Goal: Complete application form

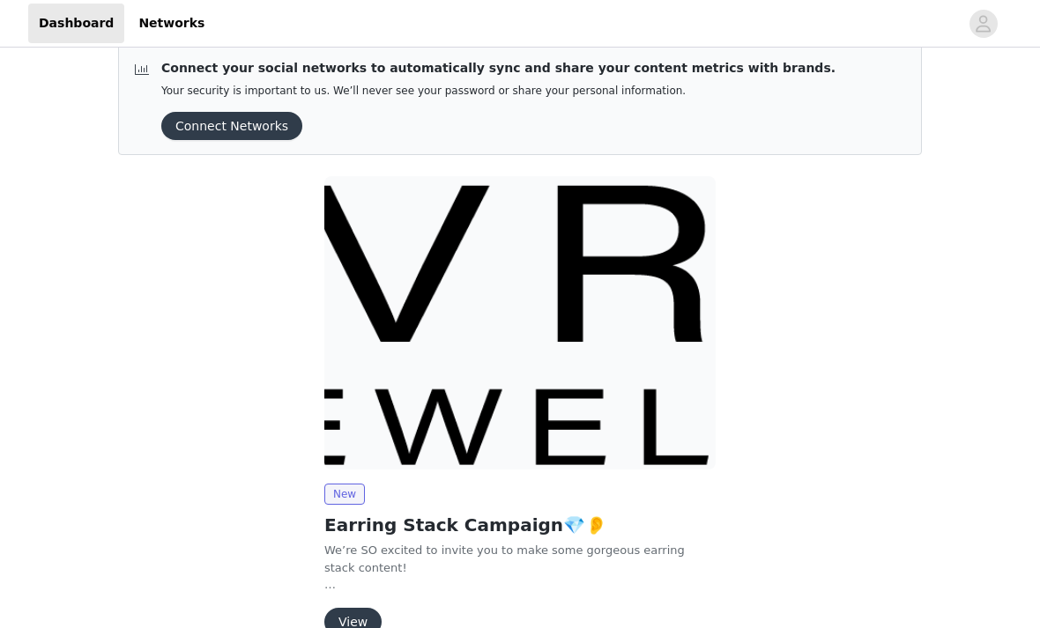
click at [365, 608] on button "View" at bounding box center [352, 622] width 57 height 28
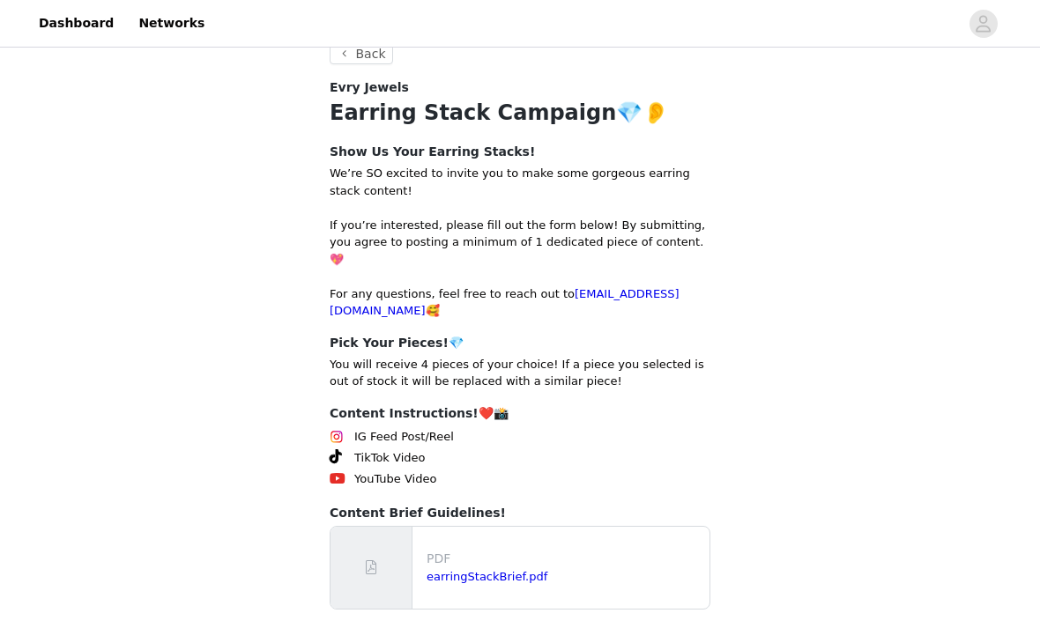
scroll to position [173, 0]
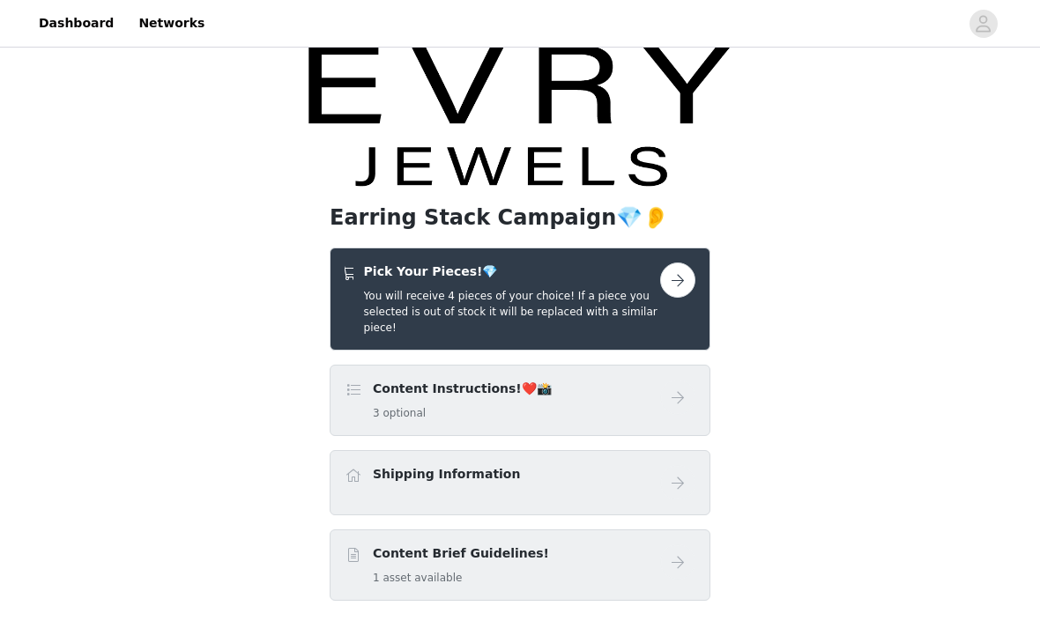
scroll to position [9, 0]
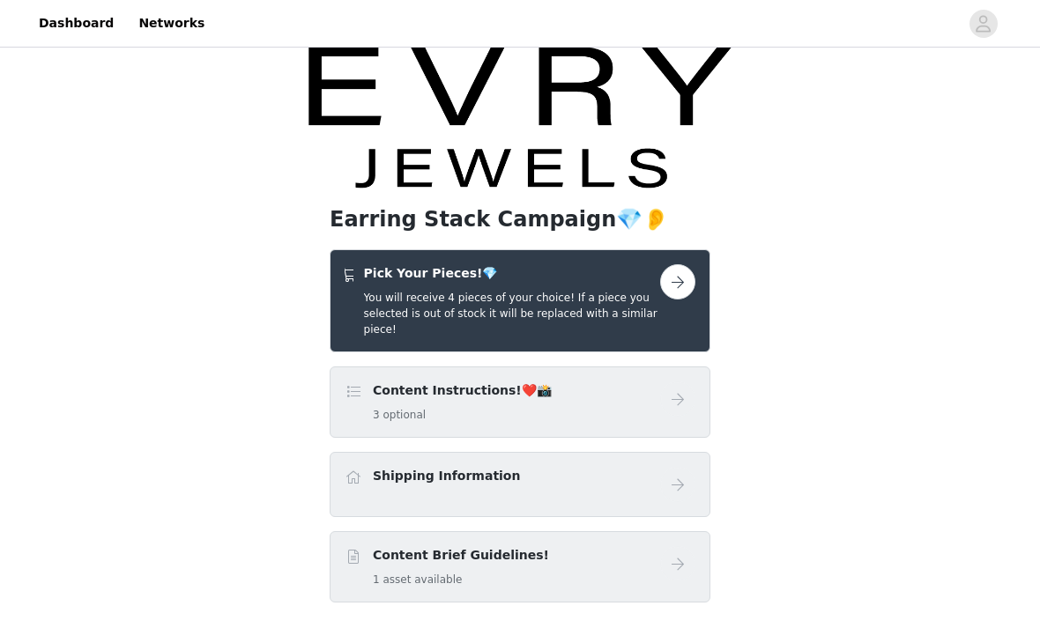
click at [681, 285] on button "button" at bounding box center [677, 281] width 35 height 35
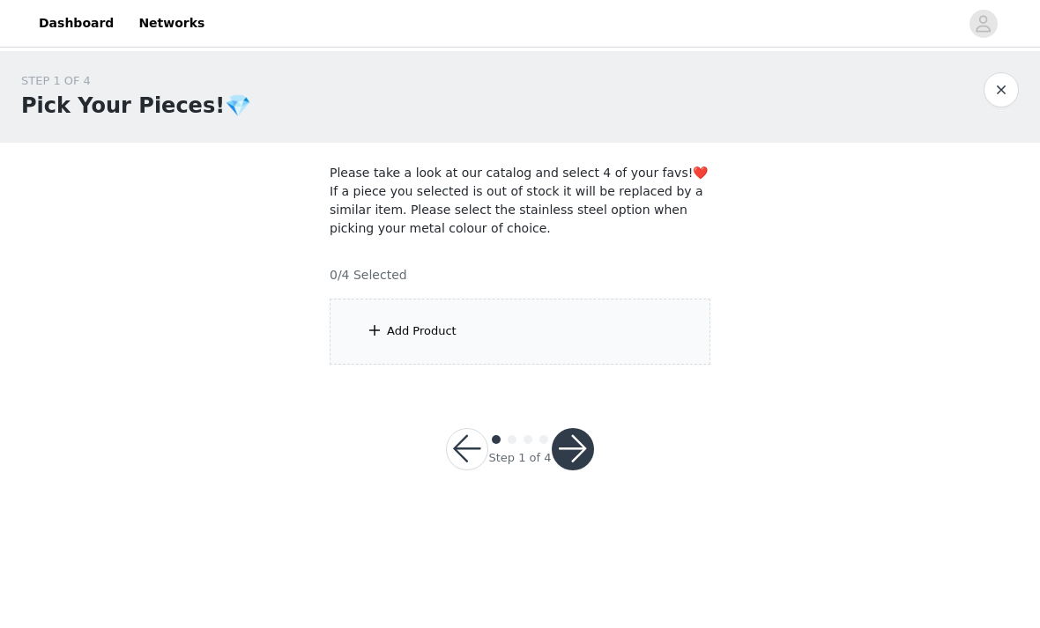
click at [669, 325] on div "Add Product" at bounding box center [519, 332] width 381 height 66
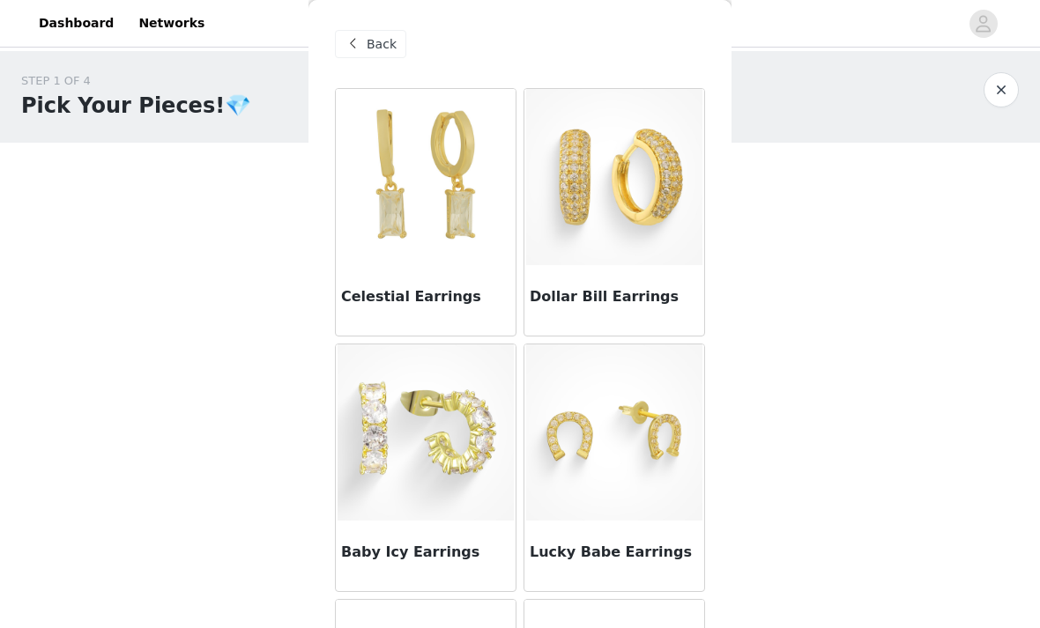
click at [491, 255] on img at bounding box center [425, 177] width 176 height 176
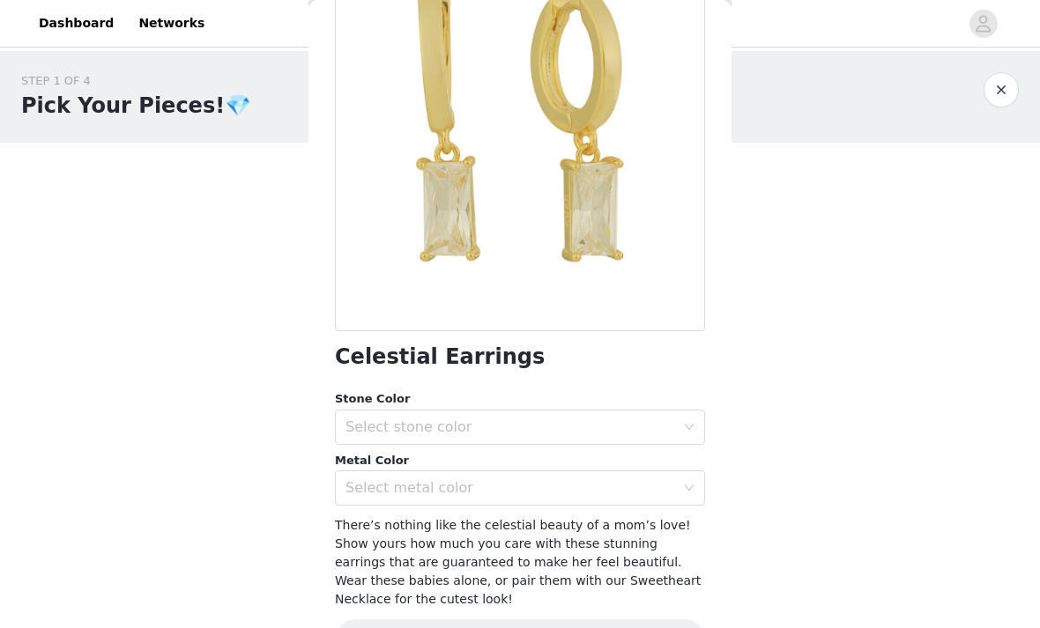
scroll to position [175, 0]
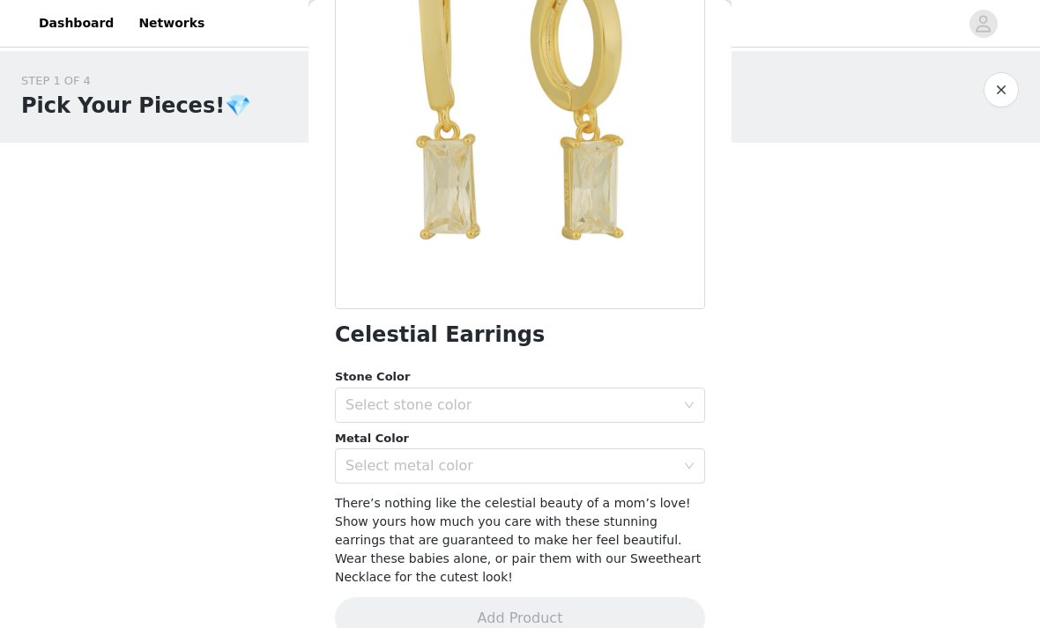
click at [692, 401] on icon "icon: down" at bounding box center [689, 405] width 11 height 11
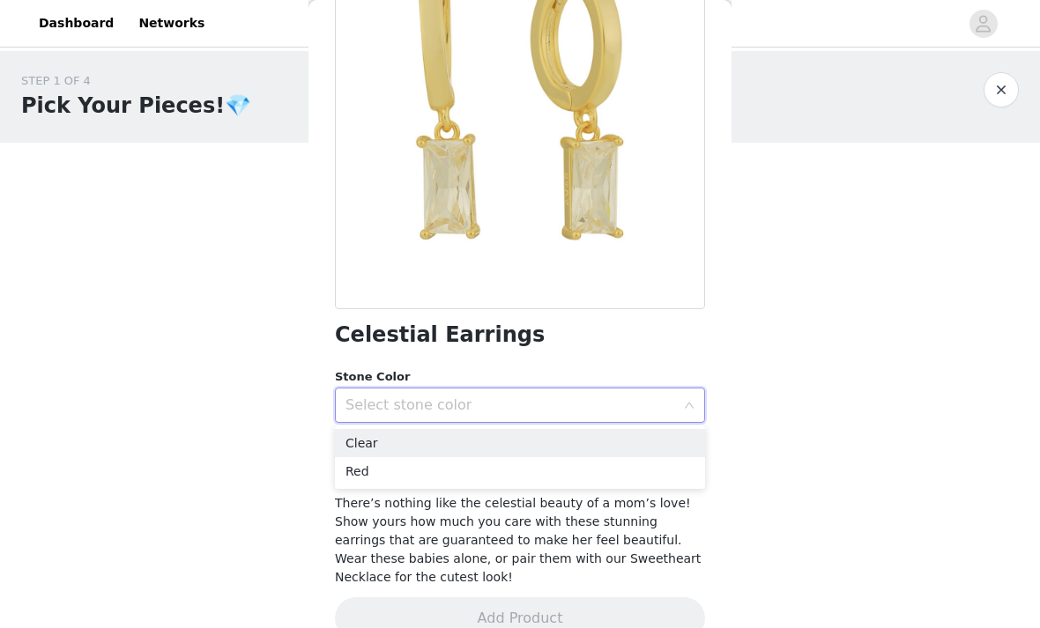
click at [604, 431] on li "Clear" at bounding box center [520, 443] width 370 height 28
click at [602, 444] on div "Metal Color" at bounding box center [520, 439] width 370 height 18
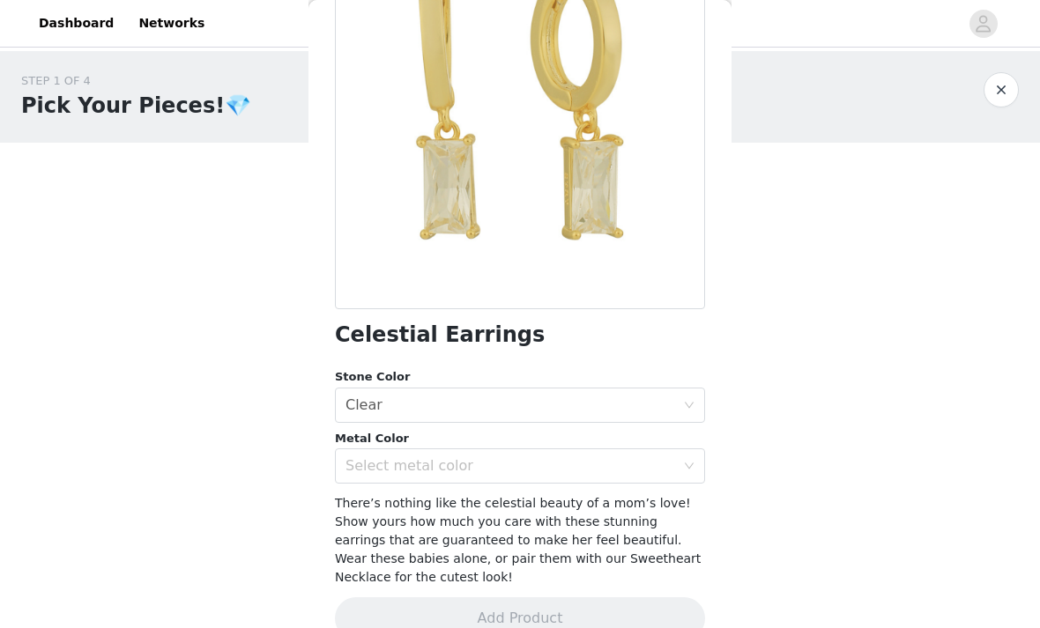
click at [633, 471] on div "Select metal color" at bounding box center [509, 466] width 329 height 18
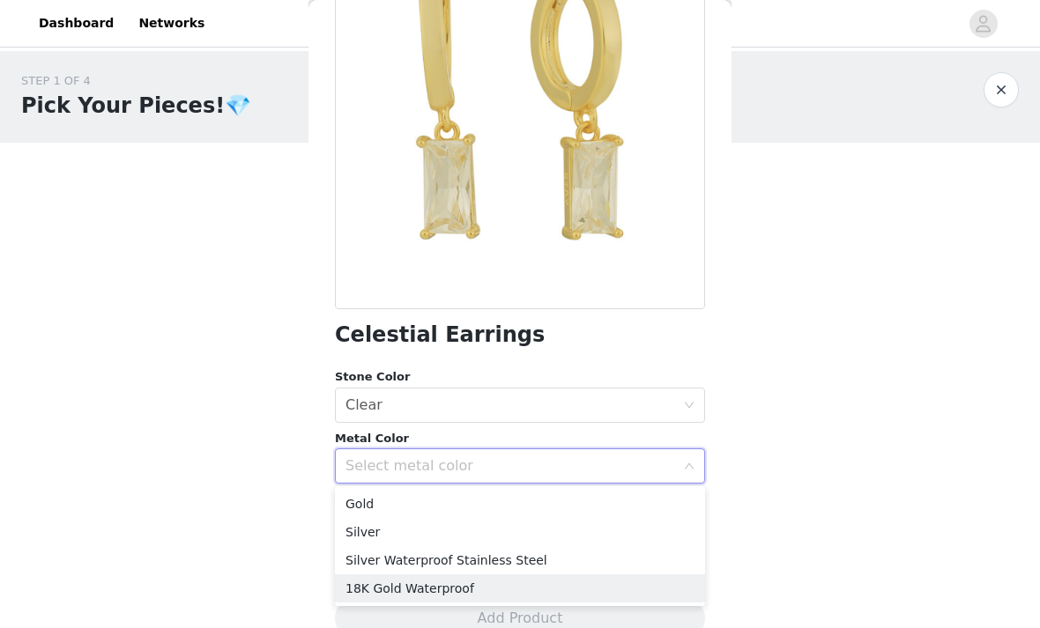
click at [521, 592] on li "18K Gold Waterproof" at bounding box center [520, 588] width 370 height 28
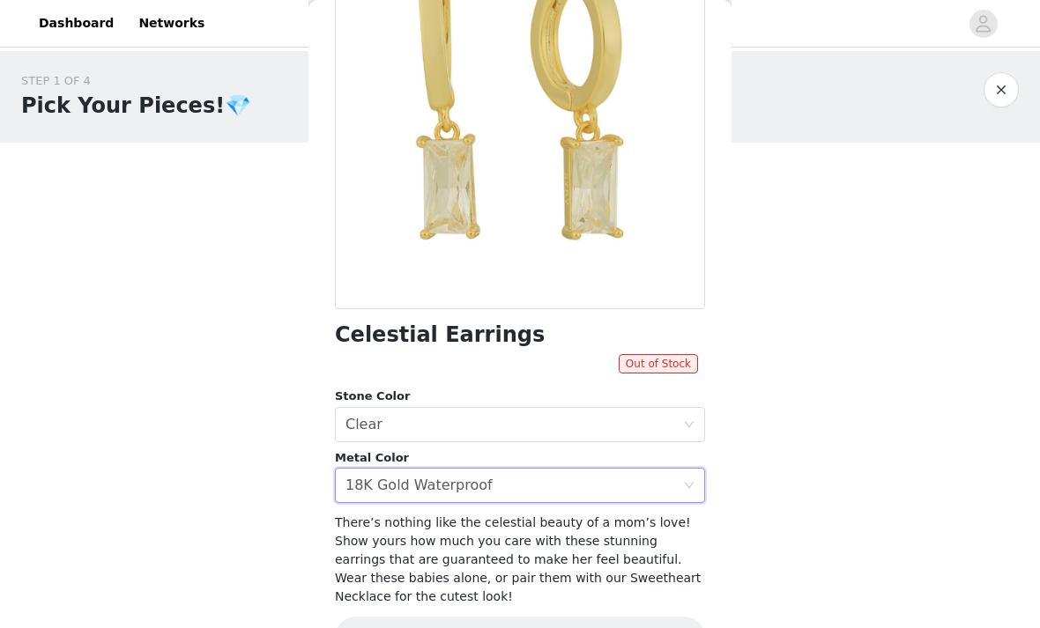
click at [686, 482] on icon "icon: close-circle" at bounding box center [689, 485] width 11 height 11
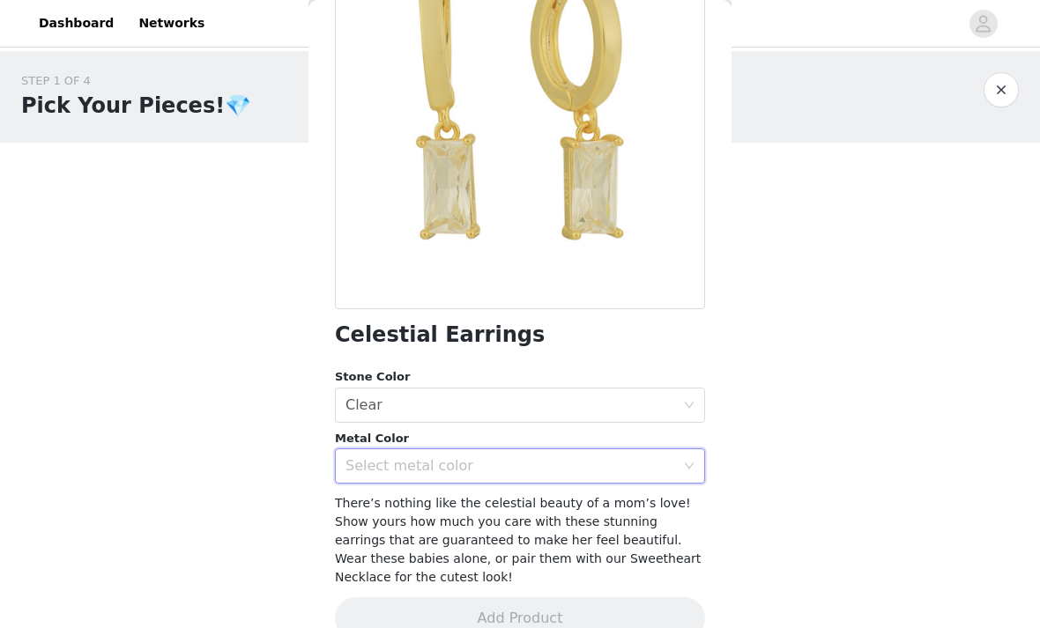
click at [672, 460] on div "Select metal color" at bounding box center [509, 466] width 329 height 18
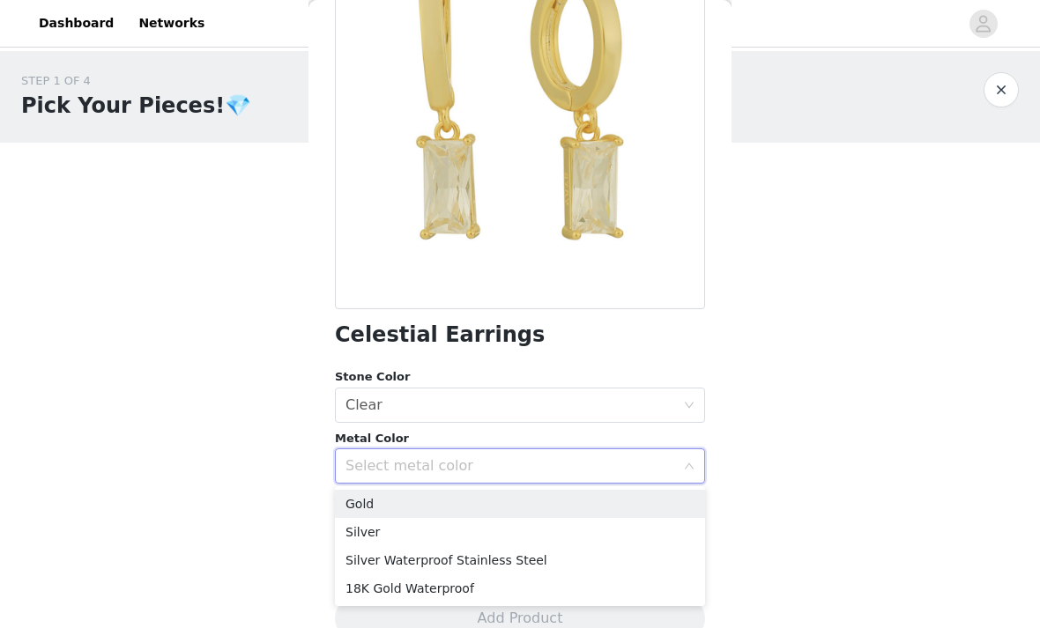
click at [509, 501] on li "Gold" at bounding box center [520, 504] width 370 height 28
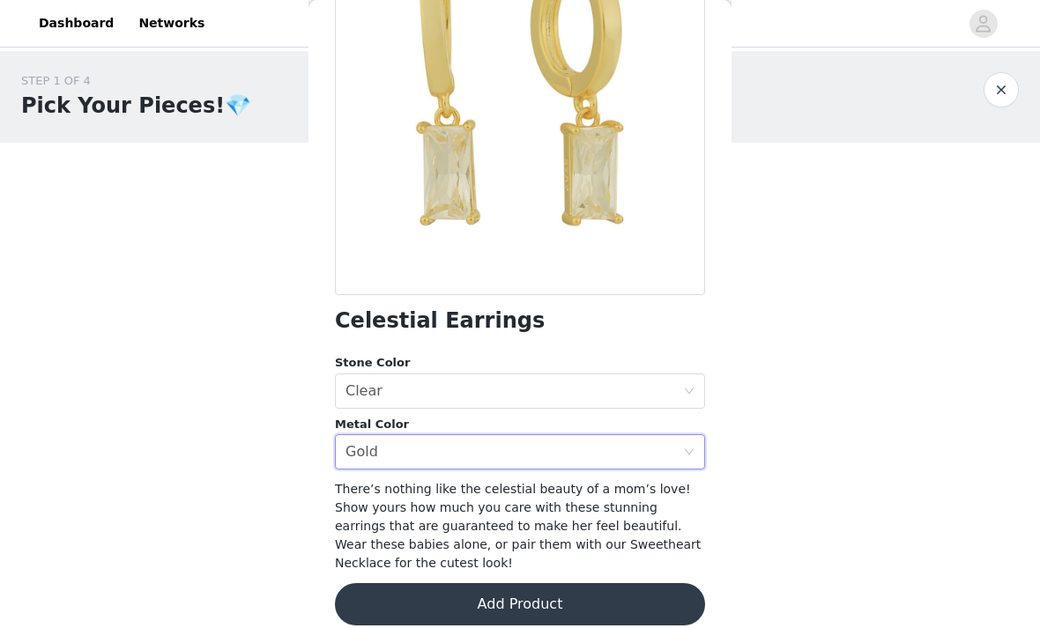
scroll to position [189, 0]
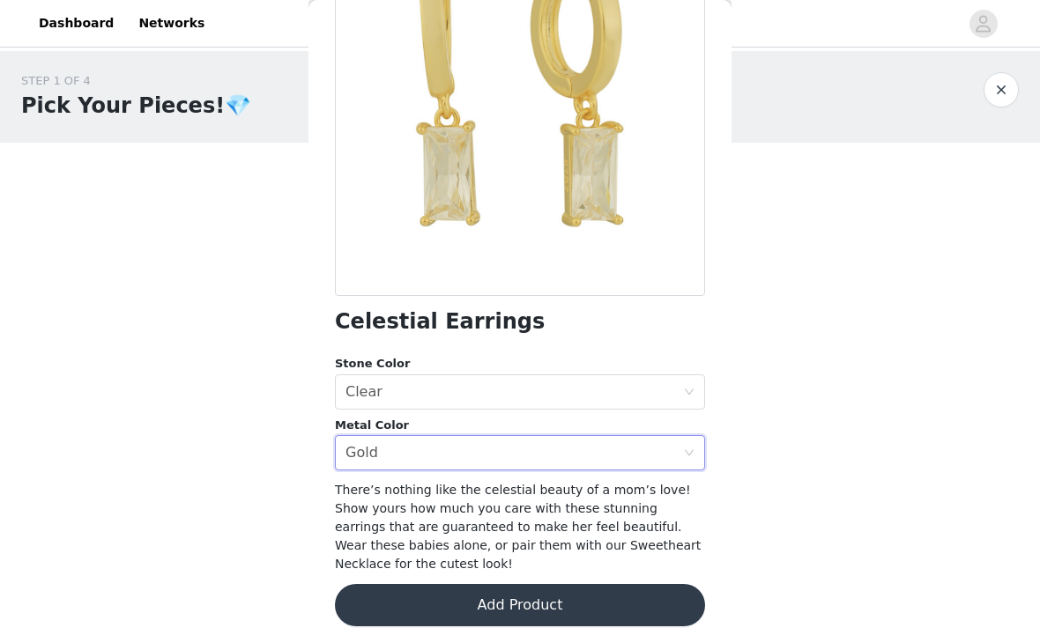
click at [613, 584] on button "Add Product" at bounding box center [520, 605] width 370 height 42
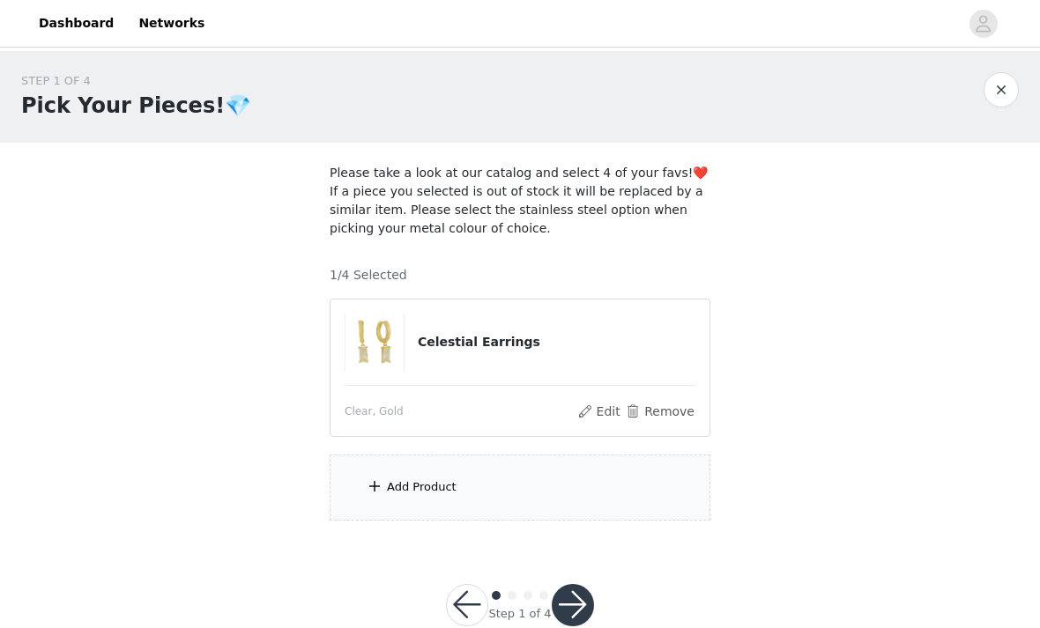
click at [553, 482] on div "Add Product" at bounding box center [519, 488] width 381 height 66
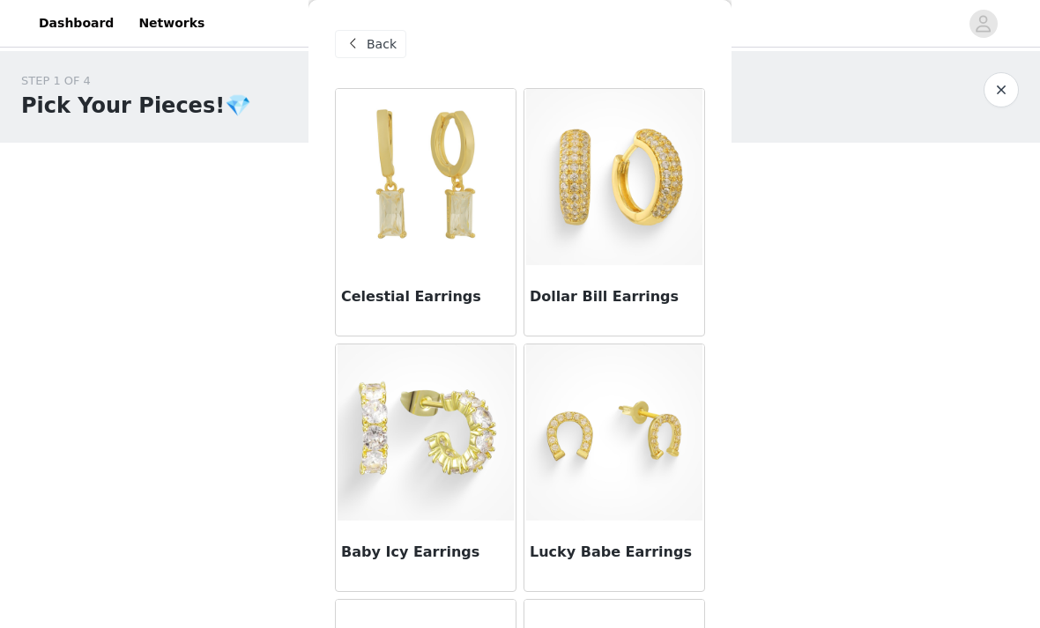
click at [646, 299] on h3 "Dollar Bill Earrings" at bounding box center [613, 296] width 169 height 21
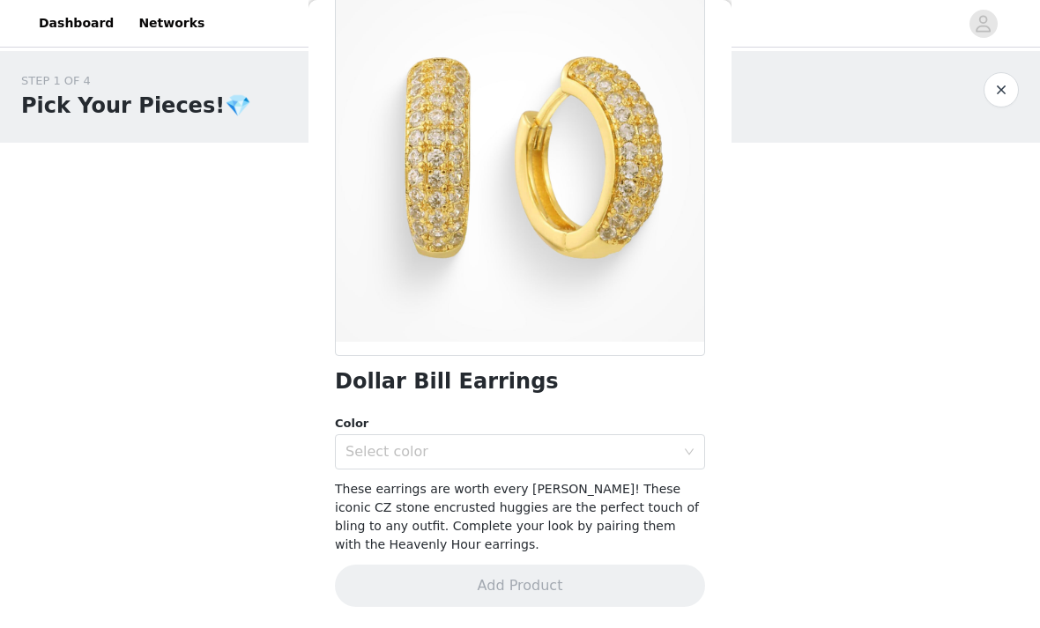
scroll to position [128, 0]
click at [680, 448] on div "Select color" at bounding box center [513, 452] width 337 height 33
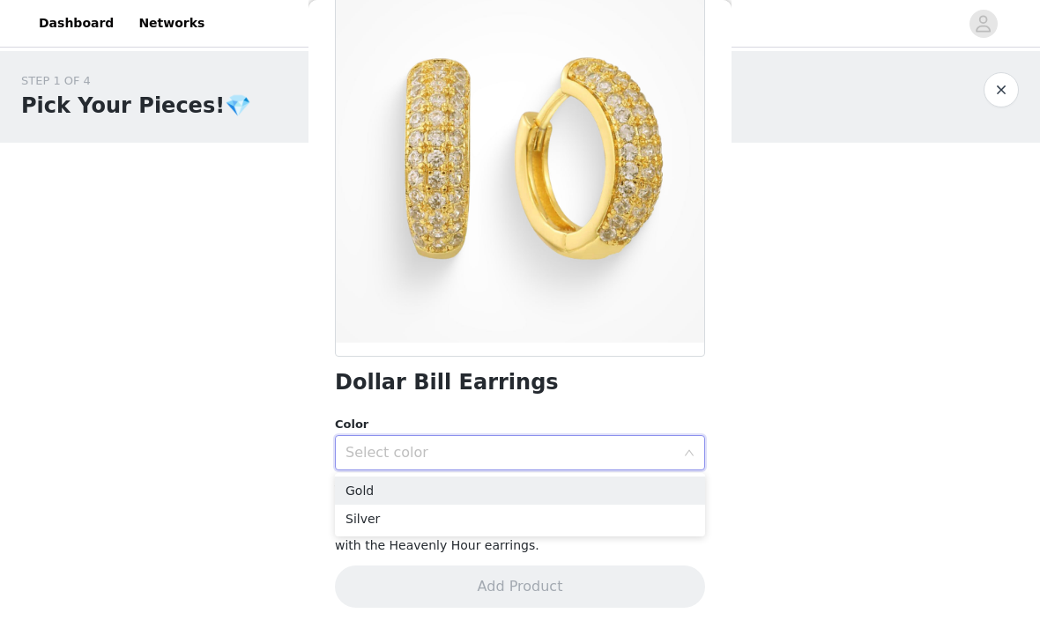
click at [588, 492] on li "Gold" at bounding box center [520, 491] width 370 height 28
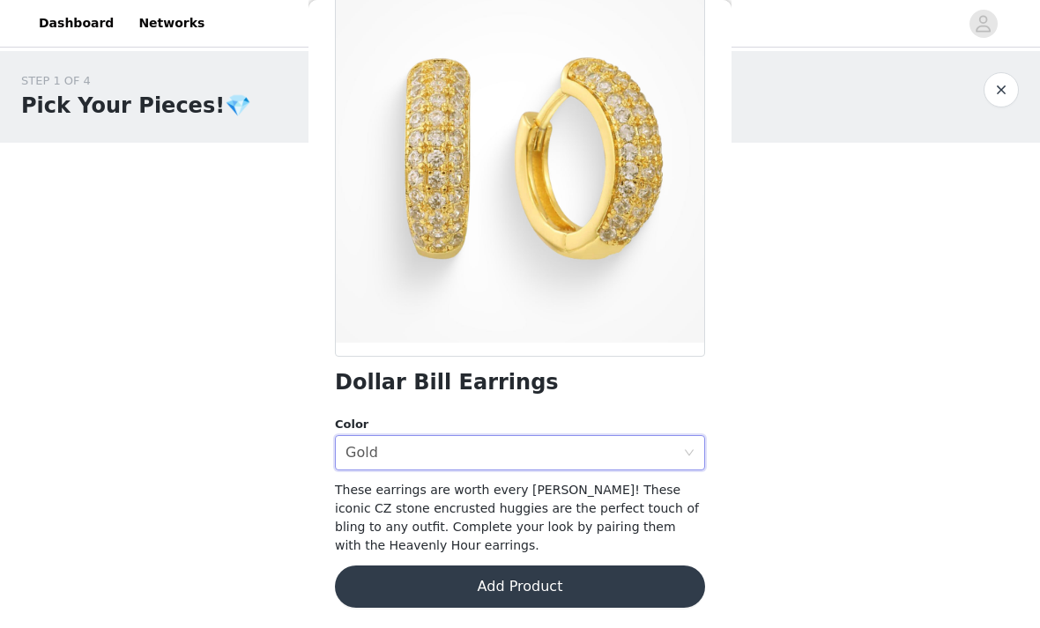
click at [588, 583] on button "Add Product" at bounding box center [520, 587] width 370 height 42
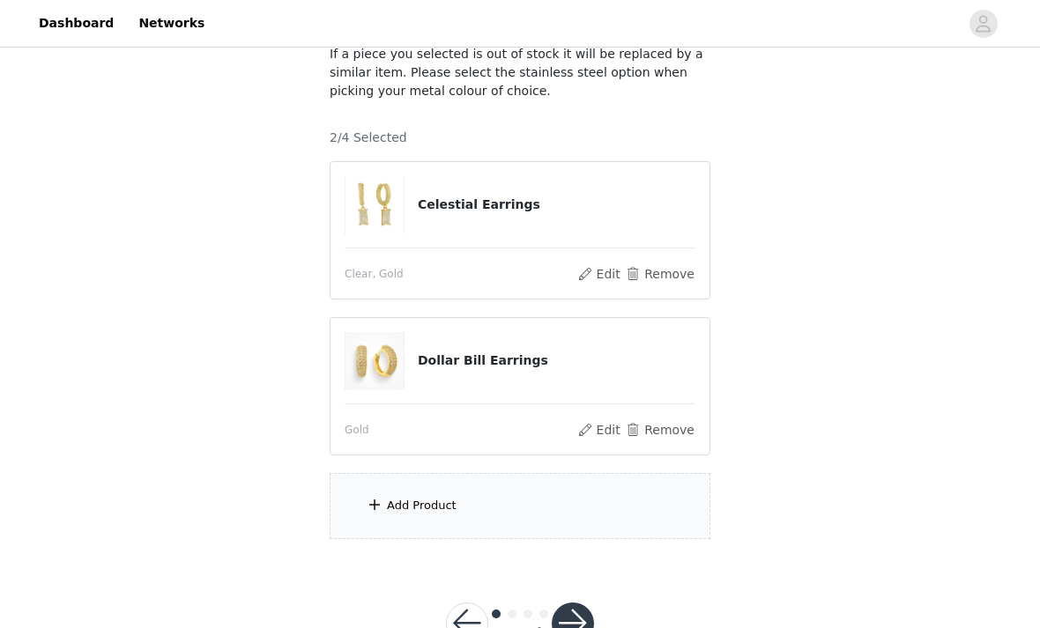
click at [565, 514] on div "Add Product" at bounding box center [519, 507] width 381 height 66
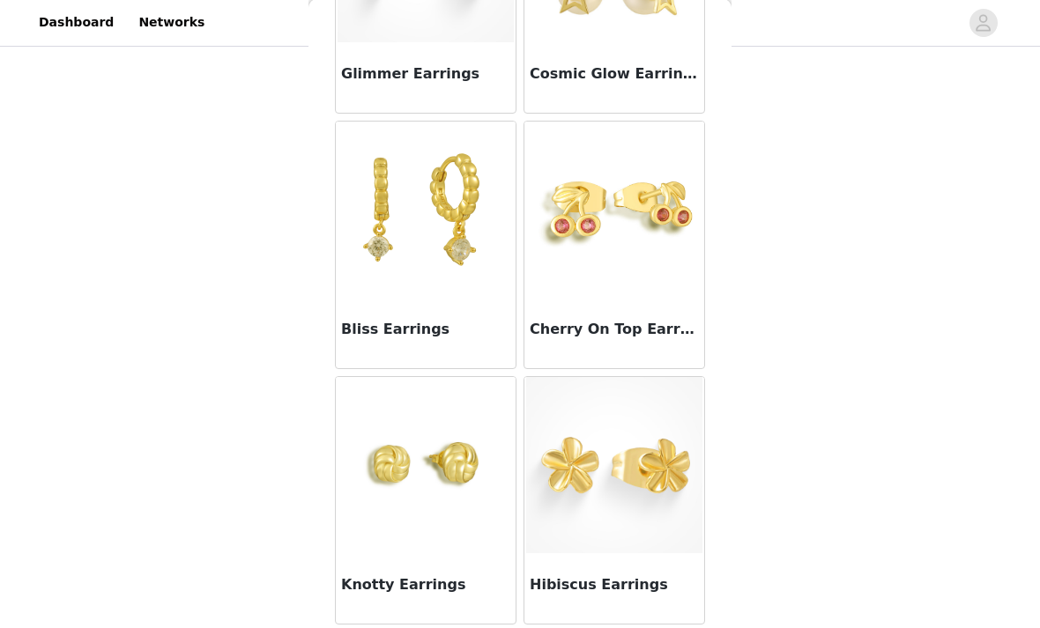
scroll to position [1757, 0]
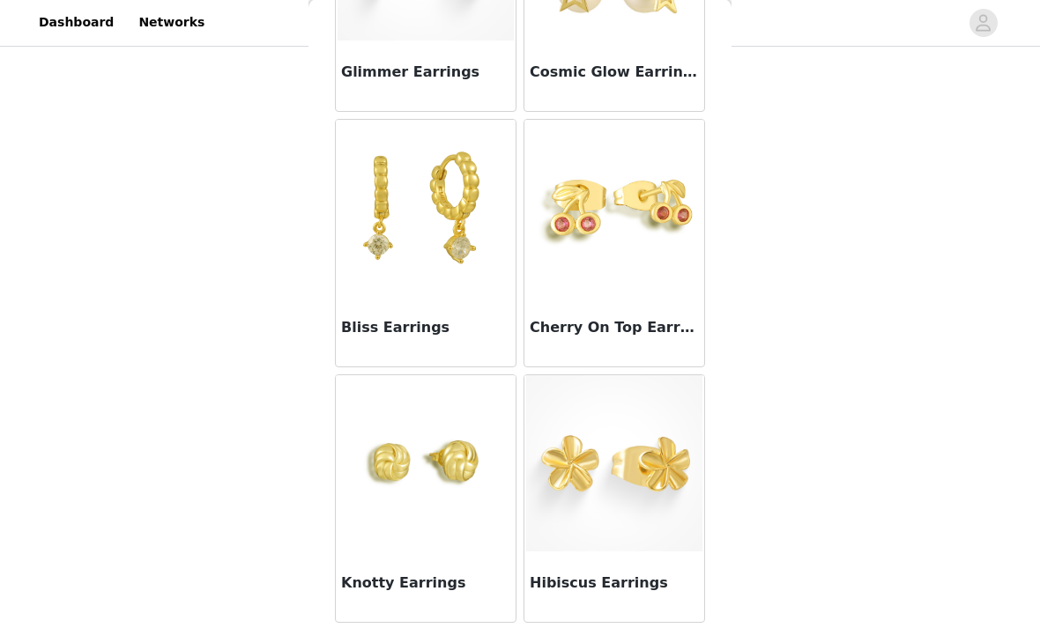
click at [483, 283] on img at bounding box center [425, 209] width 176 height 176
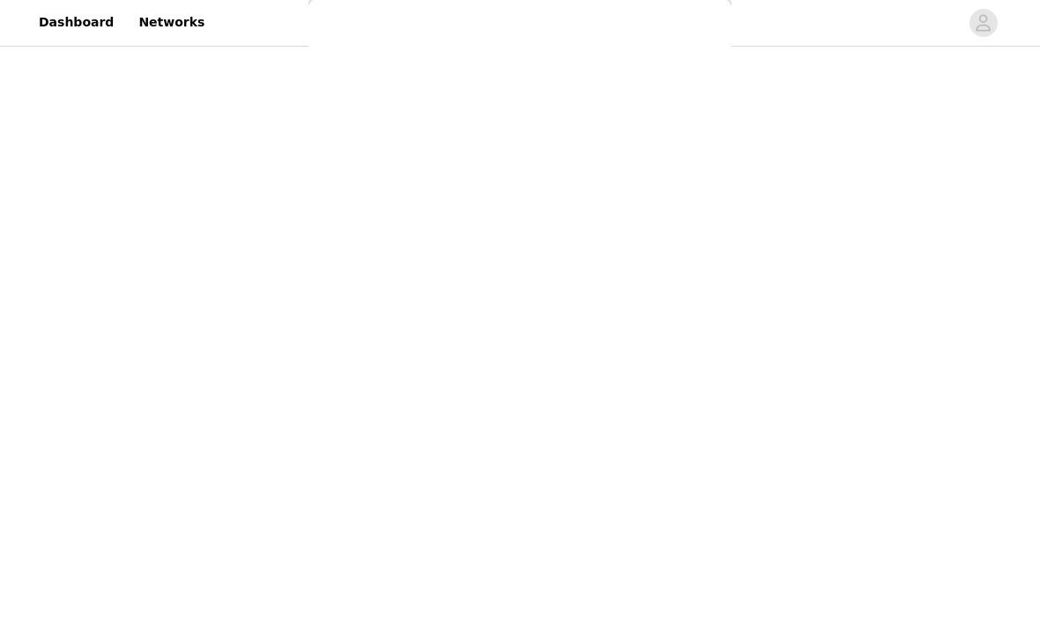
scroll to position [87, 0]
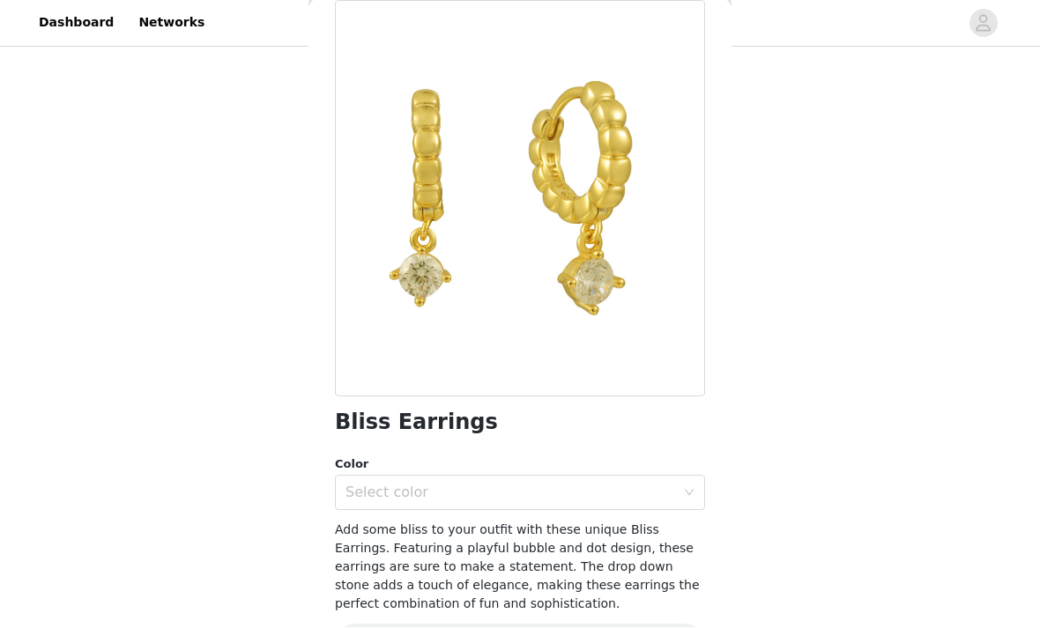
click at [616, 498] on div "Select color" at bounding box center [509, 494] width 329 height 18
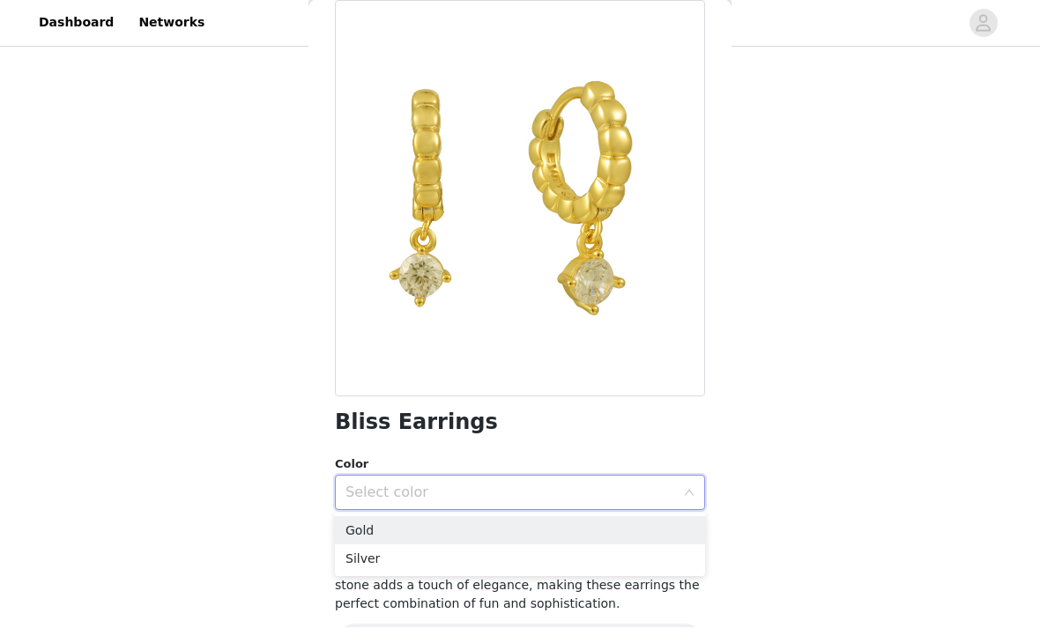
click at [553, 532] on li "Gold" at bounding box center [520, 531] width 370 height 28
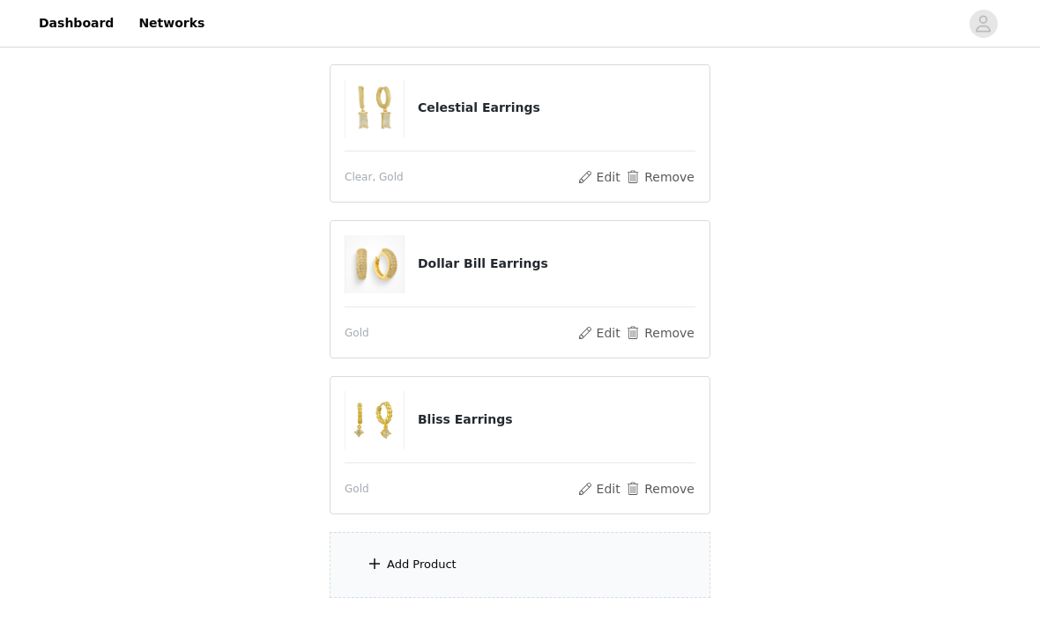
scroll to position [234, 0]
click at [596, 565] on div "Add Product" at bounding box center [519, 565] width 381 height 66
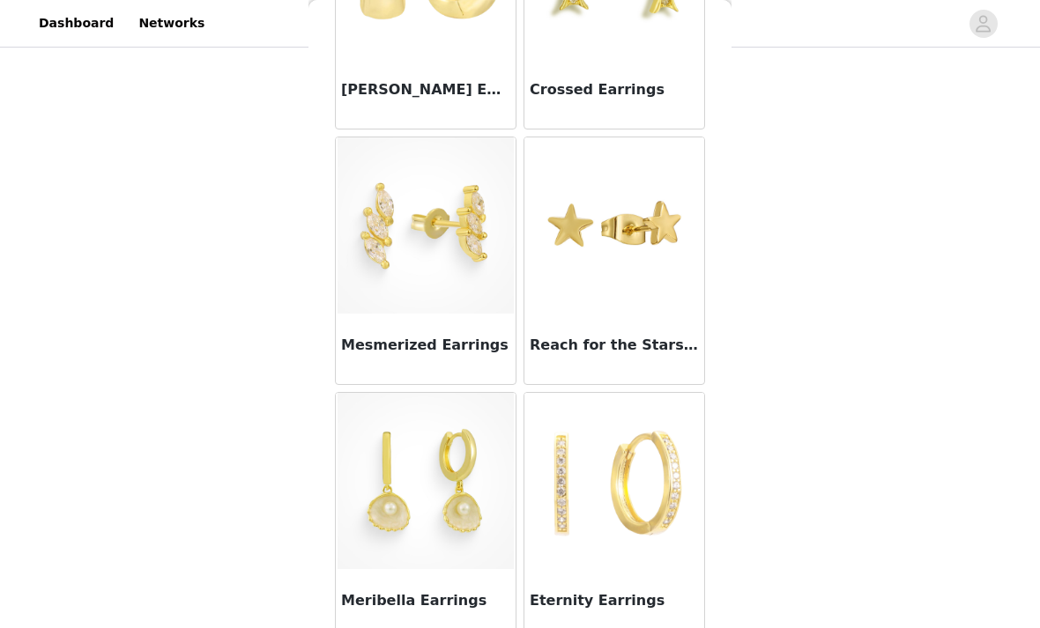
scroll to position [3271, 0]
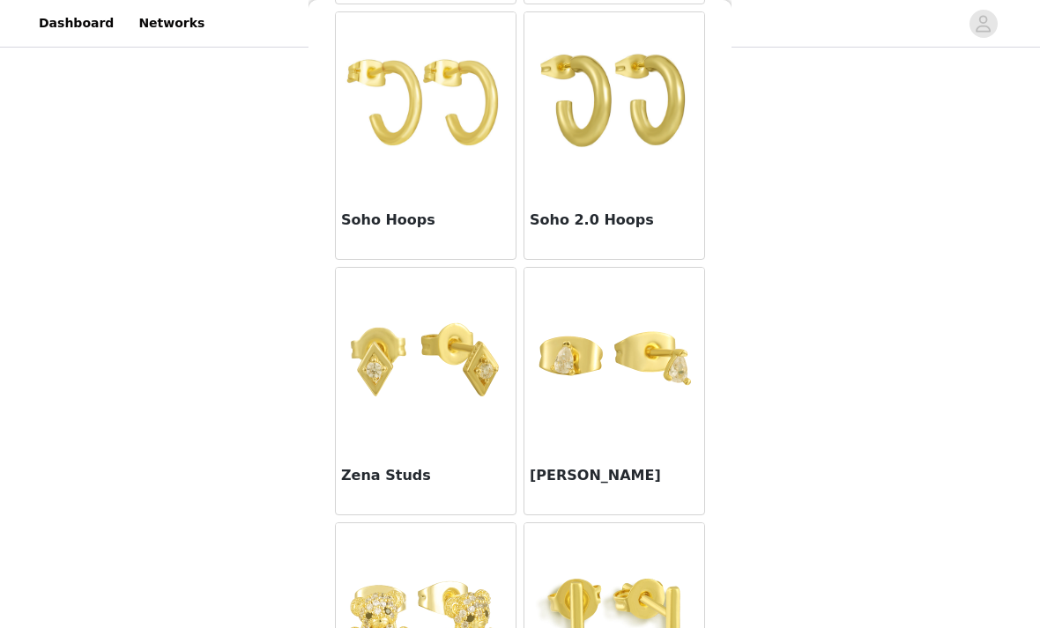
click at [631, 392] on img at bounding box center [614, 356] width 176 height 176
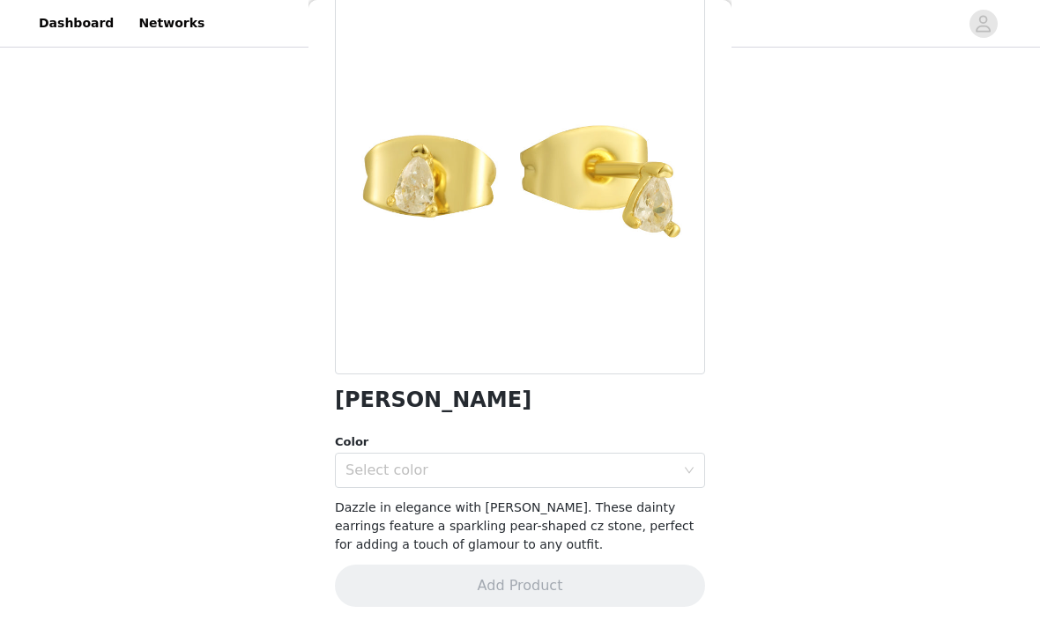
scroll to position [50, 0]
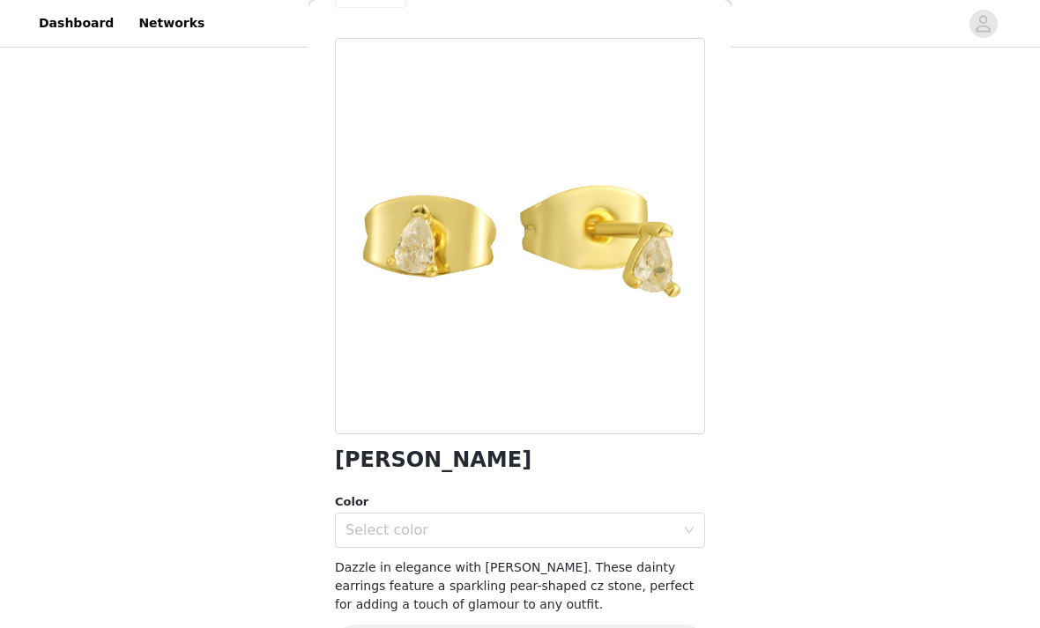
click at [663, 534] on div "Select color" at bounding box center [509, 531] width 329 height 18
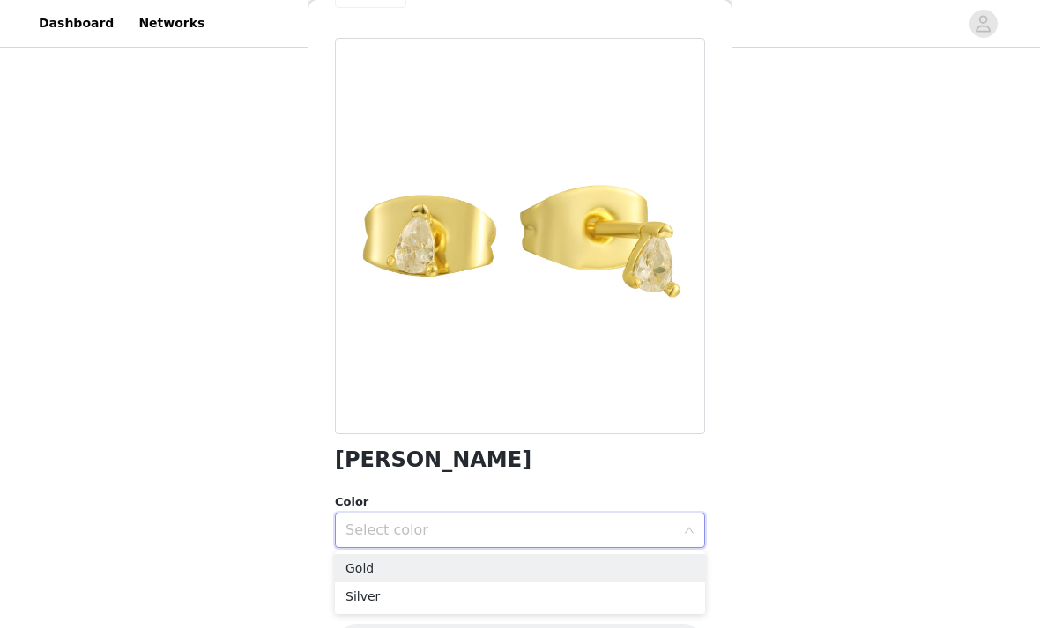
click at [597, 567] on li "Gold" at bounding box center [520, 568] width 370 height 28
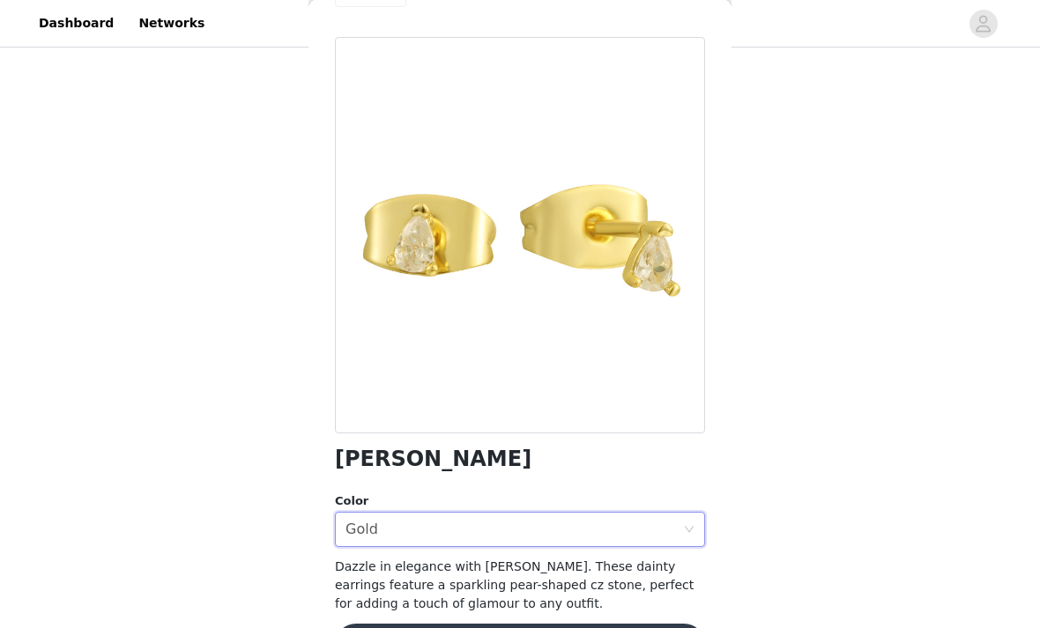
scroll to position [289, 0]
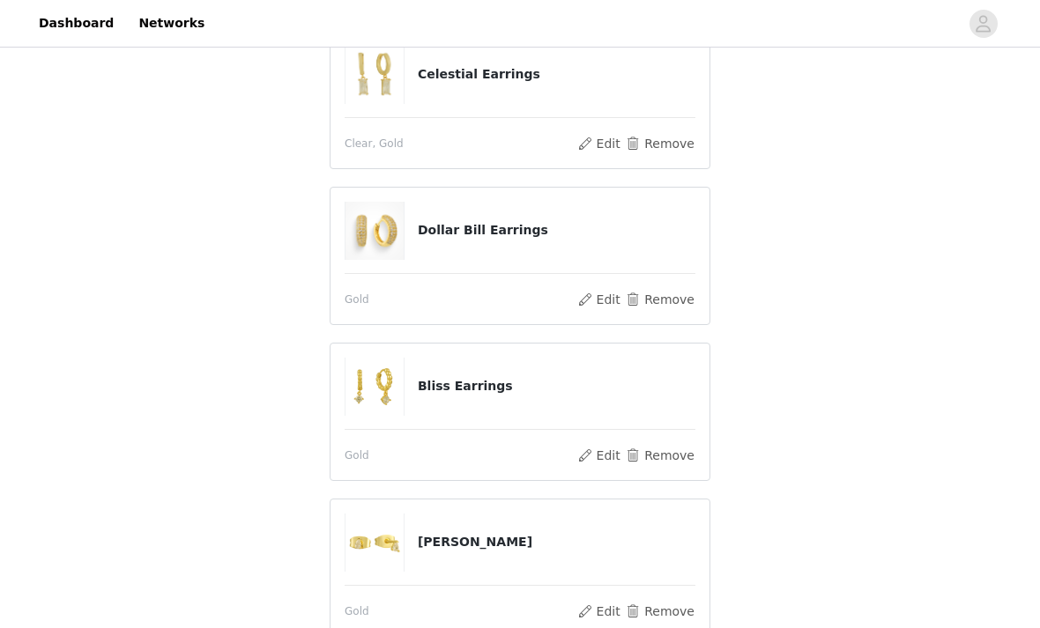
scroll to position [197, 0]
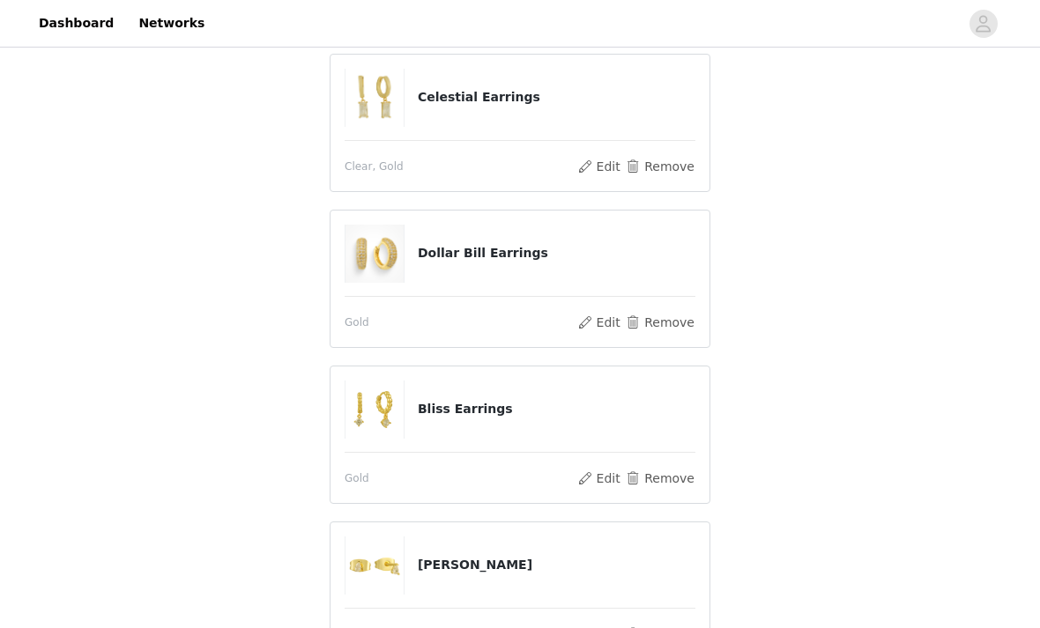
click at [608, 323] on button "Edit" at bounding box center [598, 323] width 45 height 21
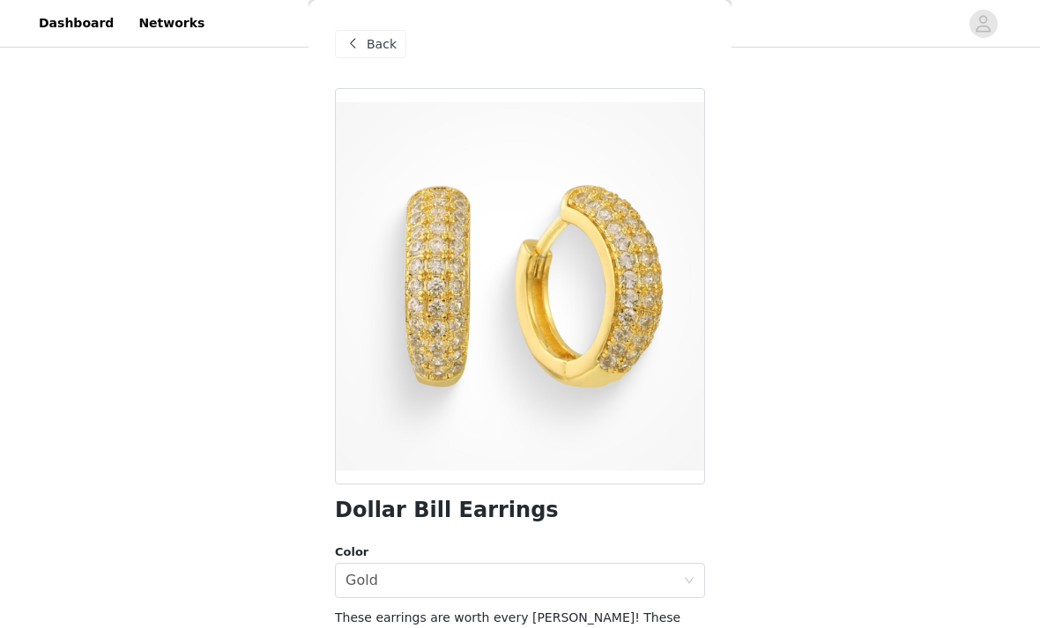
scroll to position [0, 0]
click at [392, 36] on span "Back" at bounding box center [381, 44] width 30 height 19
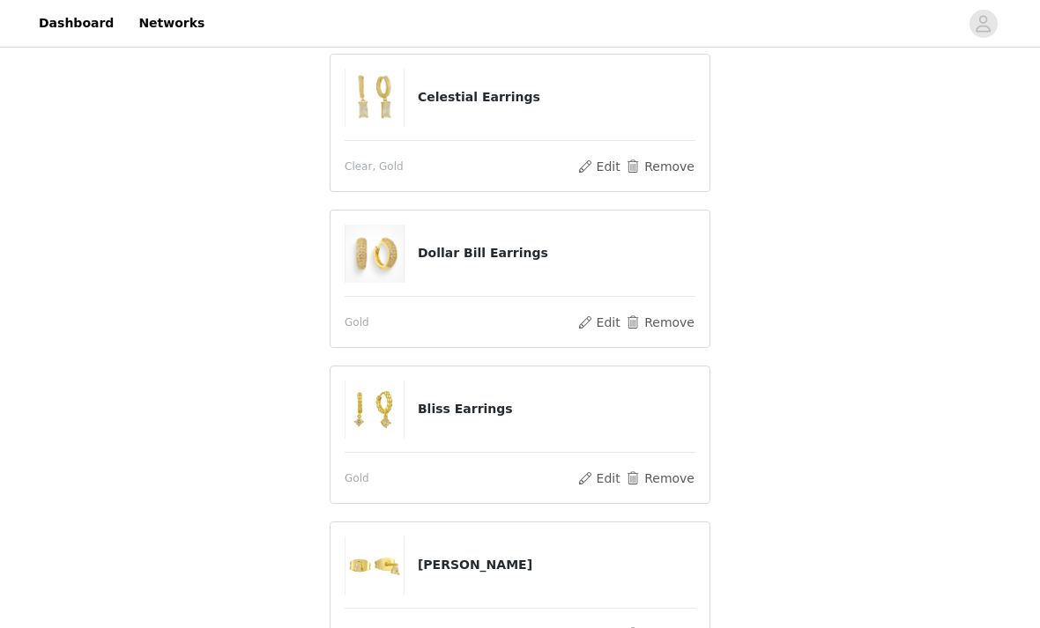
click at [680, 325] on button "Remove" at bounding box center [660, 322] width 70 height 21
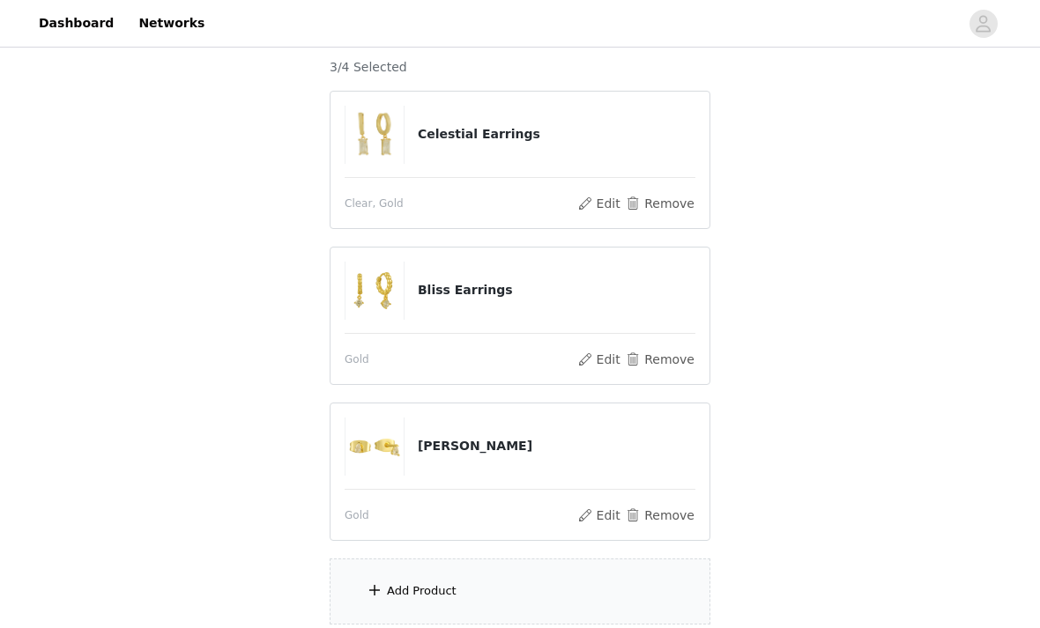
scroll to position [211, 0]
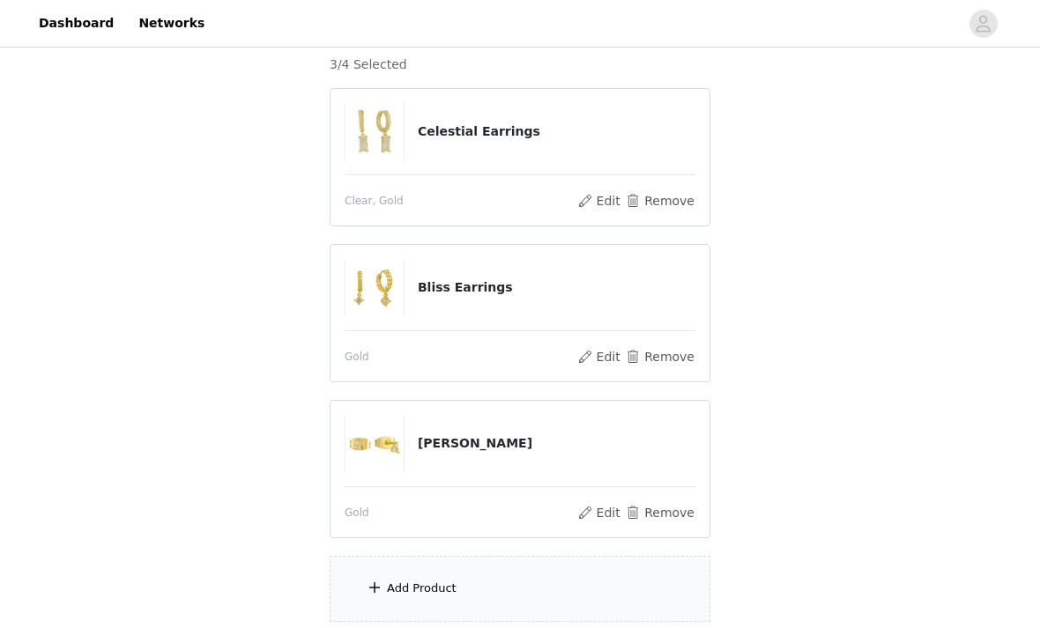
click at [632, 594] on div "Add Product" at bounding box center [519, 589] width 381 height 66
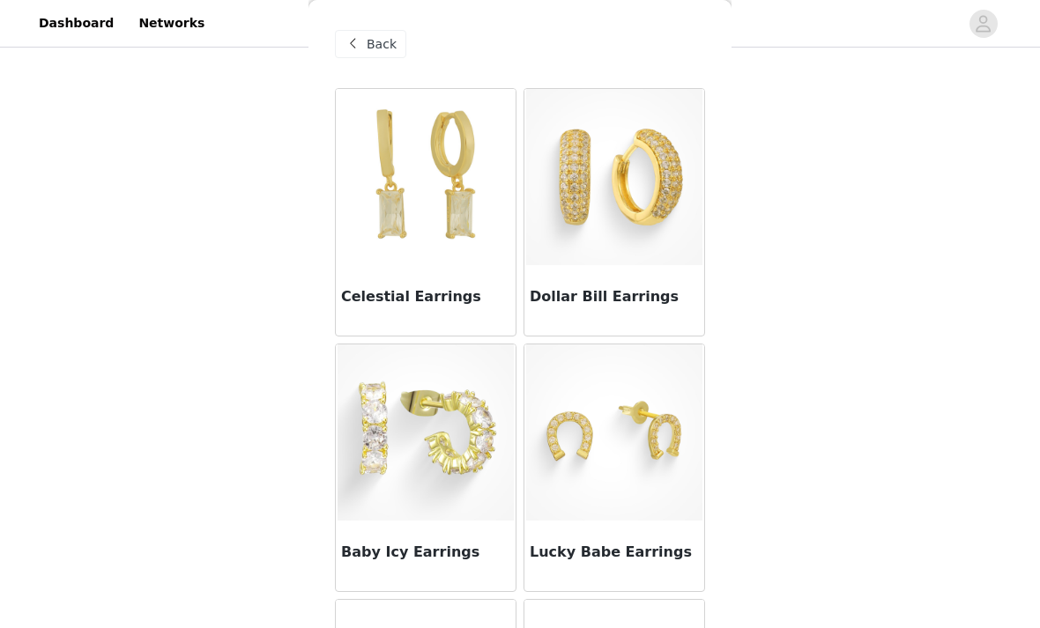
scroll to position [0, 0]
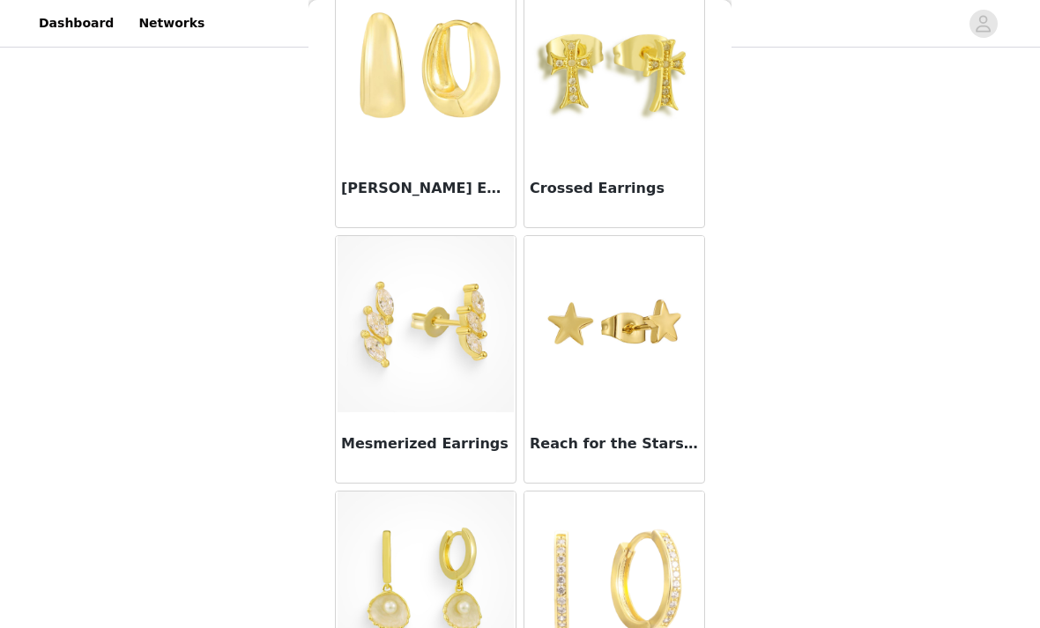
click at [499, 130] on img at bounding box center [425, 69] width 176 height 176
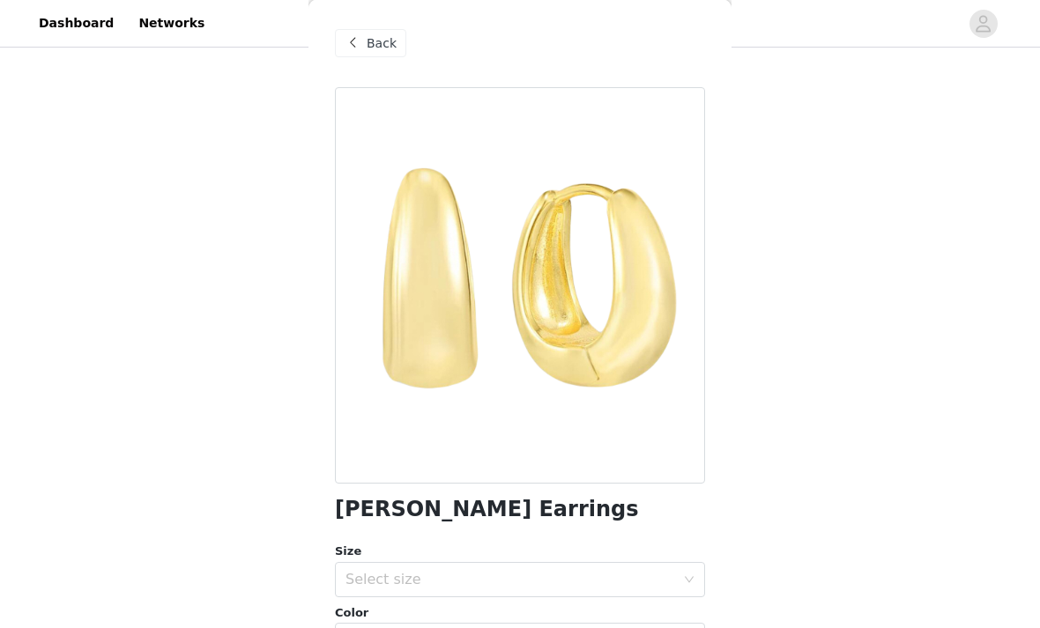
click at [383, 36] on span "Back" at bounding box center [381, 44] width 30 height 19
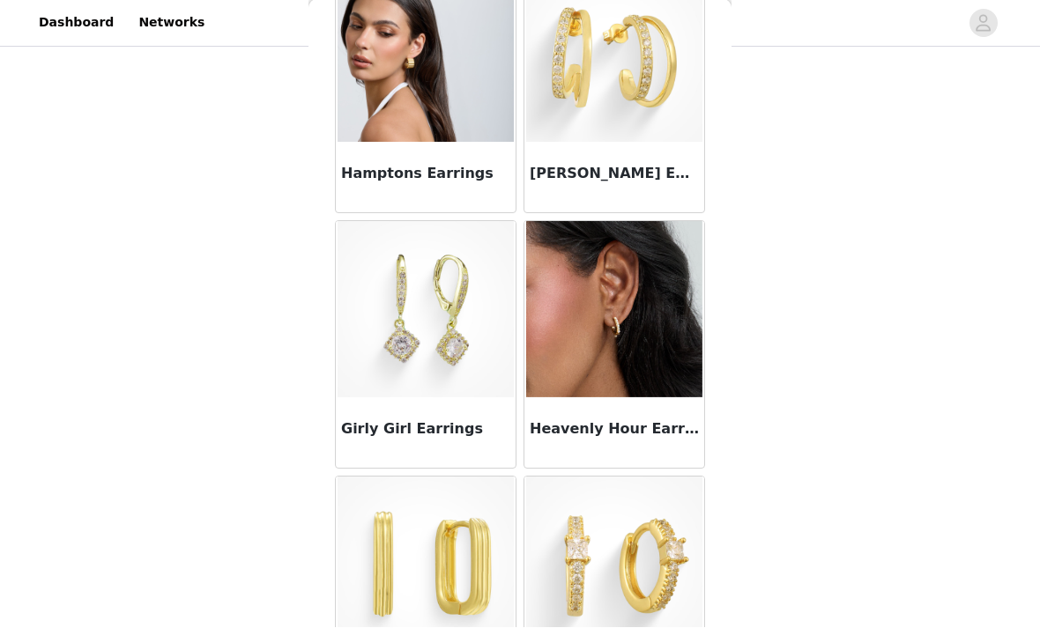
scroll to position [3964, 0]
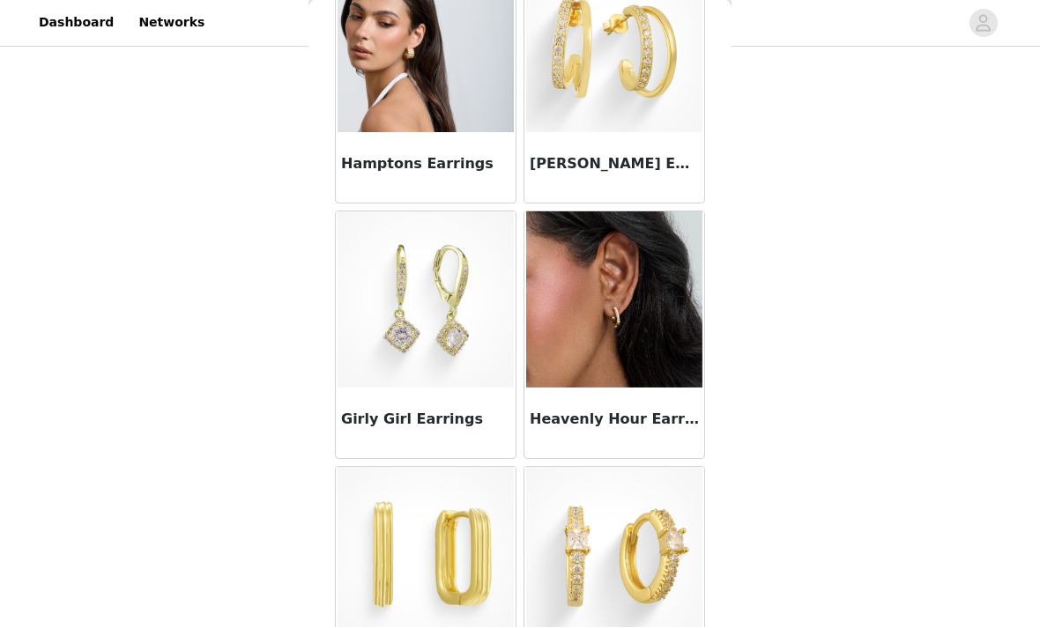
click at [624, 604] on img at bounding box center [614, 556] width 176 height 176
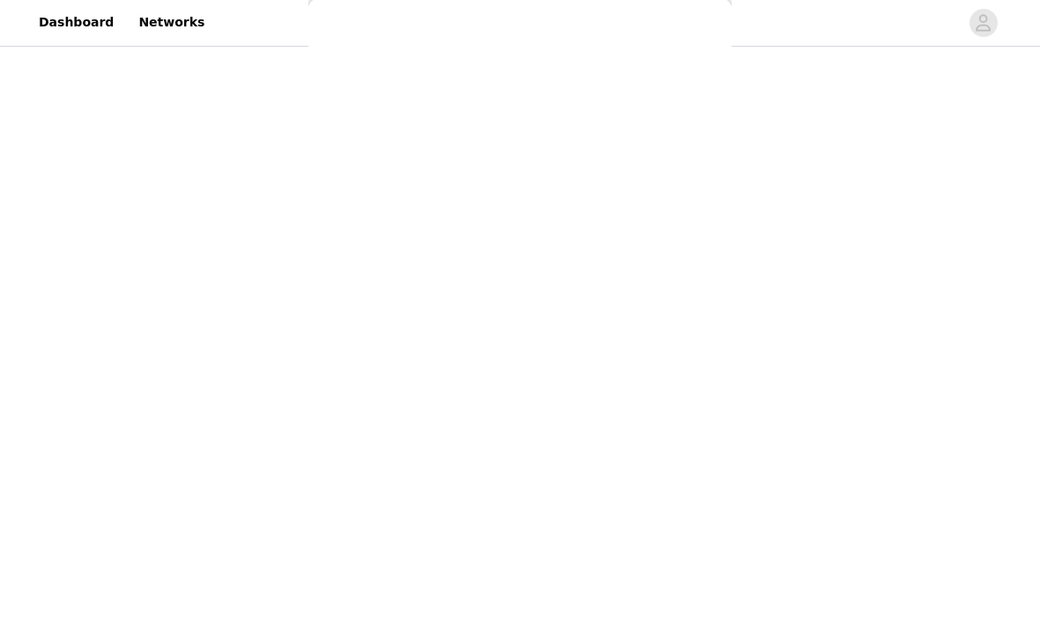
scroll to position [87, 0]
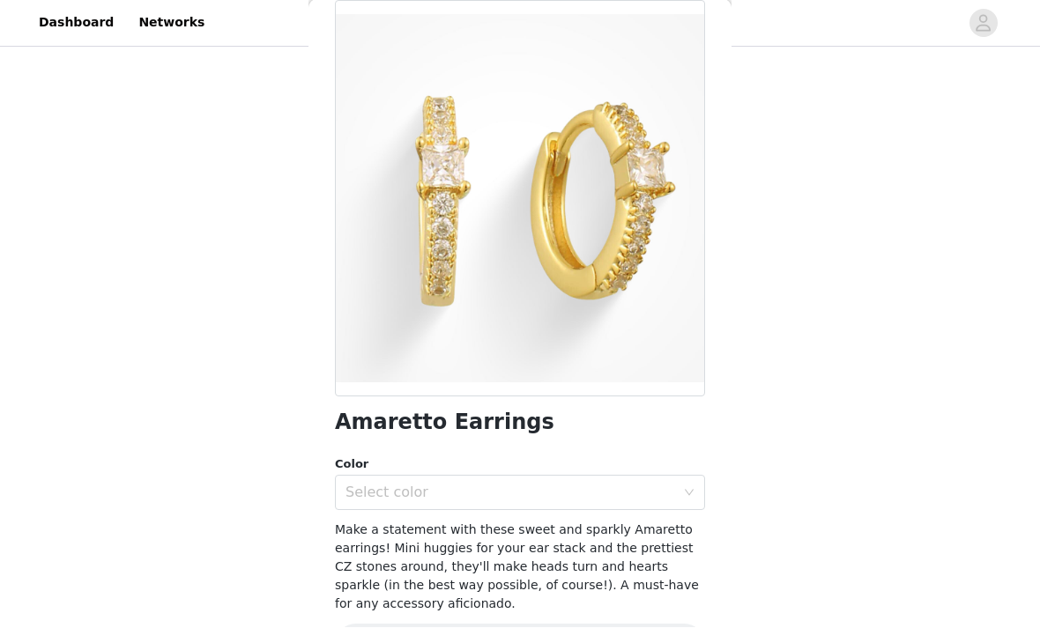
click at [672, 497] on div "Select color" at bounding box center [509, 494] width 329 height 18
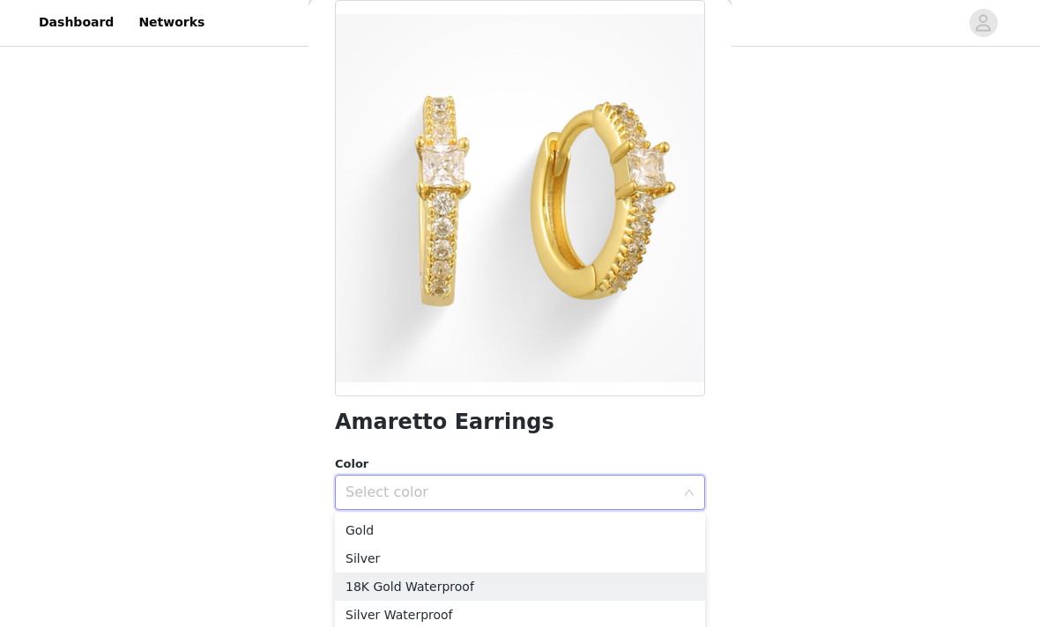
click at [515, 595] on li "18K Gold Waterproof" at bounding box center [520, 588] width 370 height 28
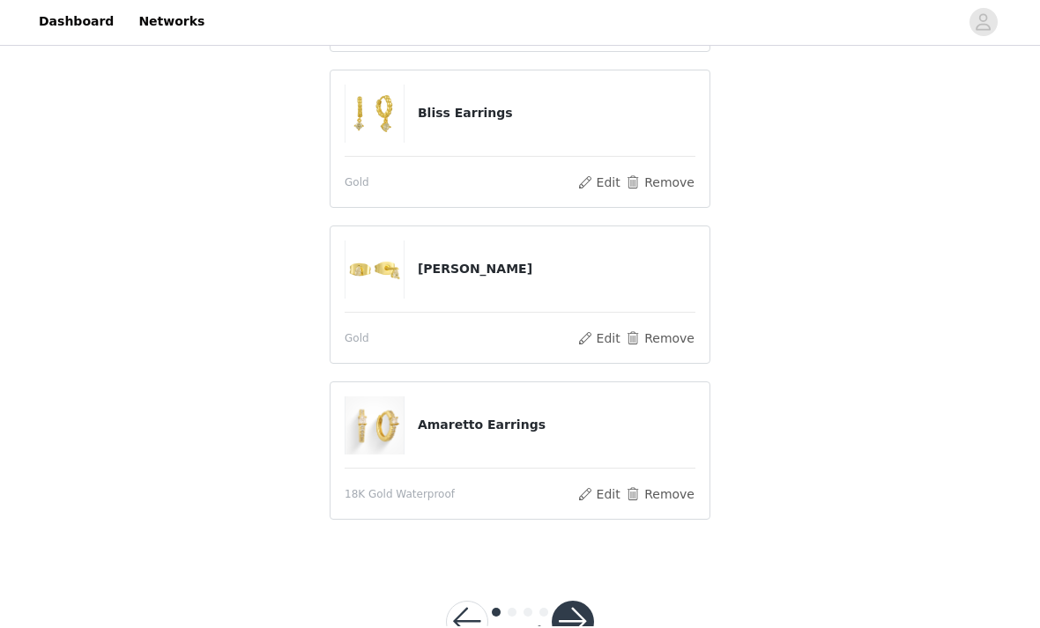
scroll to position [287, 0]
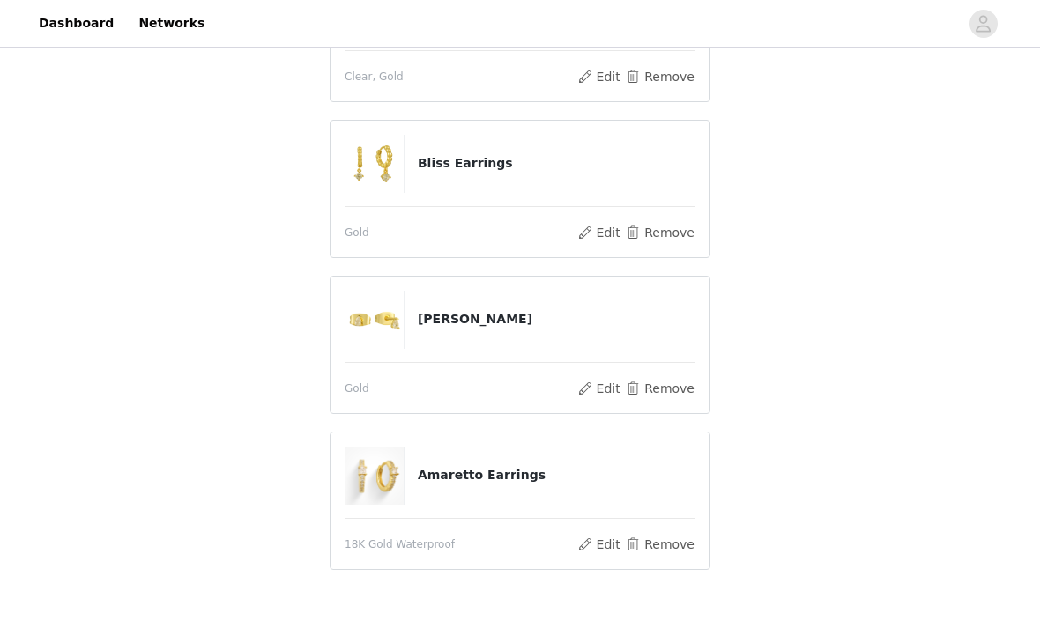
click at [604, 547] on button "Edit" at bounding box center [598, 544] width 45 height 21
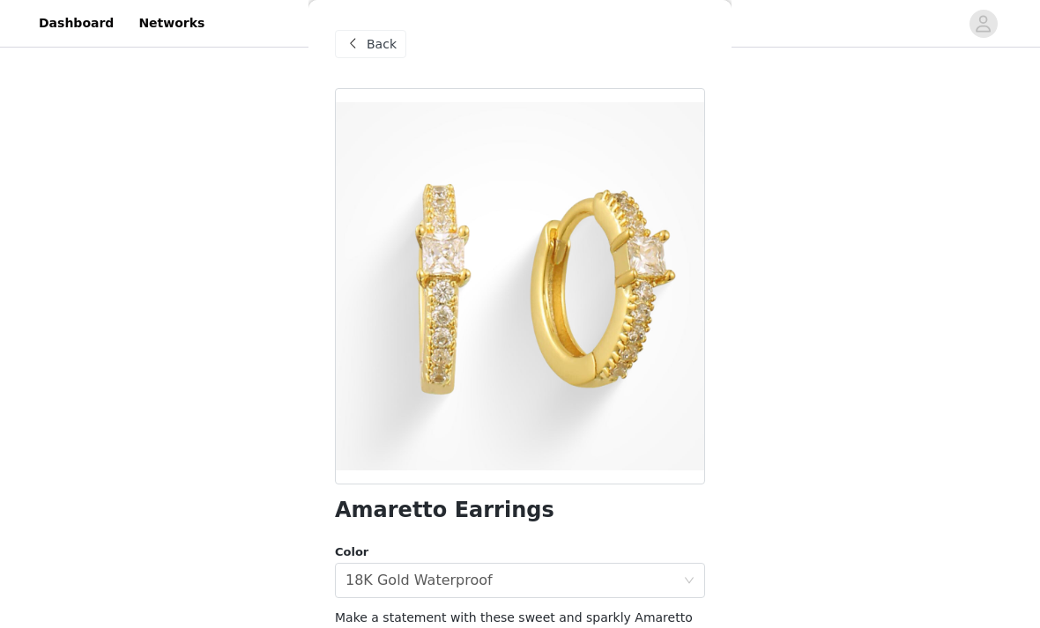
click at [377, 52] on span "Back" at bounding box center [381, 44] width 30 height 19
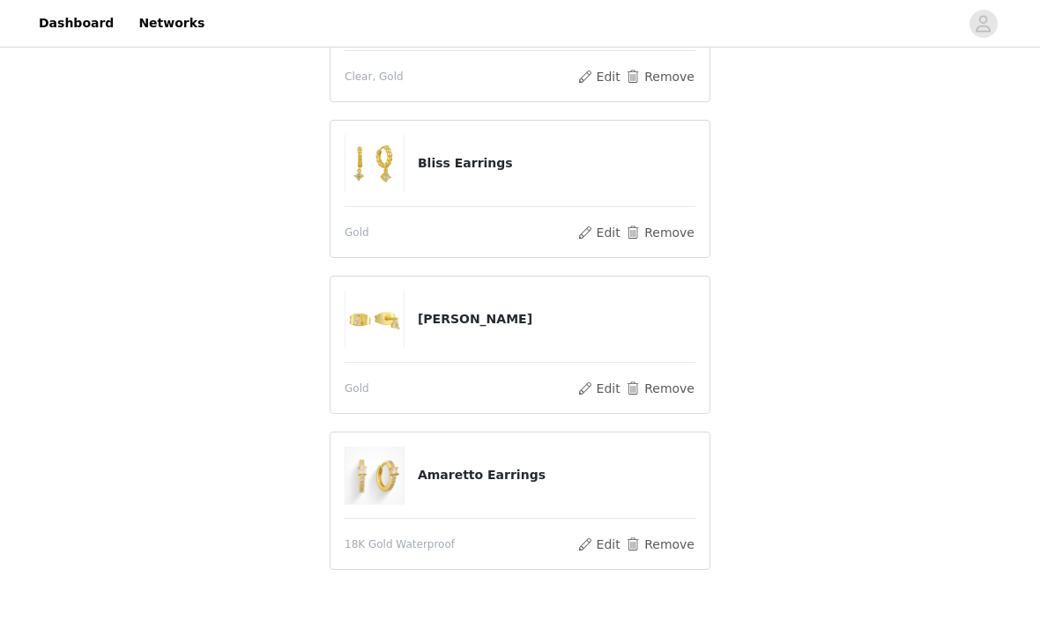
click at [674, 550] on button "Remove" at bounding box center [660, 544] width 70 height 21
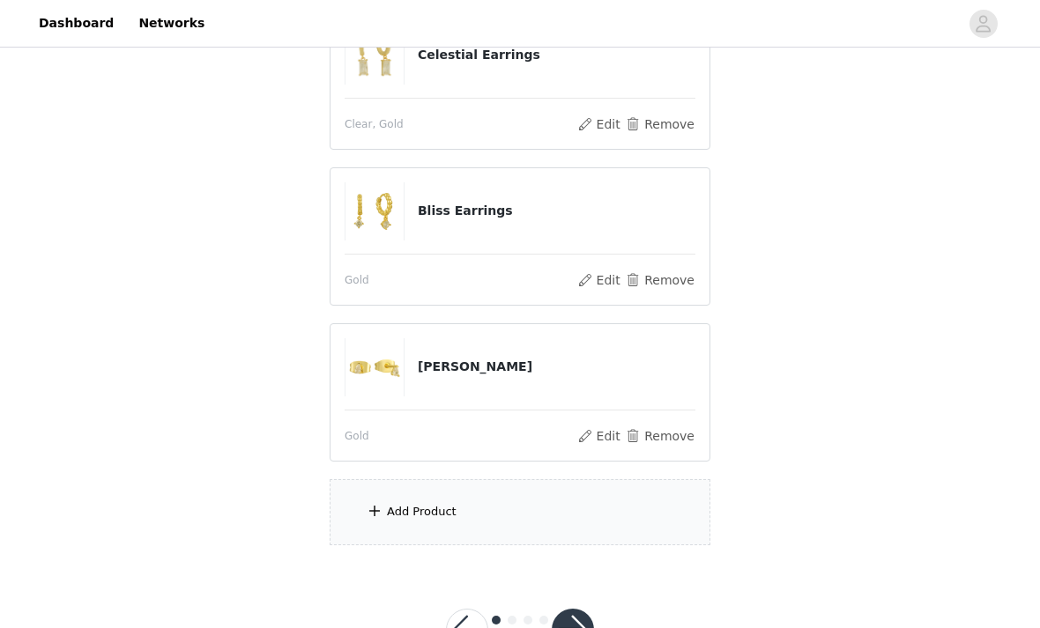
click at [563, 520] on div "Add Product" at bounding box center [519, 512] width 381 height 66
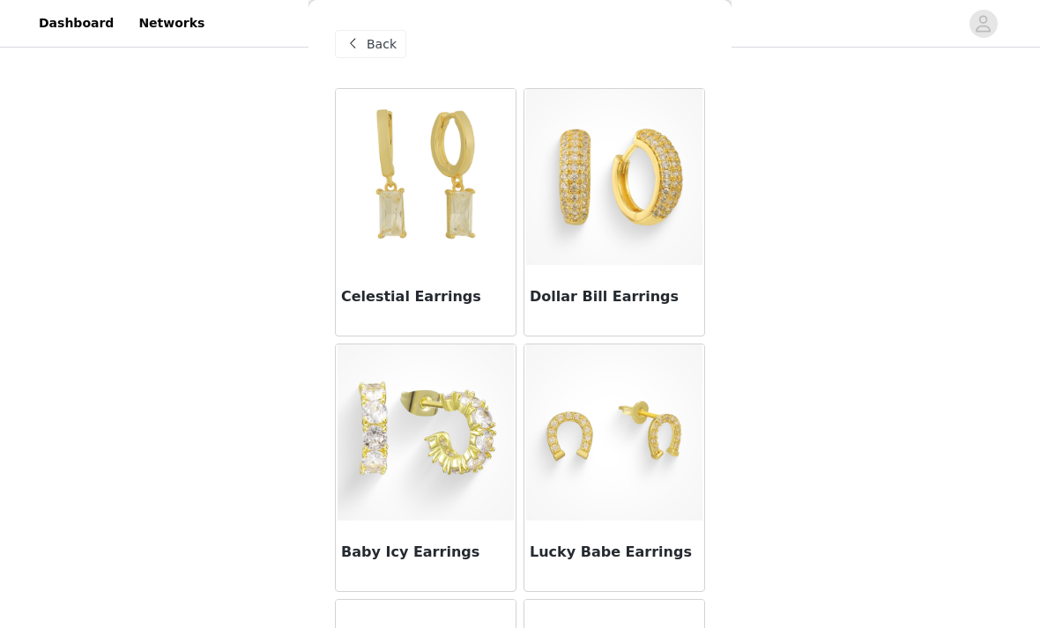
click at [666, 250] on img at bounding box center [614, 177] width 176 height 176
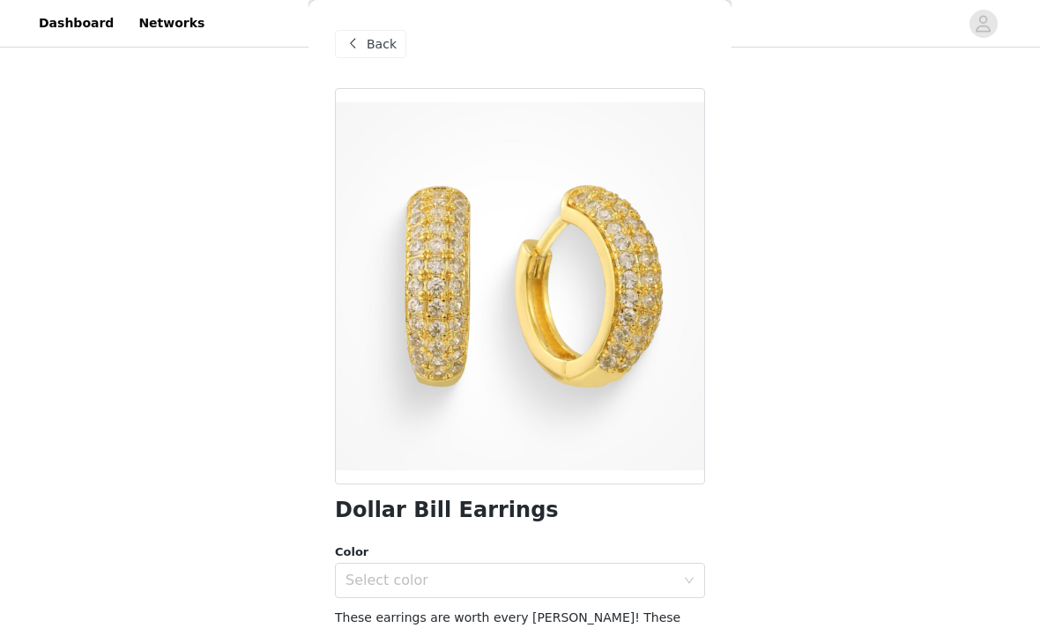
click at [453, 587] on div "Select color" at bounding box center [509, 581] width 329 height 18
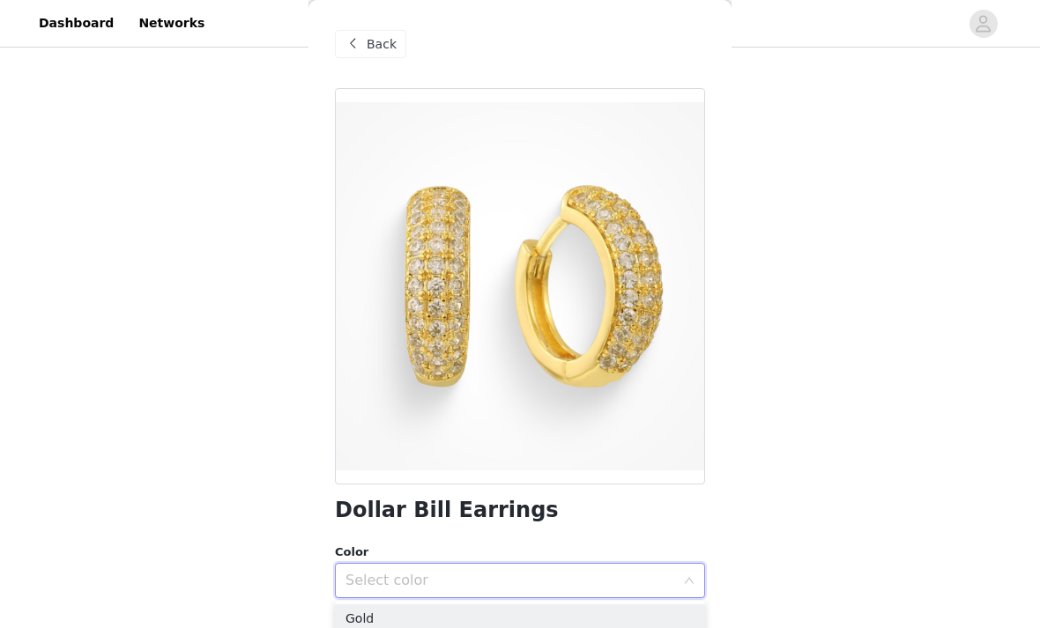
click at [397, 618] on li "Gold" at bounding box center [520, 618] width 370 height 28
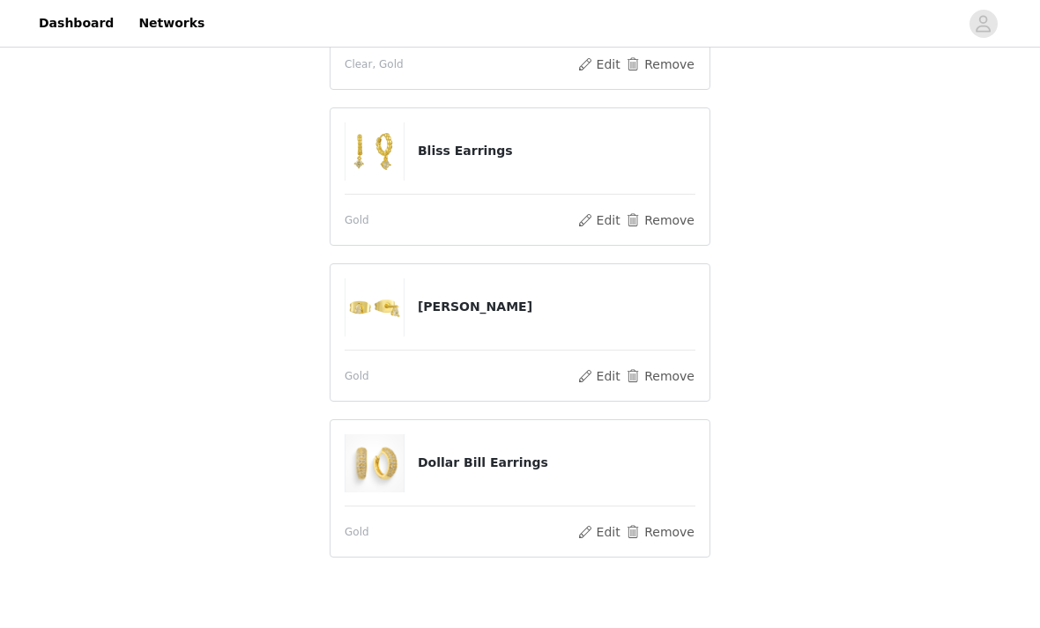
click at [665, 530] on button "Remove" at bounding box center [660, 532] width 70 height 21
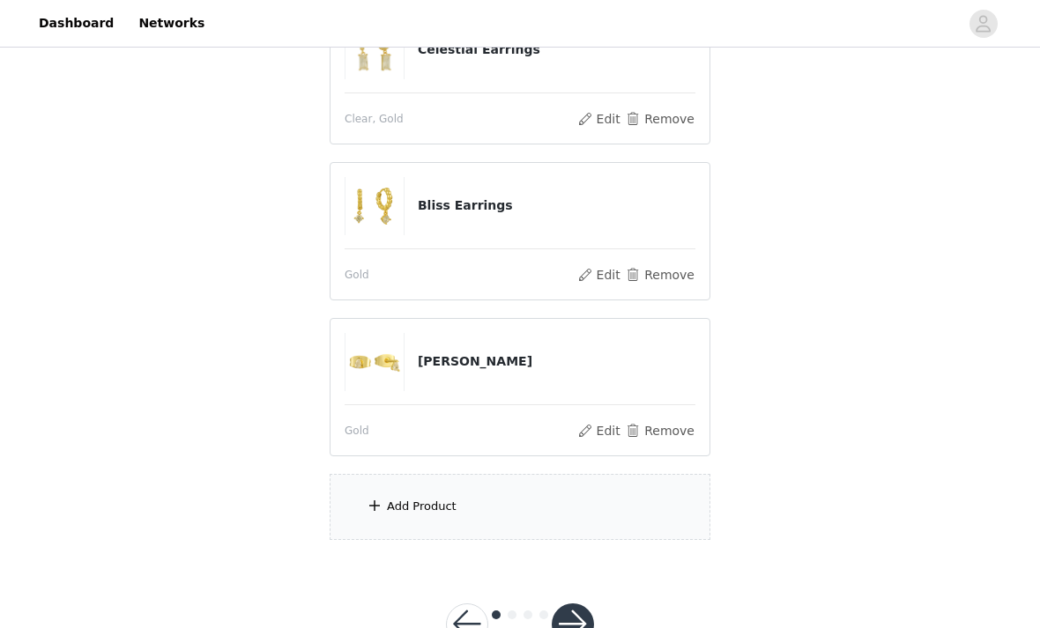
click at [549, 514] on div "Add Product" at bounding box center [519, 507] width 381 height 66
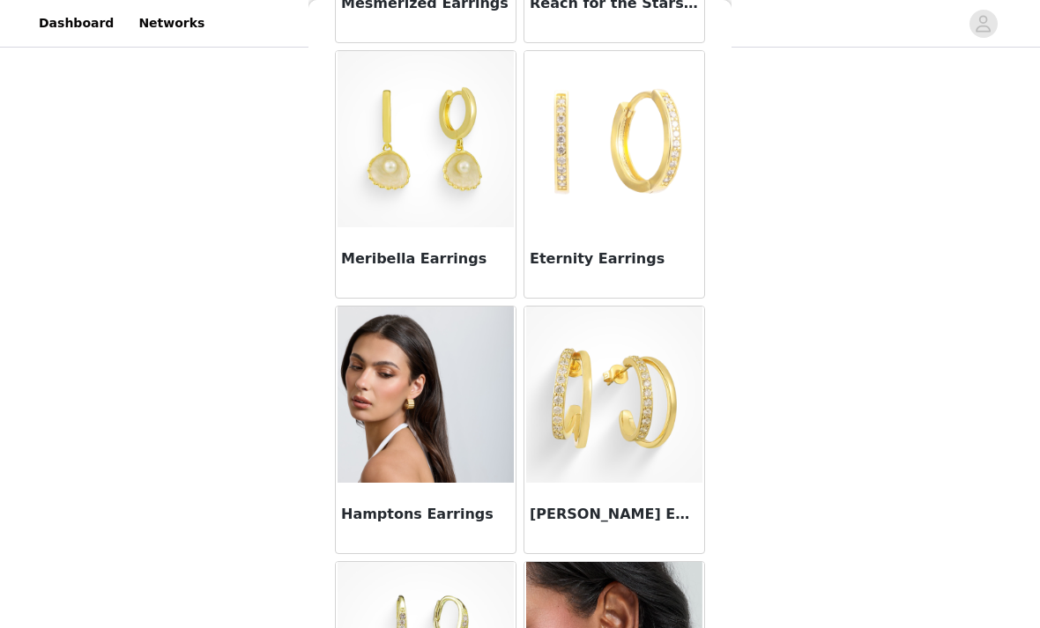
scroll to position [3615, 0]
click at [673, 221] on img at bounding box center [614, 138] width 176 height 176
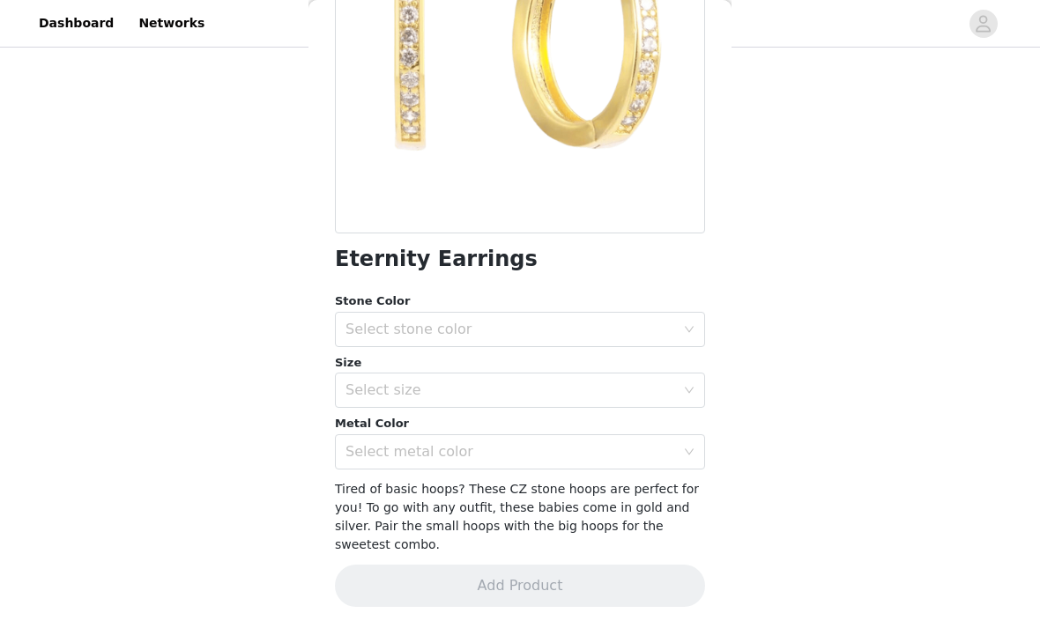
scroll to position [190, 0]
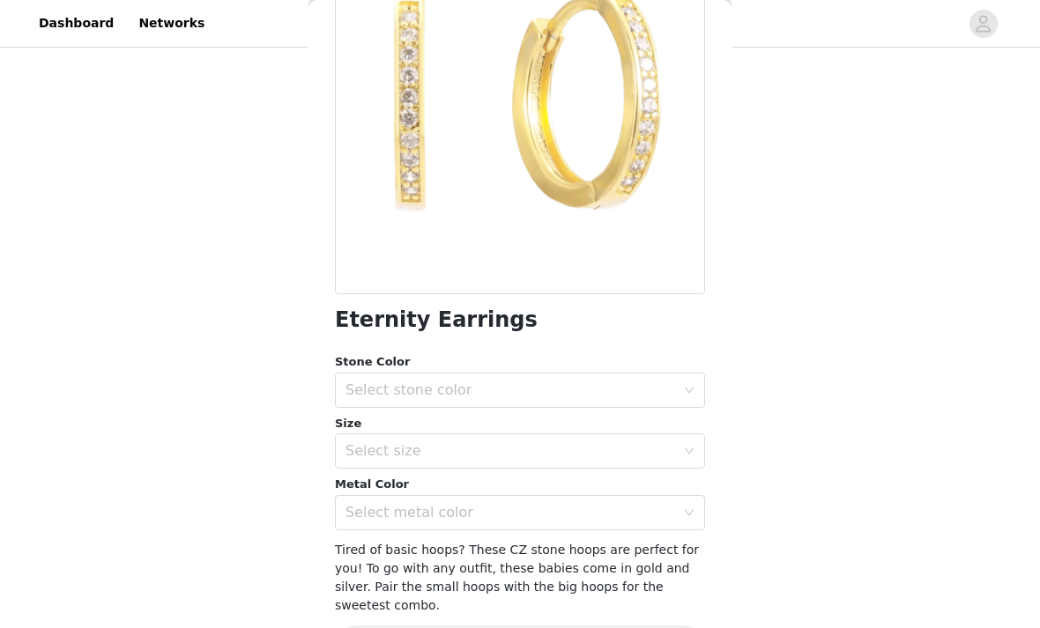
click at [673, 381] on div "Select stone color" at bounding box center [509, 390] width 329 height 18
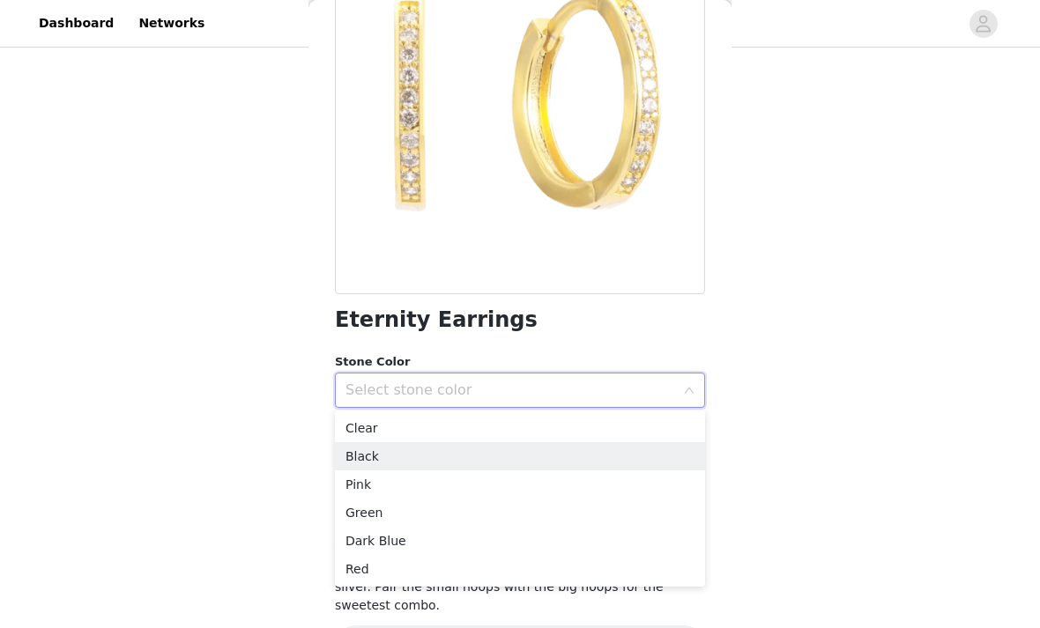
click at [458, 442] on li "Black" at bounding box center [520, 456] width 370 height 28
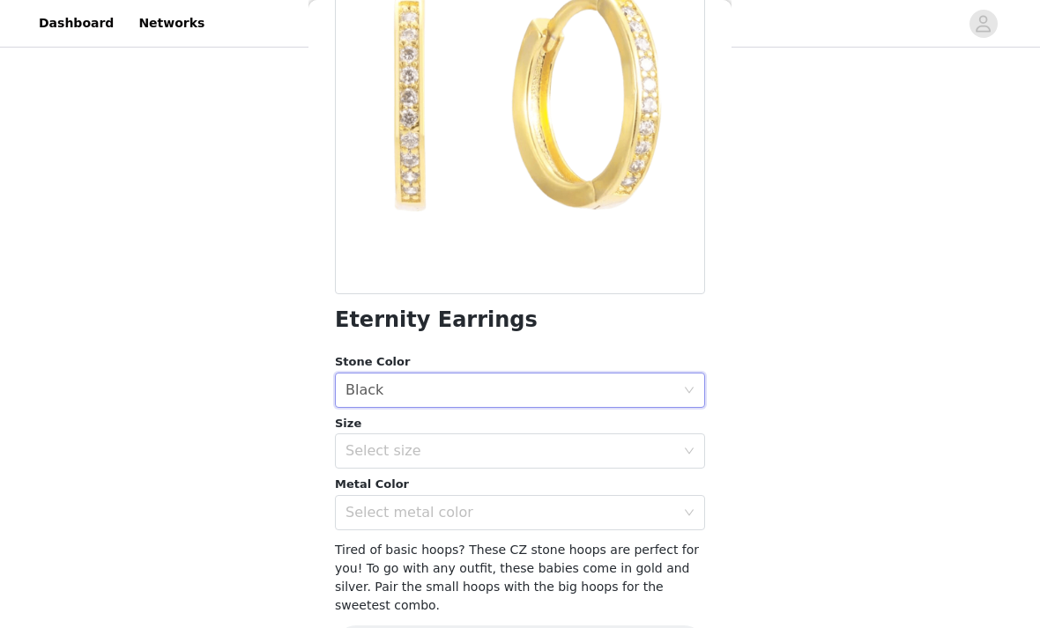
click at [691, 396] on icon "icon: down" at bounding box center [689, 391] width 11 height 12
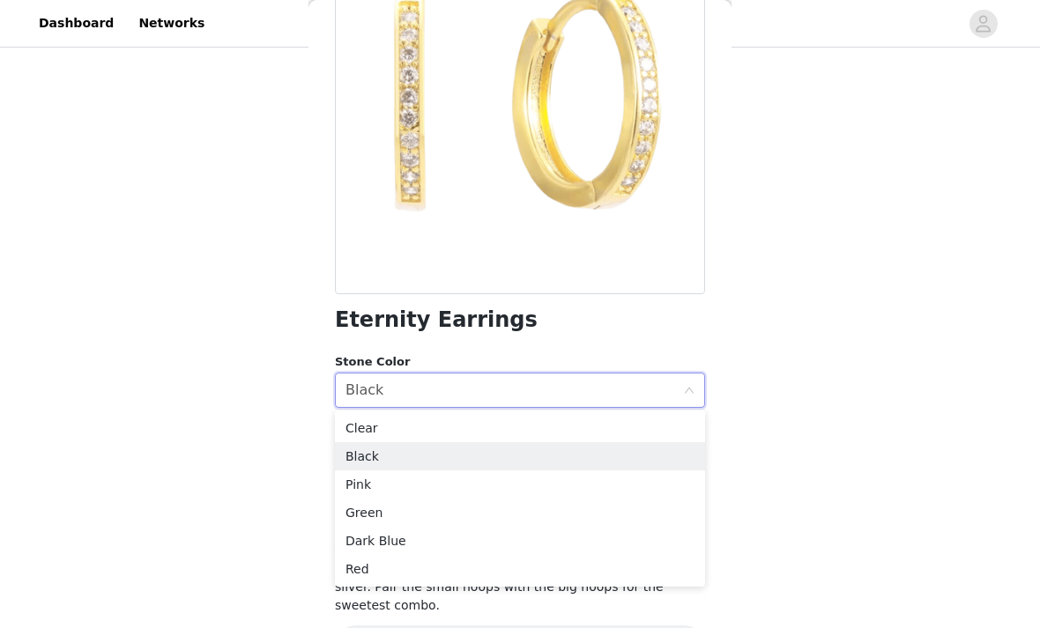
click at [677, 391] on div "Select stone color Black" at bounding box center [513, 390] width 337 height 33
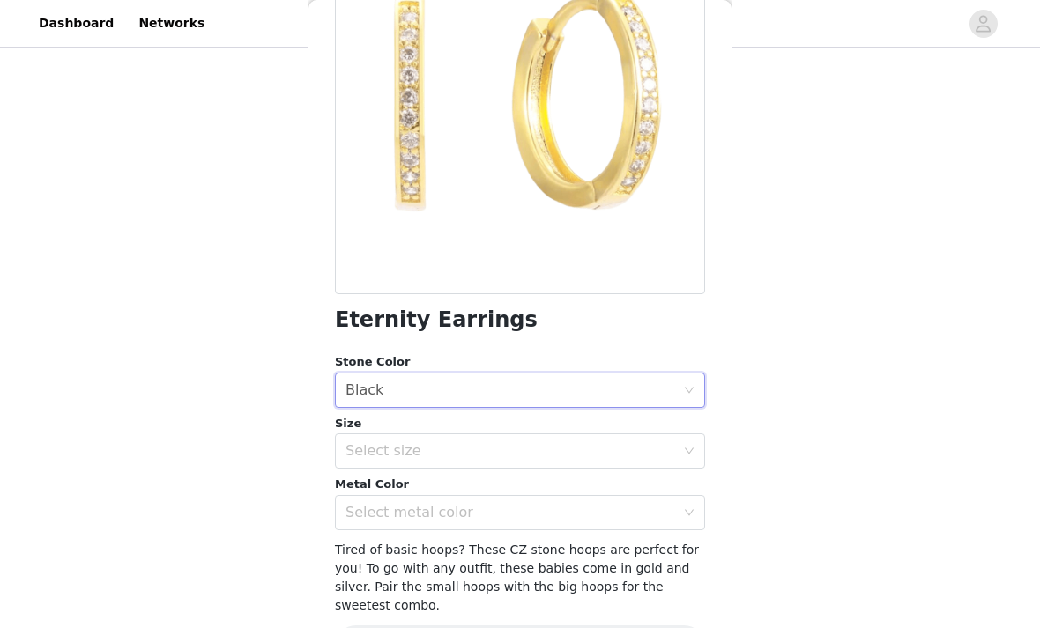
click at [692, 389] on icon "icon: close-circle" at bounding box center [689, 390] width 11 height 11
click at [703, 391] on div "Select stone color" at bounding box center [520, 390] width 370 height 35
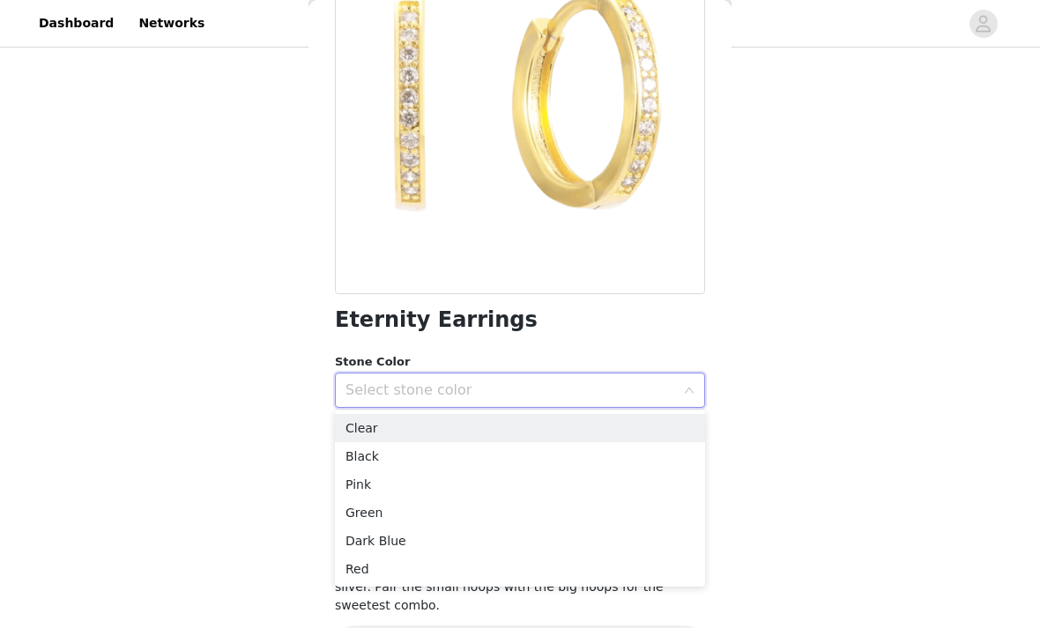
click at [584, 426] on li "Clear" at bounding box center [520, 428] width 370 height 28
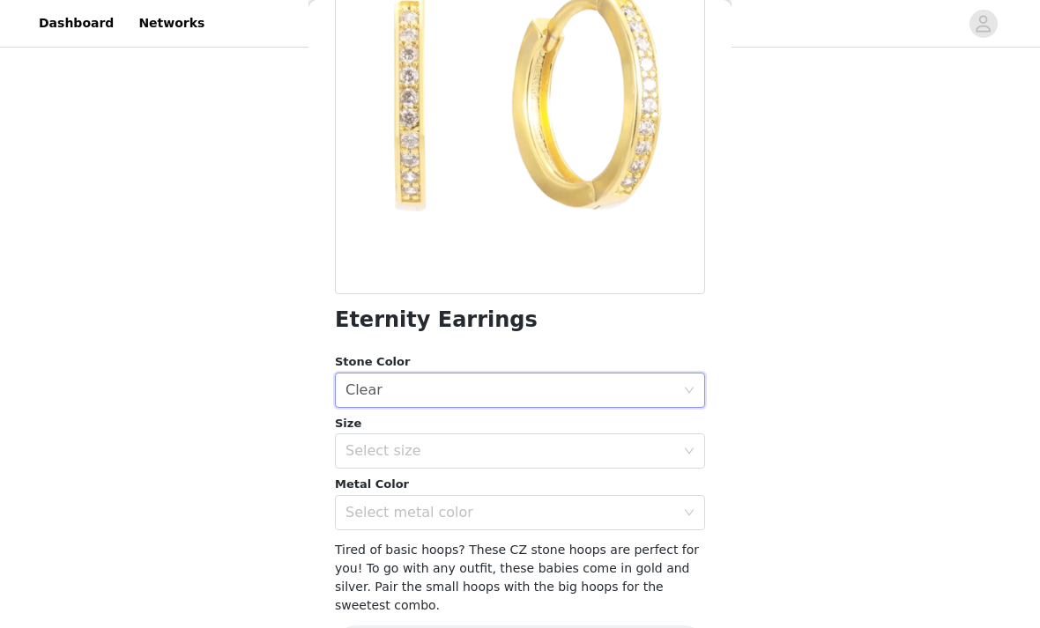
click at [628, 456] on div "Select size" at bounding box center [509, 451] width 329 height 18
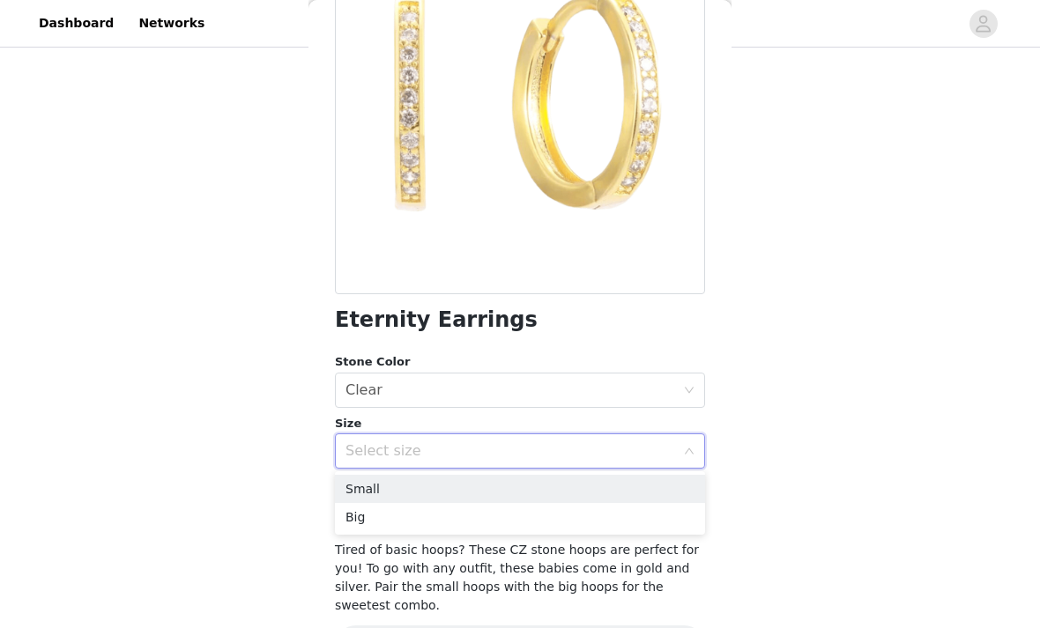
click at [577, 486] on li "Small" at bounding box center [520, 489] width 370 height 28
click at [658, 518] on div "Select metal color" at bounding box center [509, 513] width 329 height 18
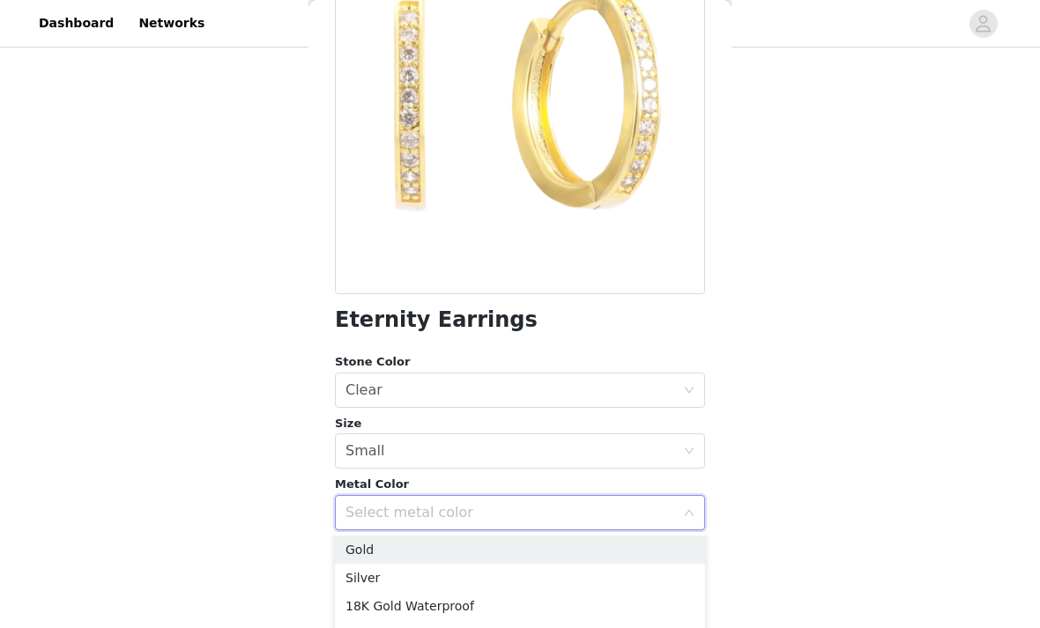
click at [466, 554] on li "Gold" at bounding box center [520, 550] width 370 height 28
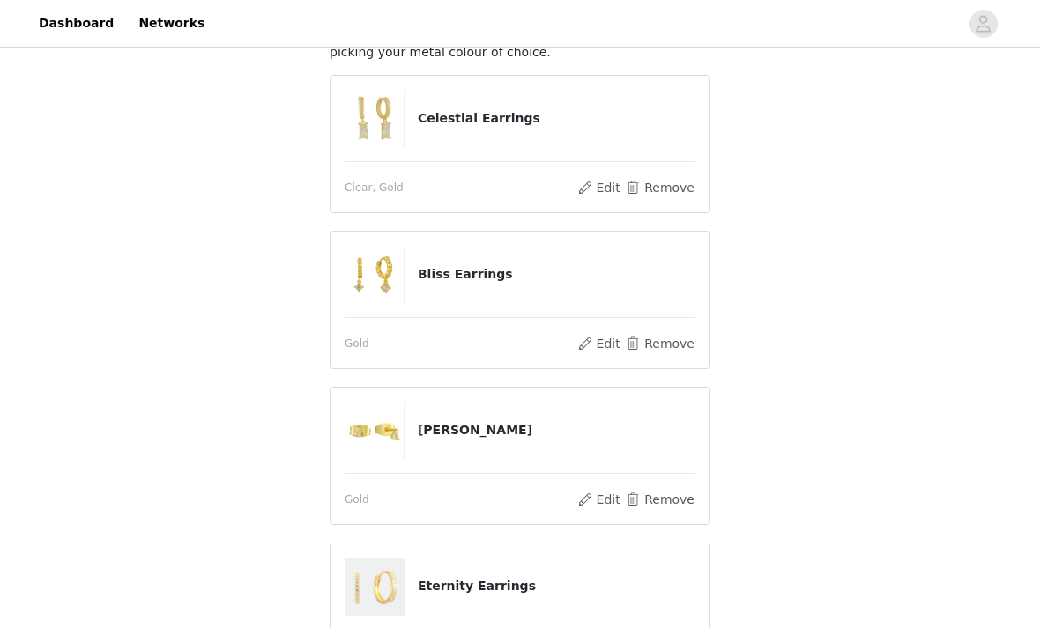
click at [363, 130] on img at bounding box center [374, 119] width 58 height 58
click at [585, 196] on button "Edit" at bounding box center [598, 187] width 45 height 21
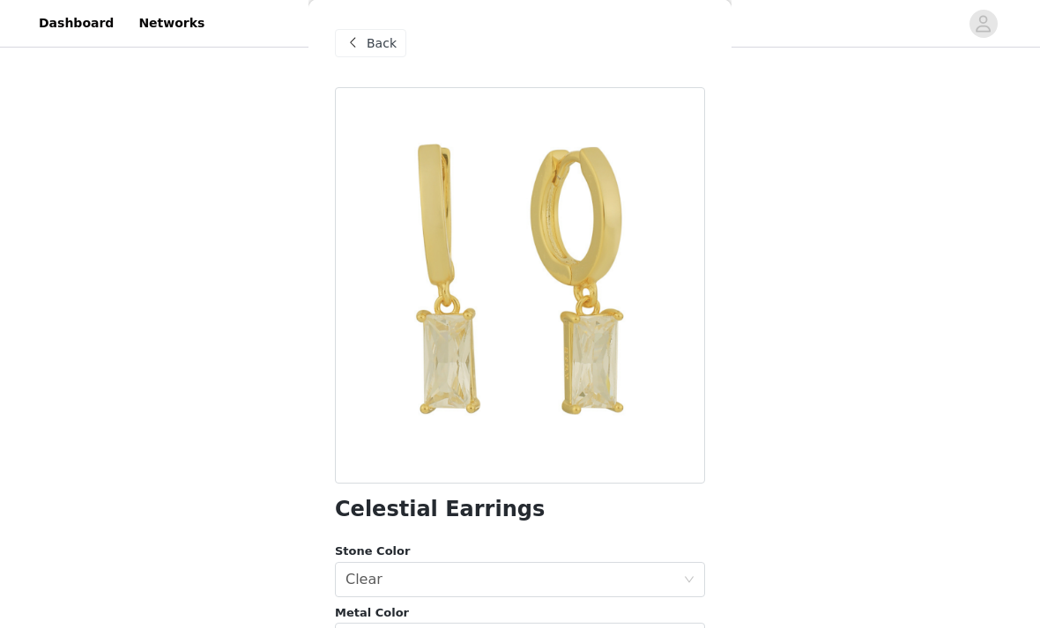
scroll to position [334, 0]
click at [374, 48] on span "Back" at bounding box center [381, 44] width 30 height 19
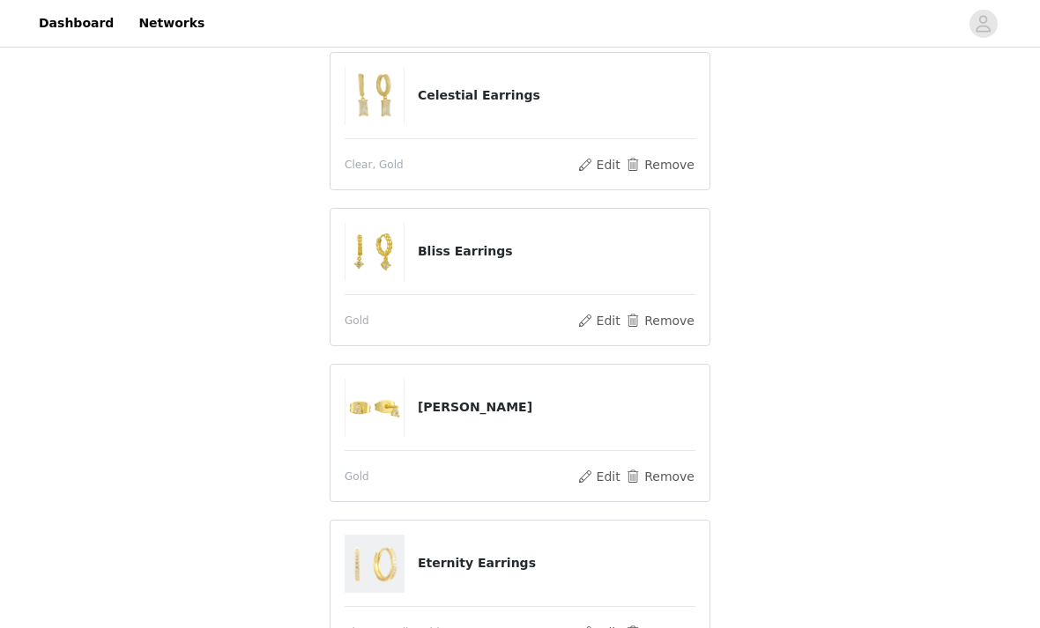
scroll to position [199, 0]
click at [664, 627] on button "Remove" at bounding box center [660, 632] width 70 height 21
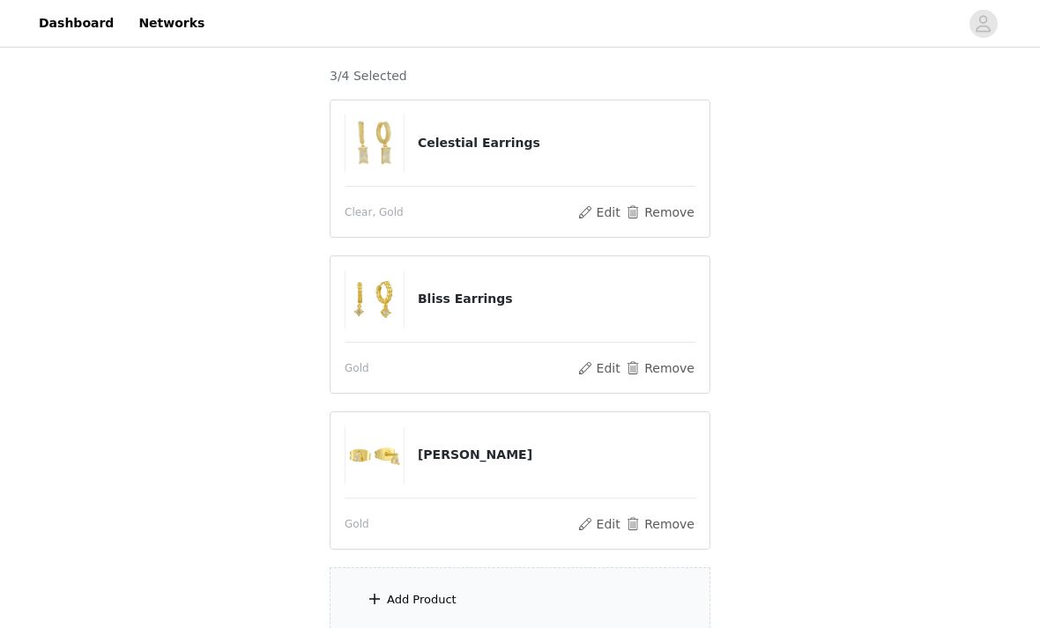
click at [499, 595] on div "Add Product" at bounding box center [519, 600] width 381 height 66
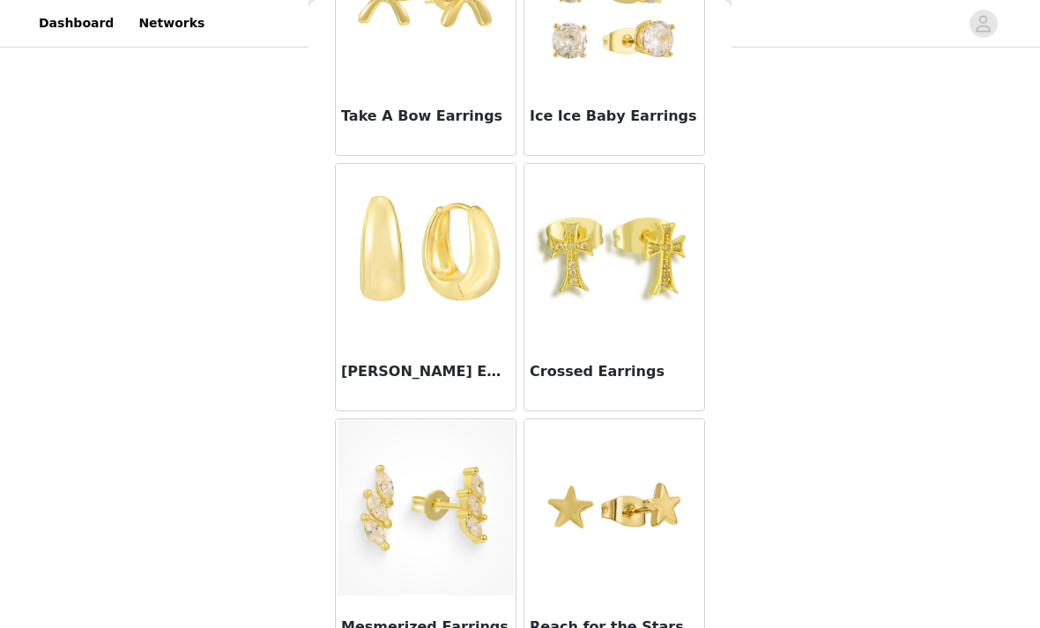
scroll to position [2992, 0]
click at [477, 317] on img at bounding box center [425, 251] width 176 height 176
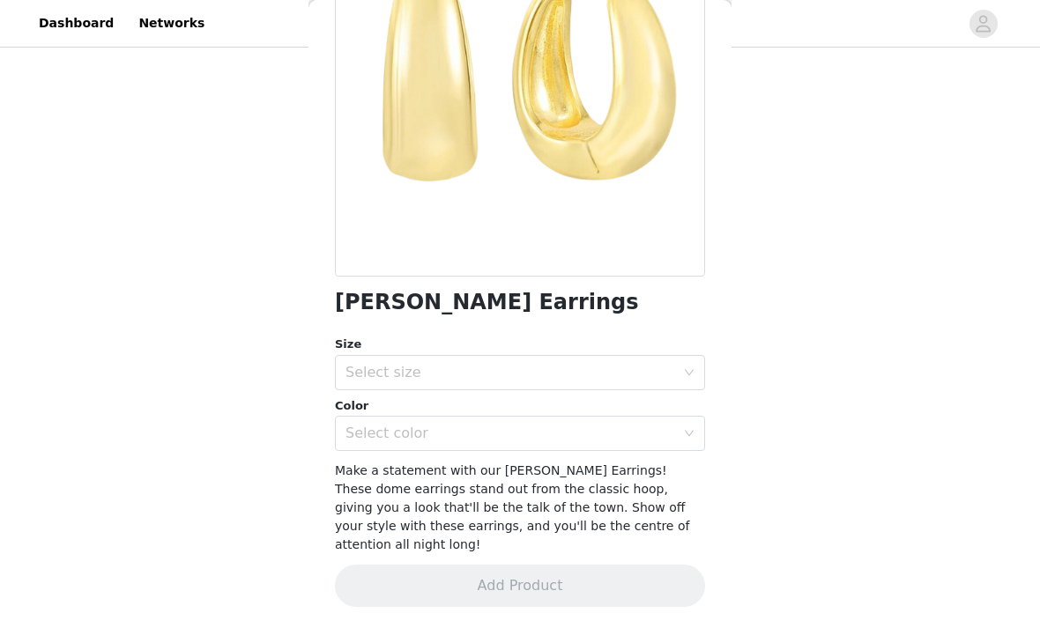
scroll to position [130, 0]
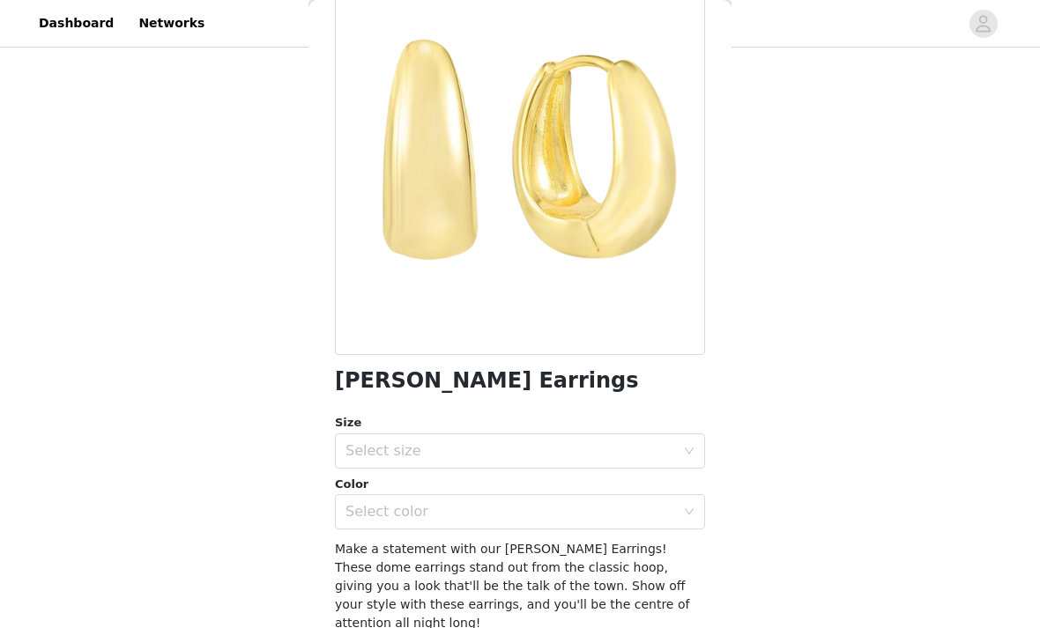
click at [688, 455] on icon "icon: down" at bounding box center [689, 451] width 11 height 11
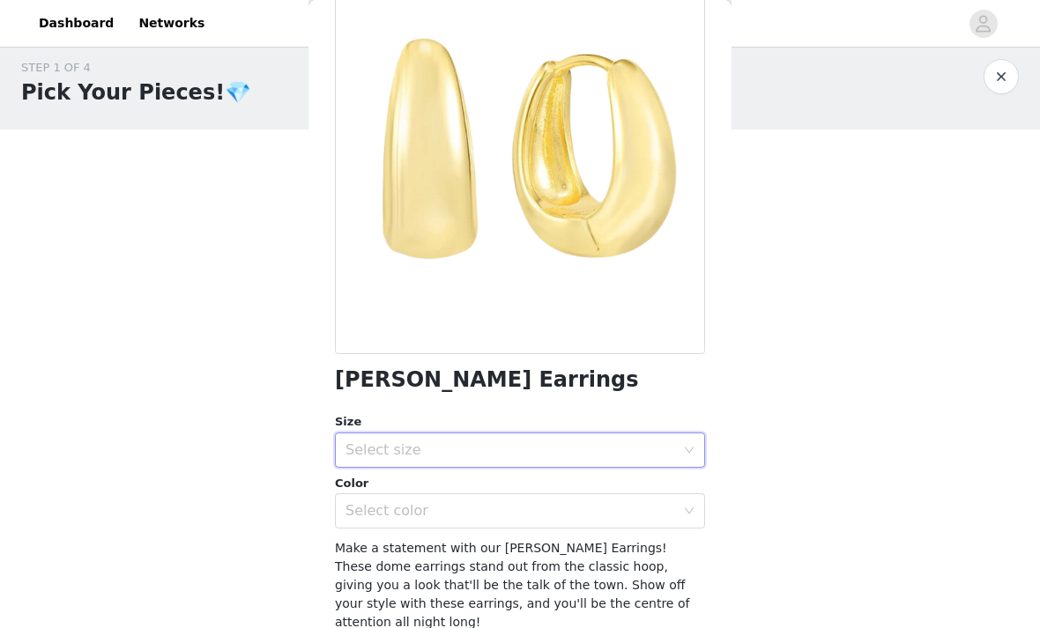
scroll to position [0, 0]
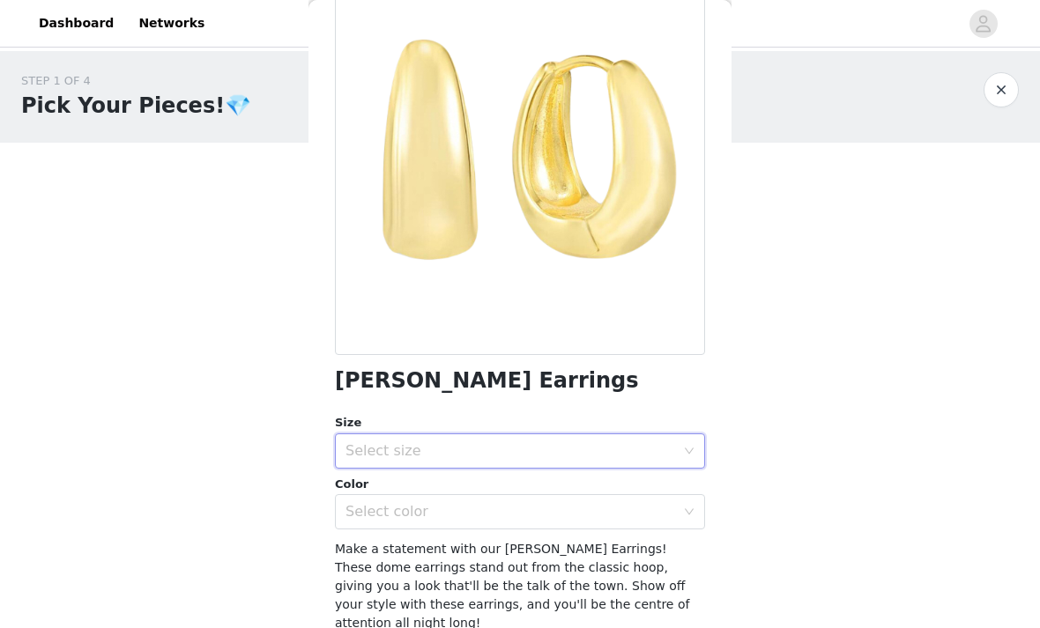
click at [1001, 93] on button "button" at bounding box center [1000, 89] width 35 height 35
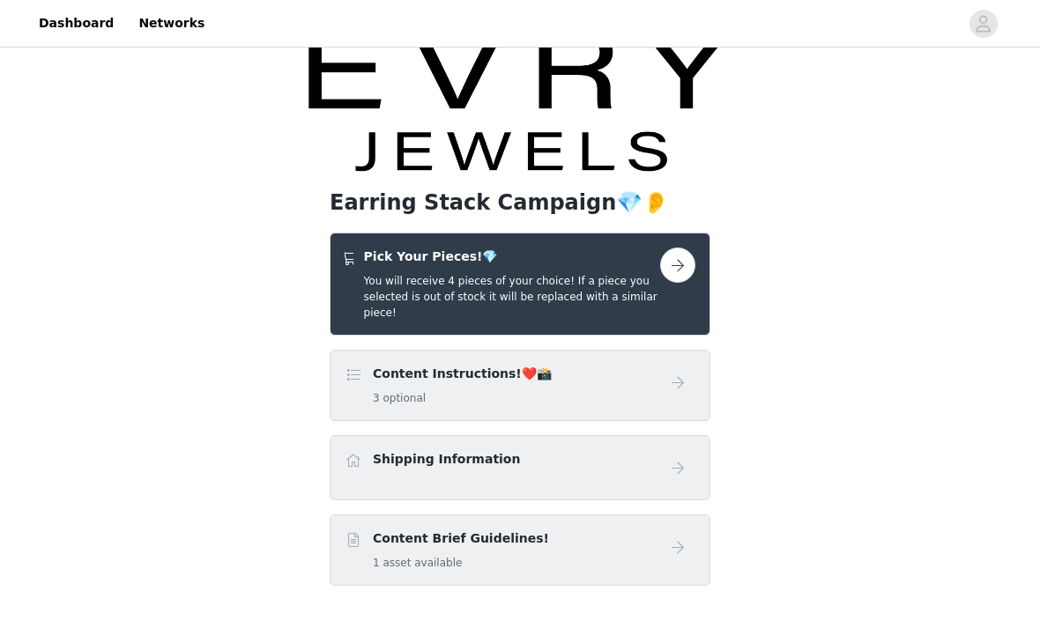
scroll to position [30, 0]
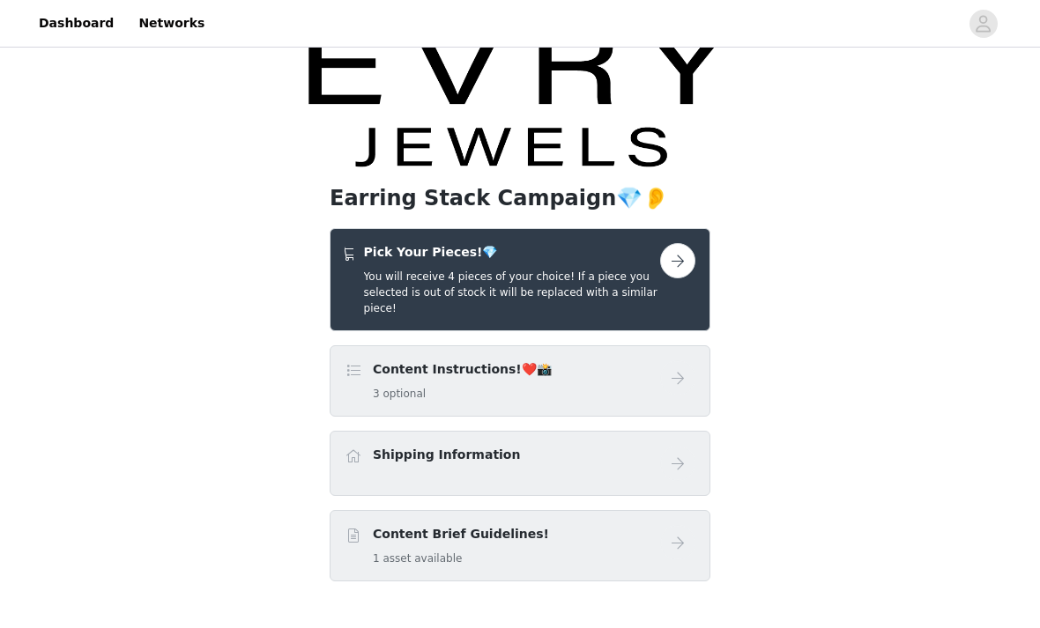
click at [664, 278] on link at bounding box center [677, 260] width 35 height 35
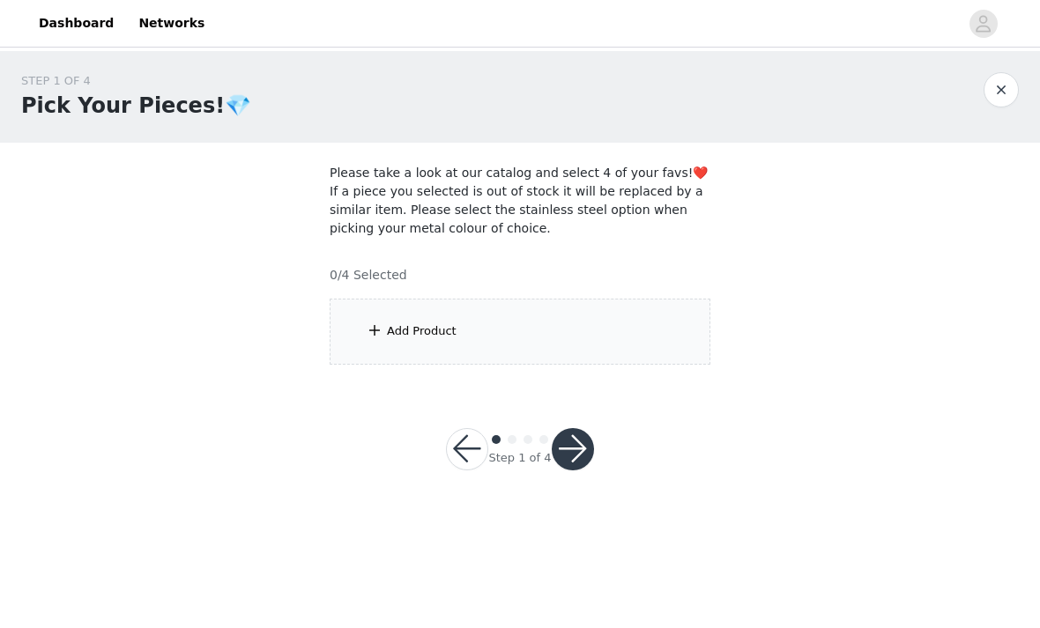
click at [581, 350] on div "Add Product" at bounding box center [519, 332] width 381 height 66
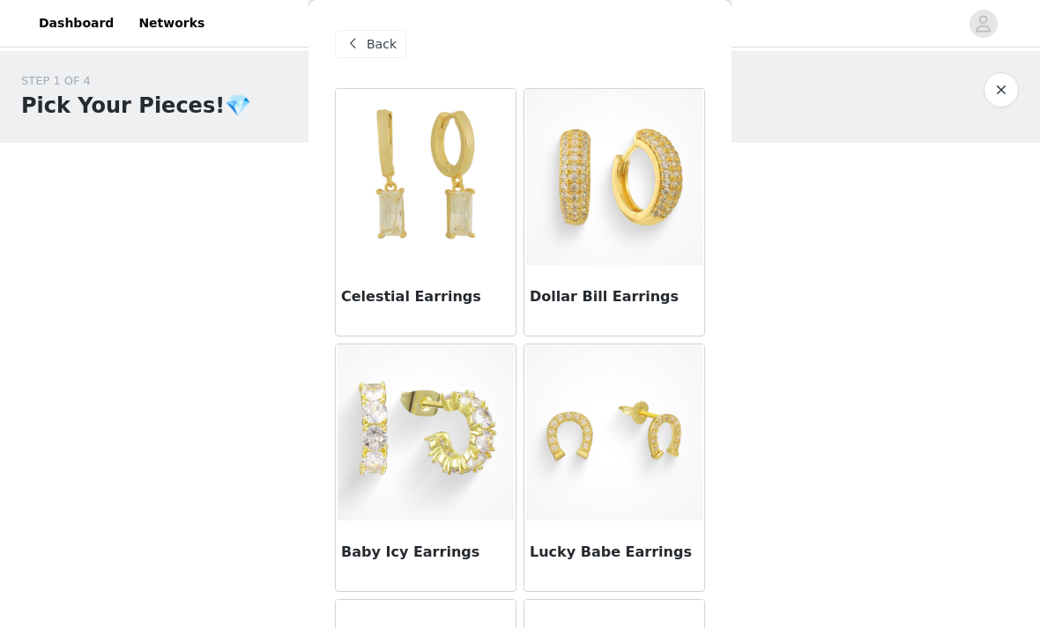
click at [470, 264] on img at bounding box center [425, 177] width 176 height 176
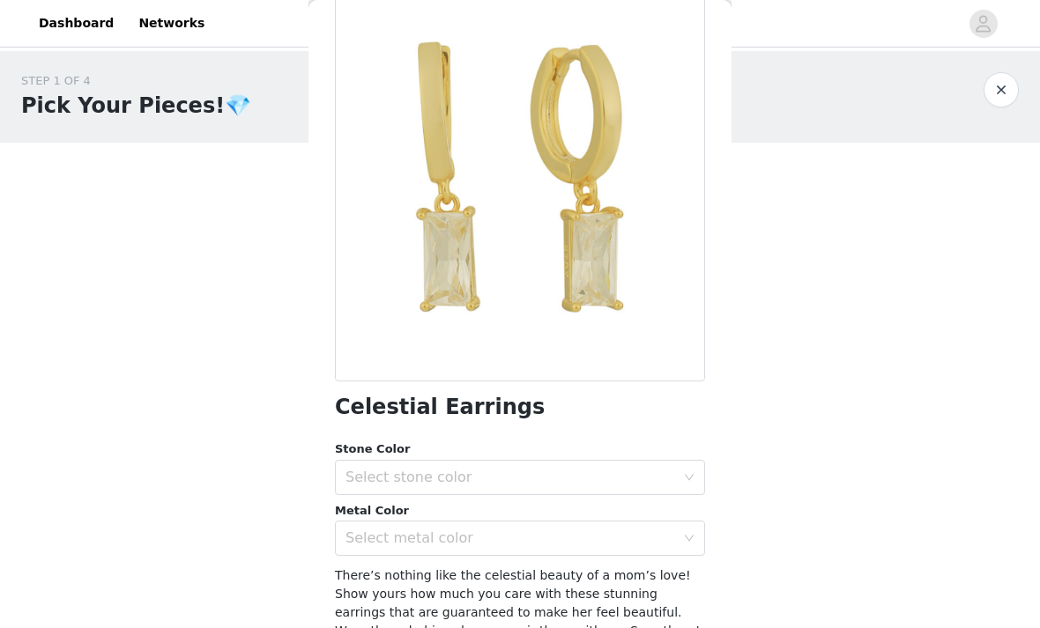
scroll to position [126, 0]
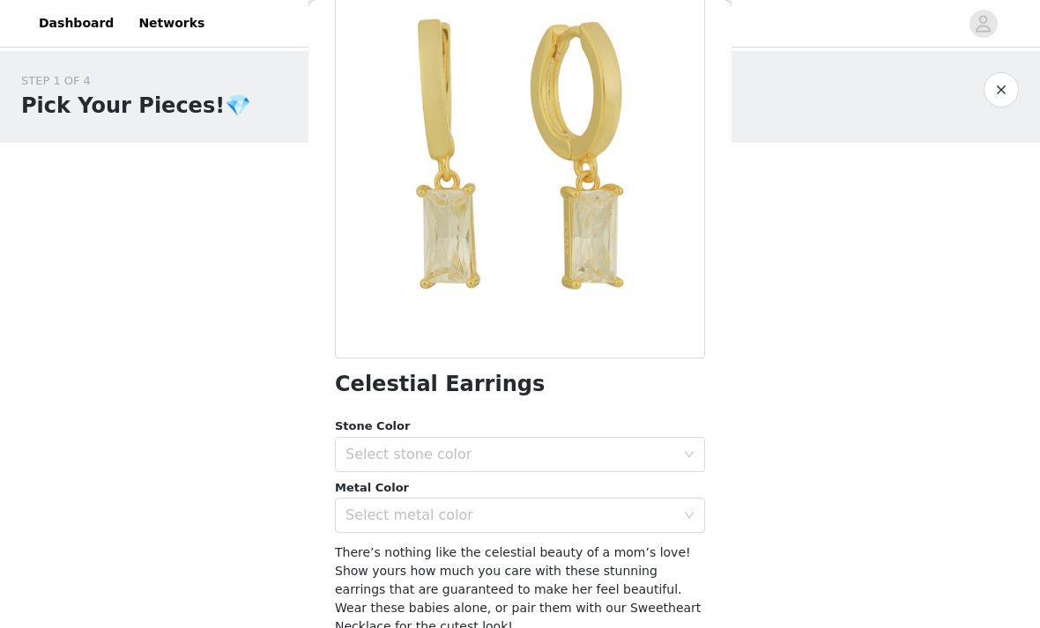
click at [584, 460] on div "Select stone color" at bounding box center [509, 455] width 329 height 18
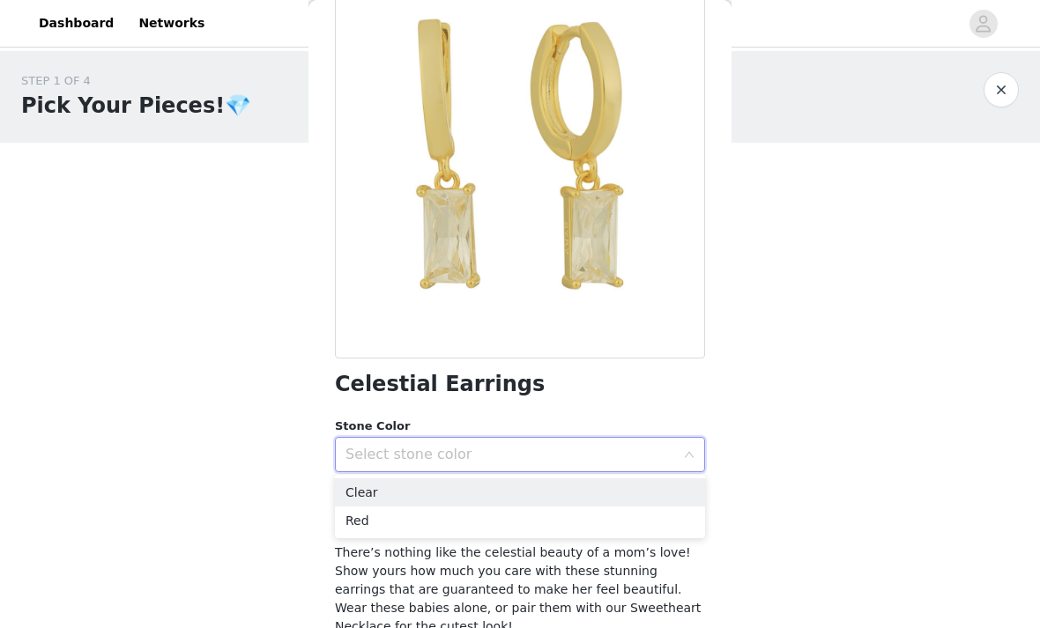
click at [416, 499] on li "Clear" at bounding box center [520, 492] width 370 height 28
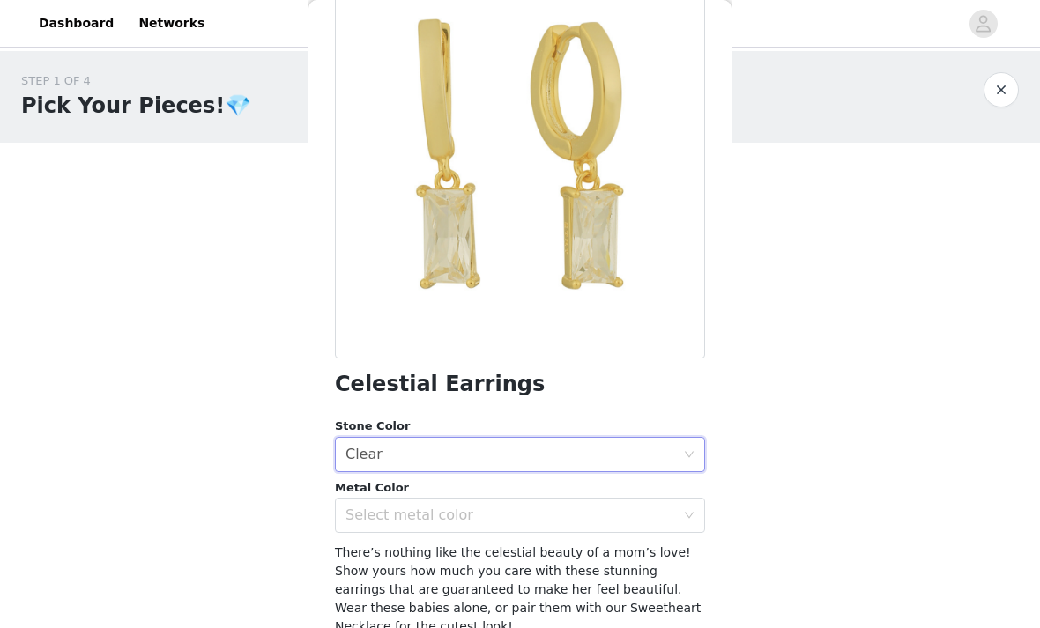
click at [439, 511] on div "Select metal color" at bounding box center [509, 516] width 329 height 18
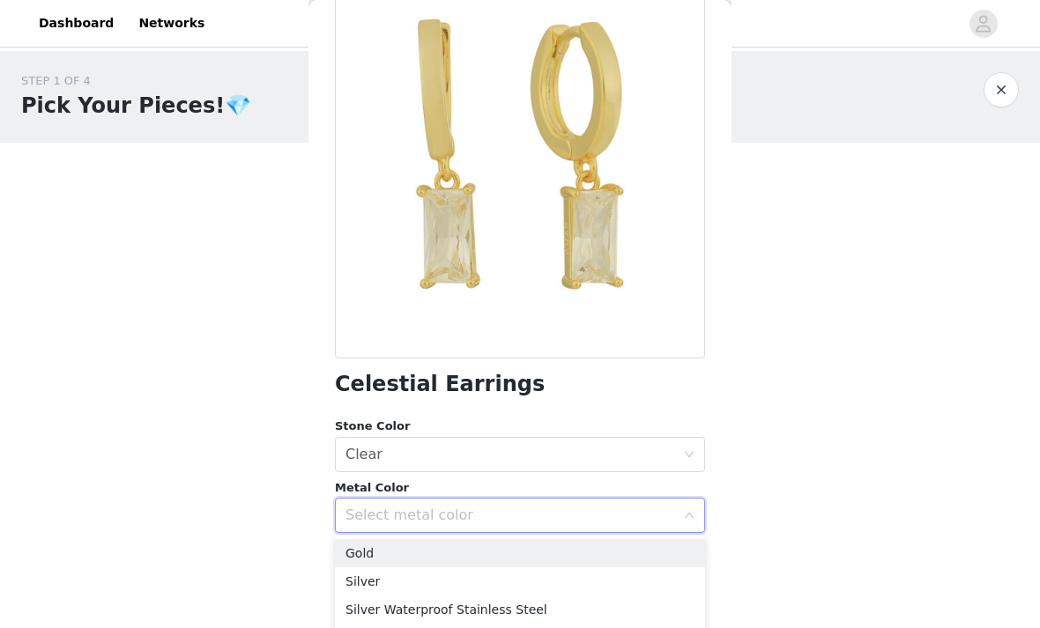
click at [421, 551] on li "Gold" at bounding box center [520, 553] width 370 height 28
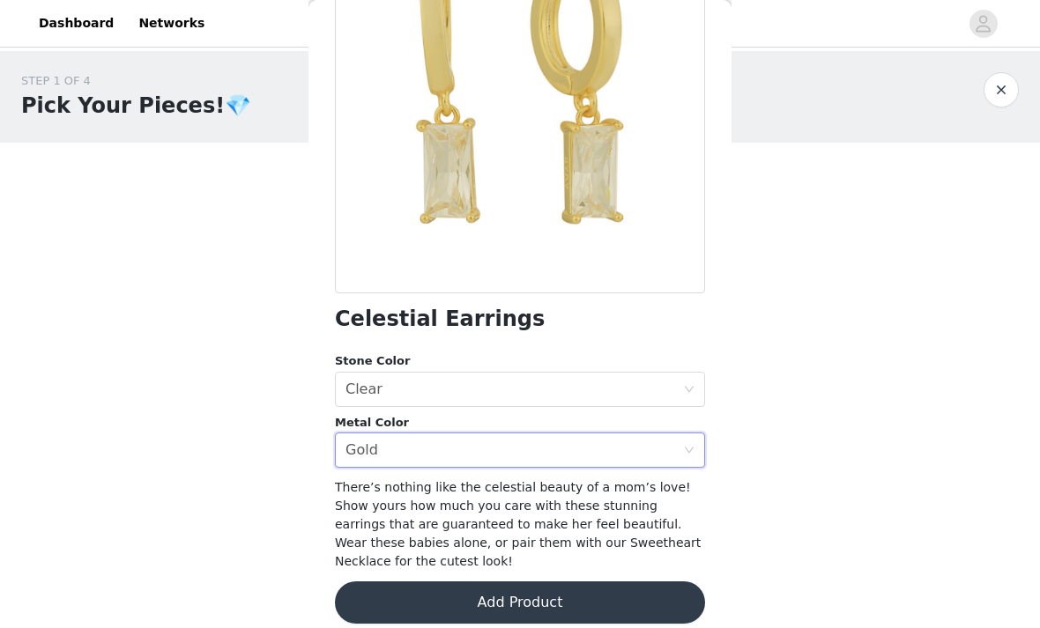
scroll to position [189, 0]
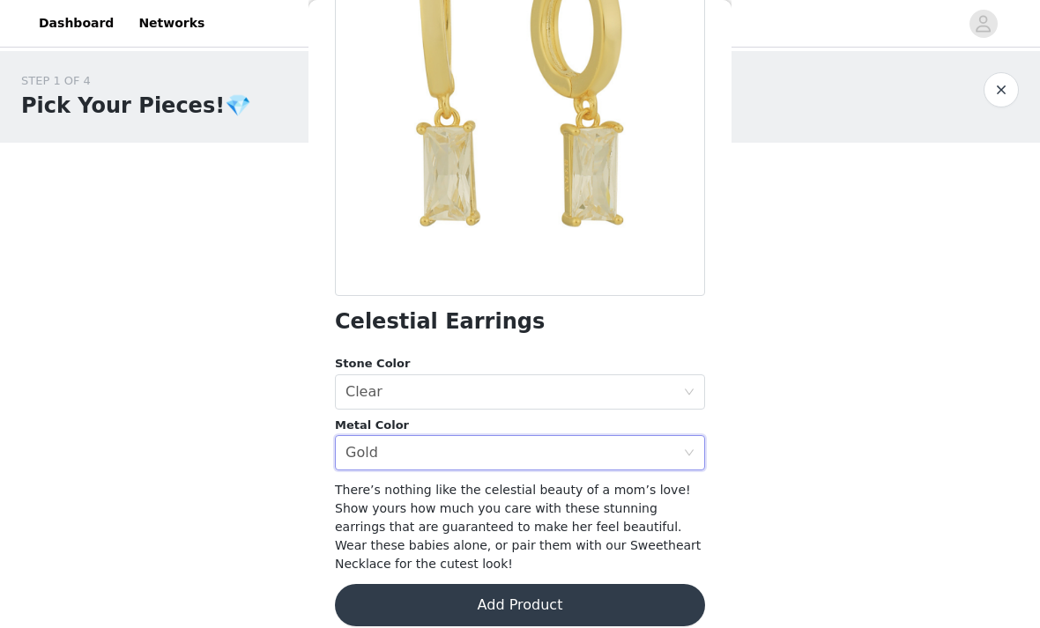
click at [468, 584] on button "Add Product" at bounding box center [520, 605] width 370 height 42
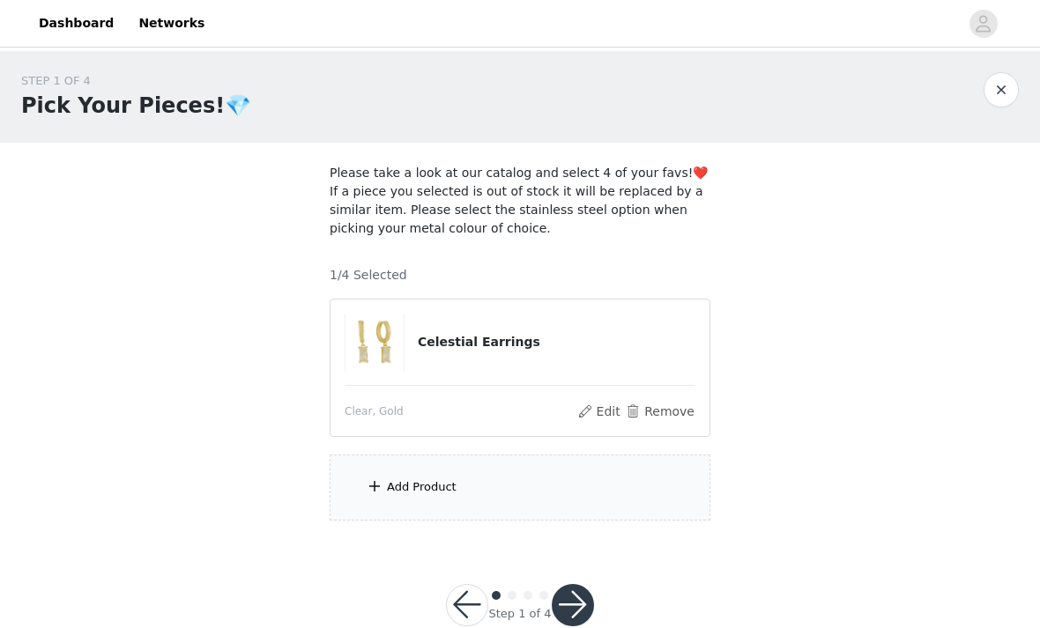
click at [592, 488] on div "Add Product" at bounding box center [519, 488] width 381 height 66
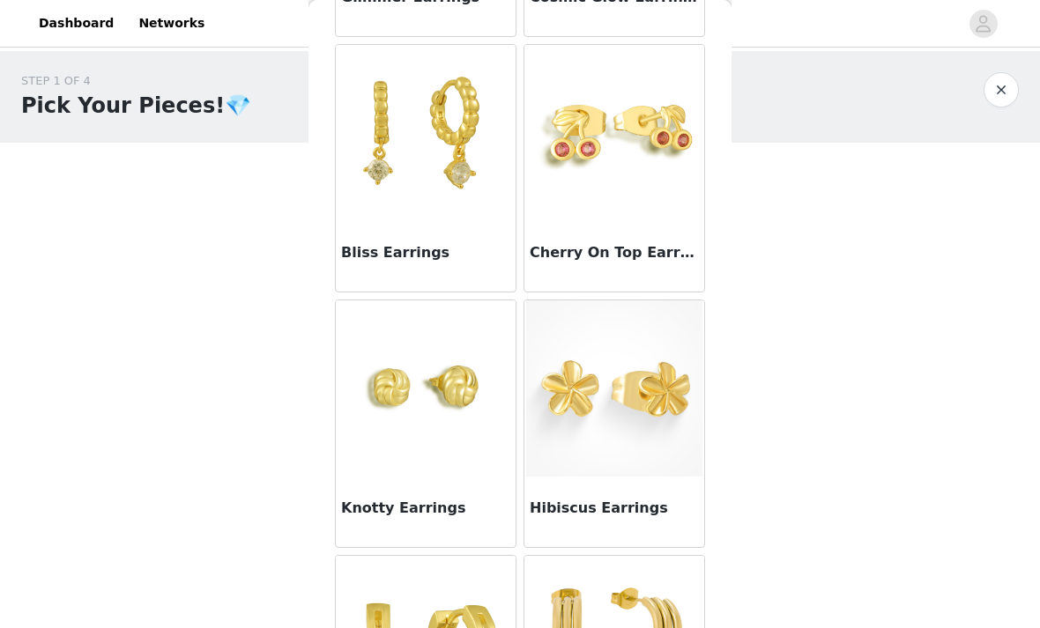
click at [485, 198] on img at bounding box center [425, 133] width 176 height 176
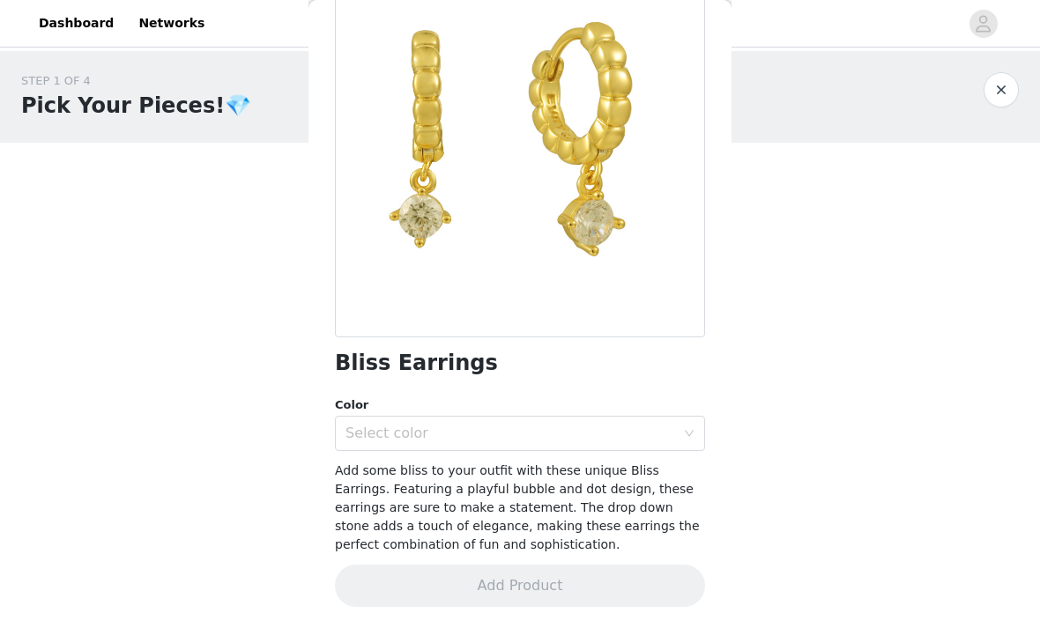
scroll to position [146, 0]
click at [544, 427] on div "Select color" at bounding box center [509, 435] width 329 height 18
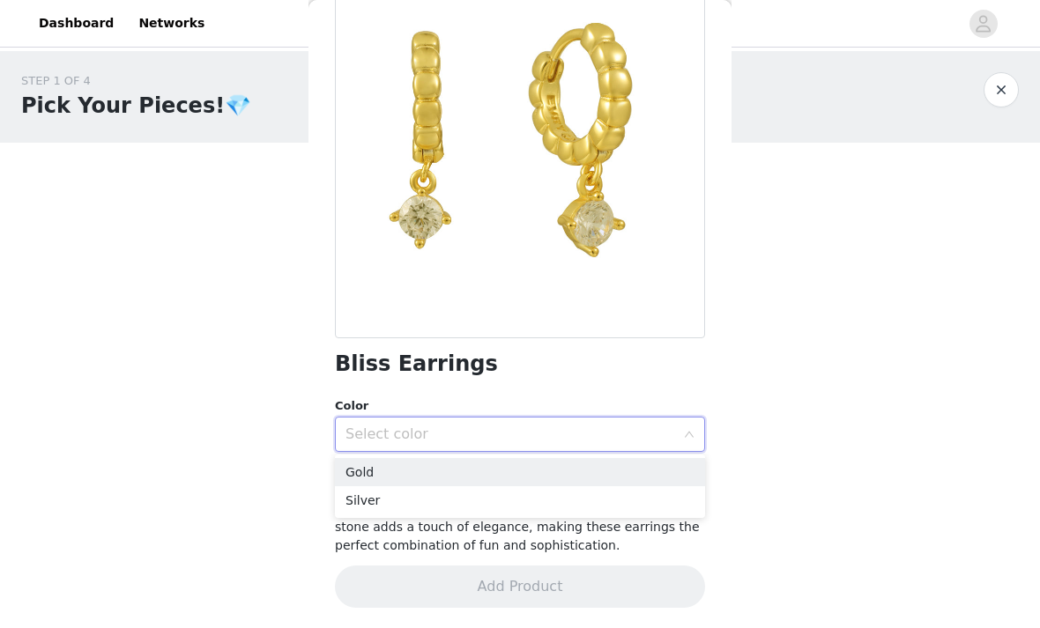
click at [464, 467] on li "Gold" at bounding box center [520, 472] width 370 height 28
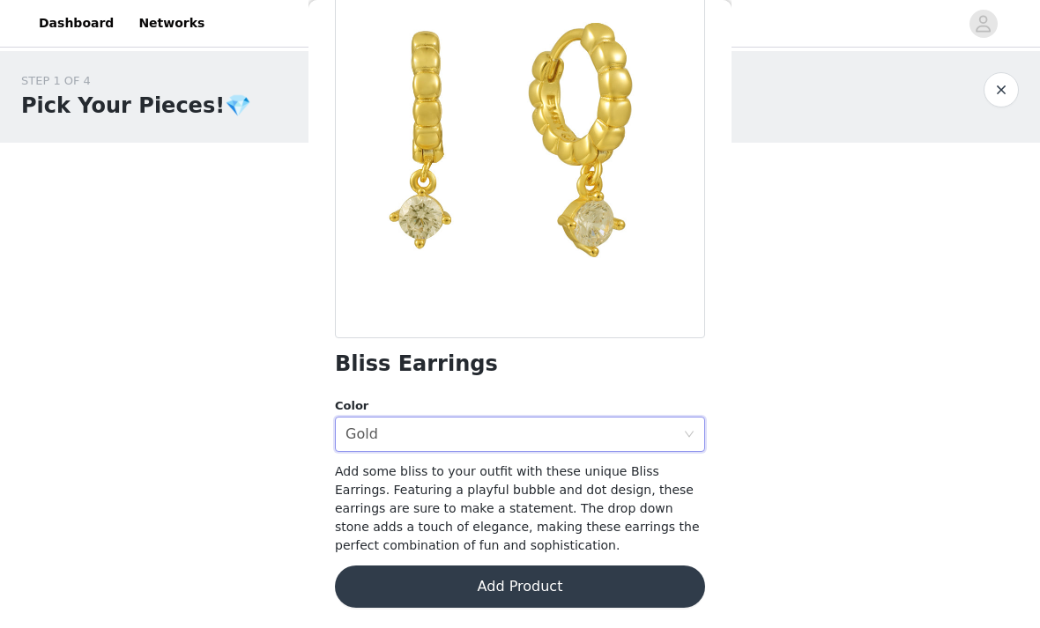
click at [454, 582] on button "Add Product" at bounding box center [520, 587] width 370 height 42
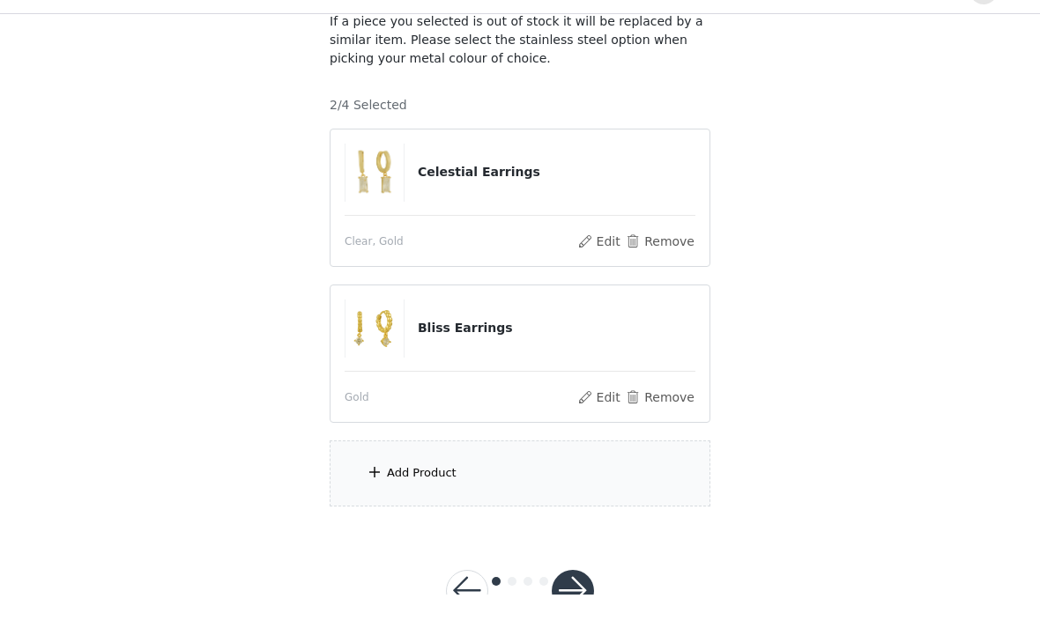
scroll to position [137, 0]
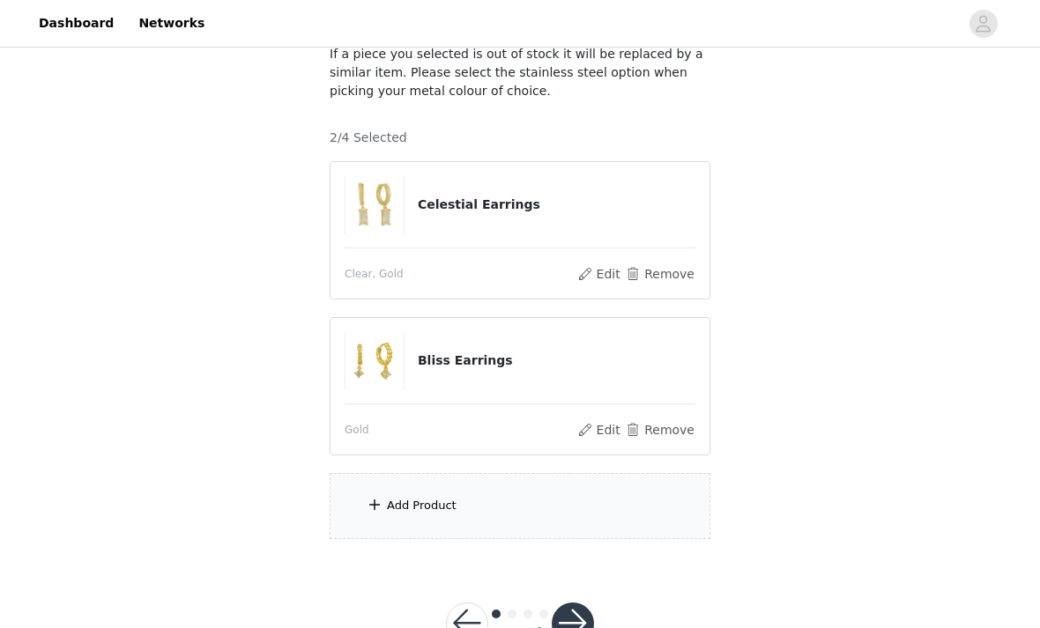
click at [547, 500] on div "Add Product" at bounding box center [519, 507] width 381 height 66
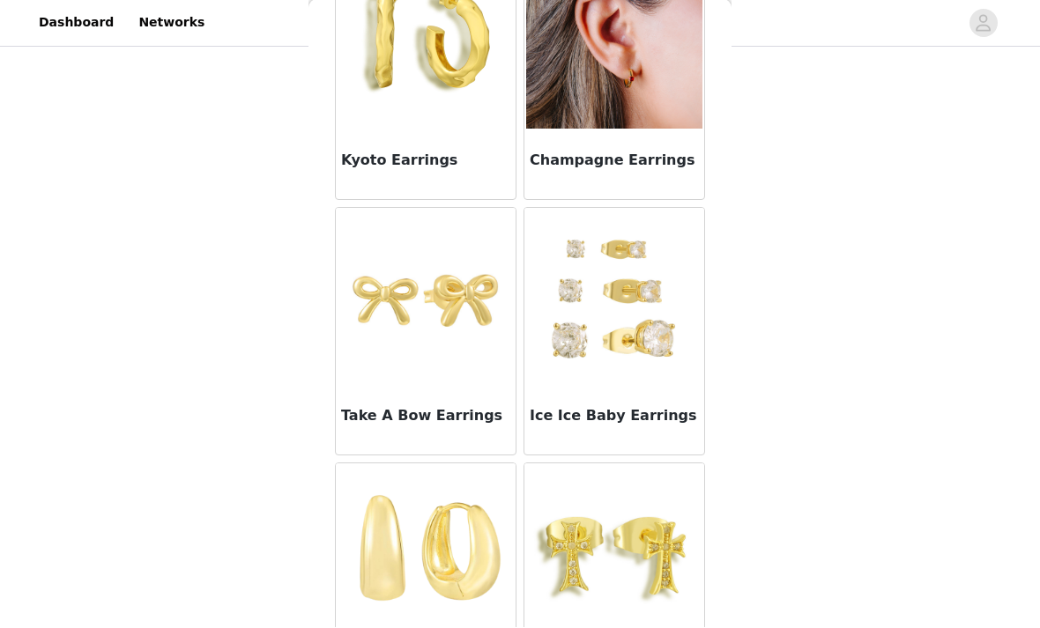
scroll to position [2692, 0]
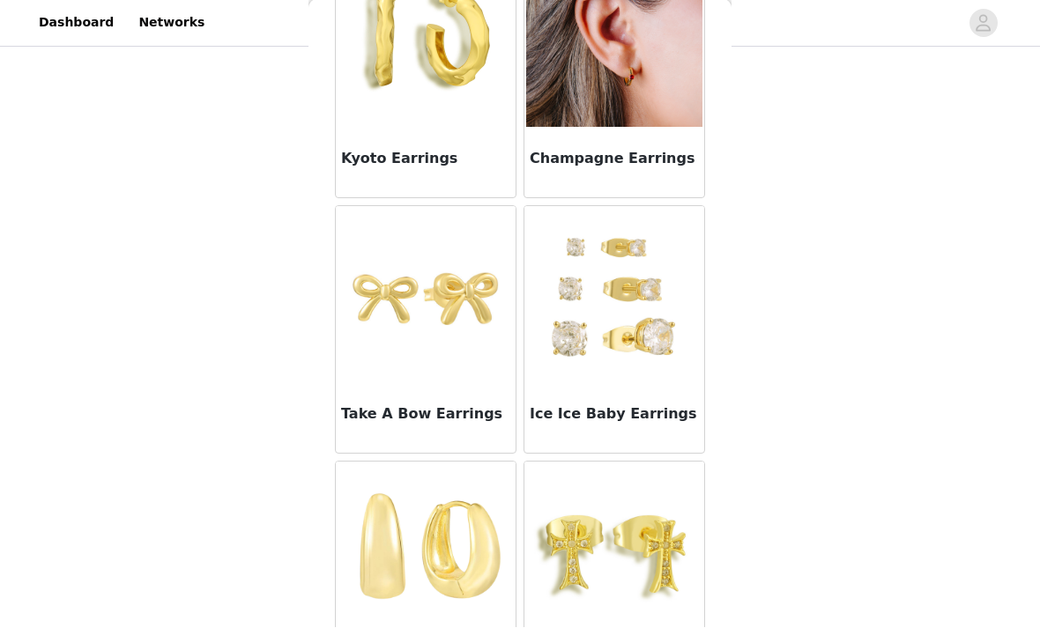
click at [640, 93] on img at bounding box center [614, 40] width 176 height 176
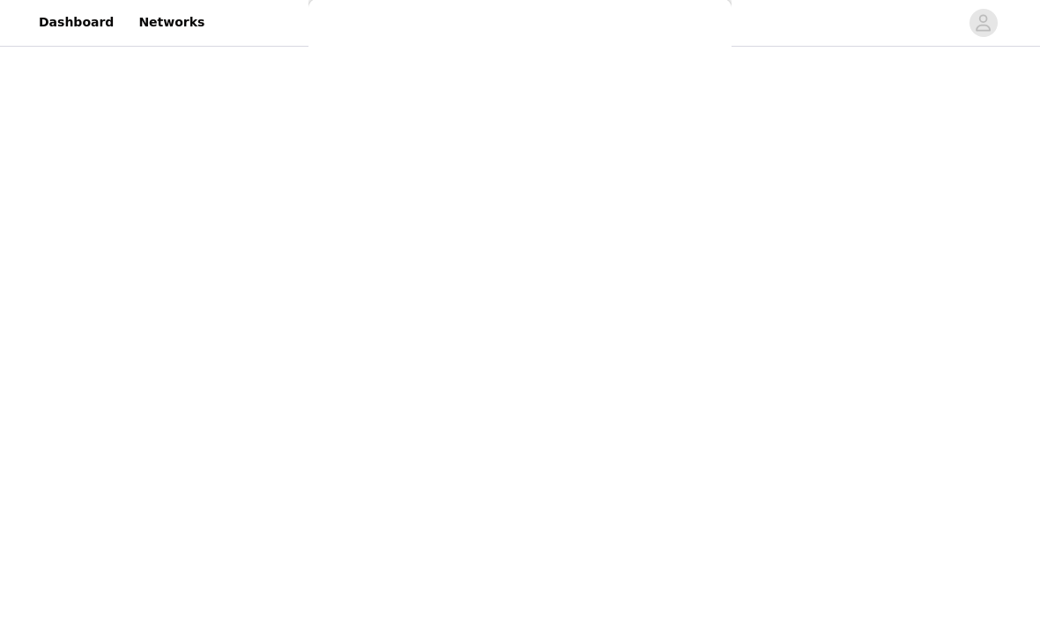
scroll to position [148, 0]
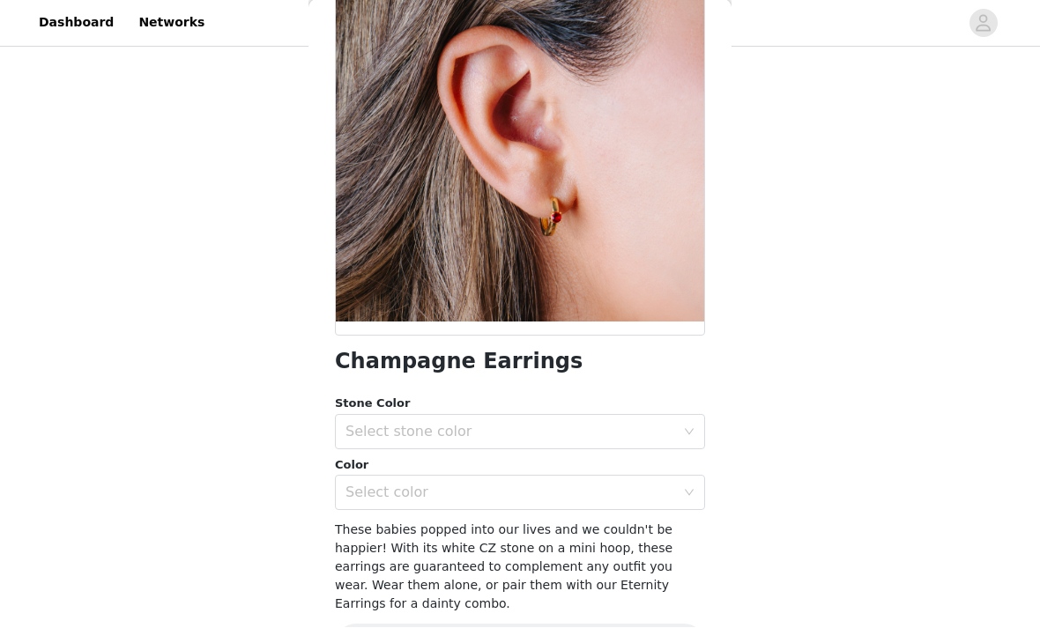
click at [663, 437] on div "Select stone color" at bounding box center [509, 433] width 329 height 18
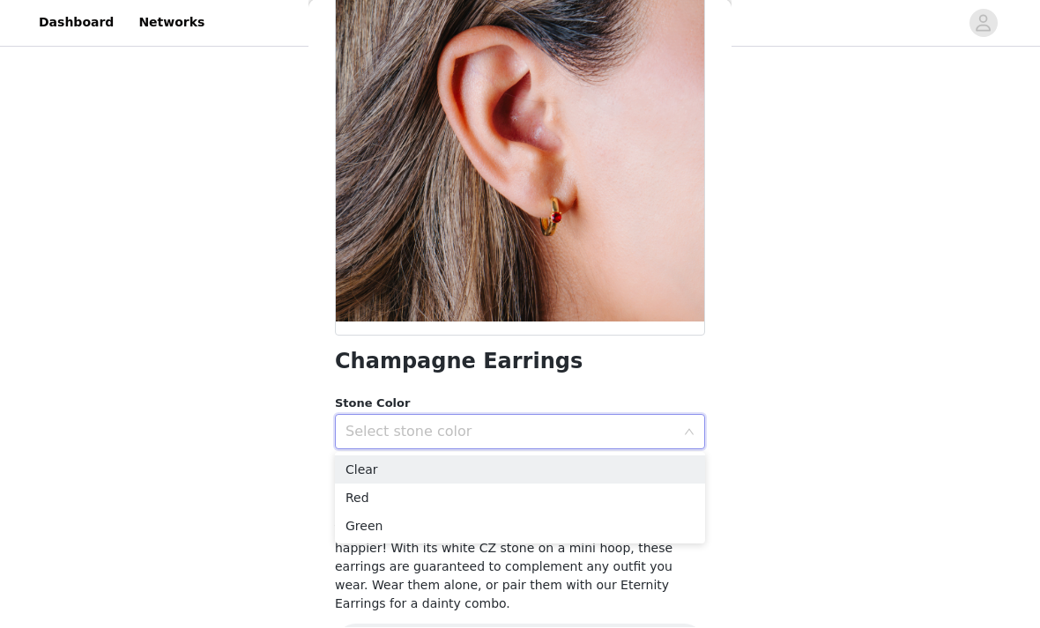
click at [578, 468] on li "Clear" at bounding box center [520, 470] width 370 height 28
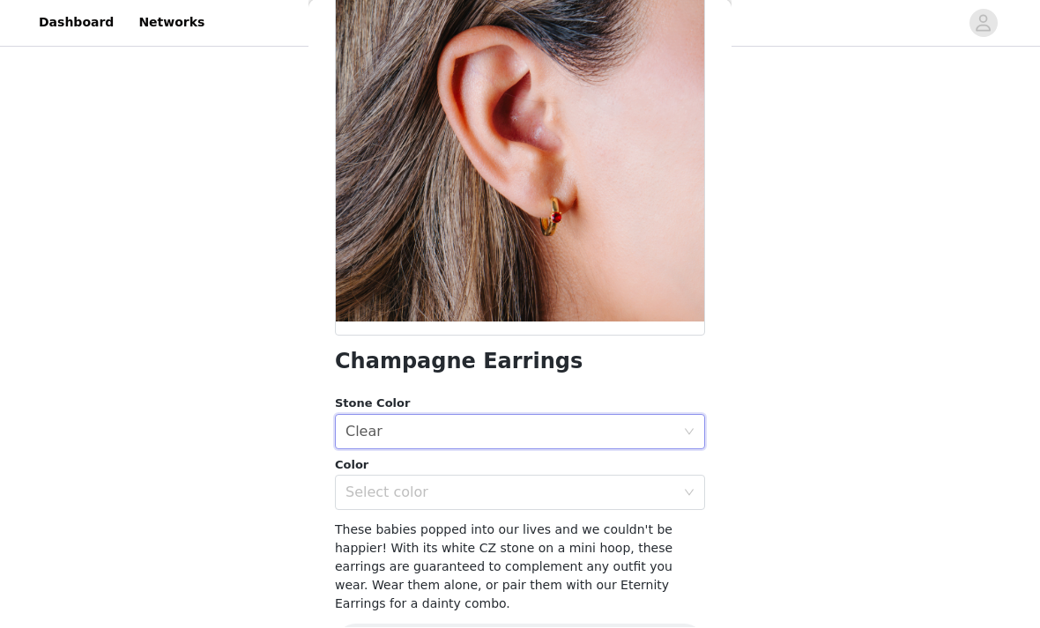
click at [607, 493] on div "Select color" at bounding box center [509, 494] width 329 height 18
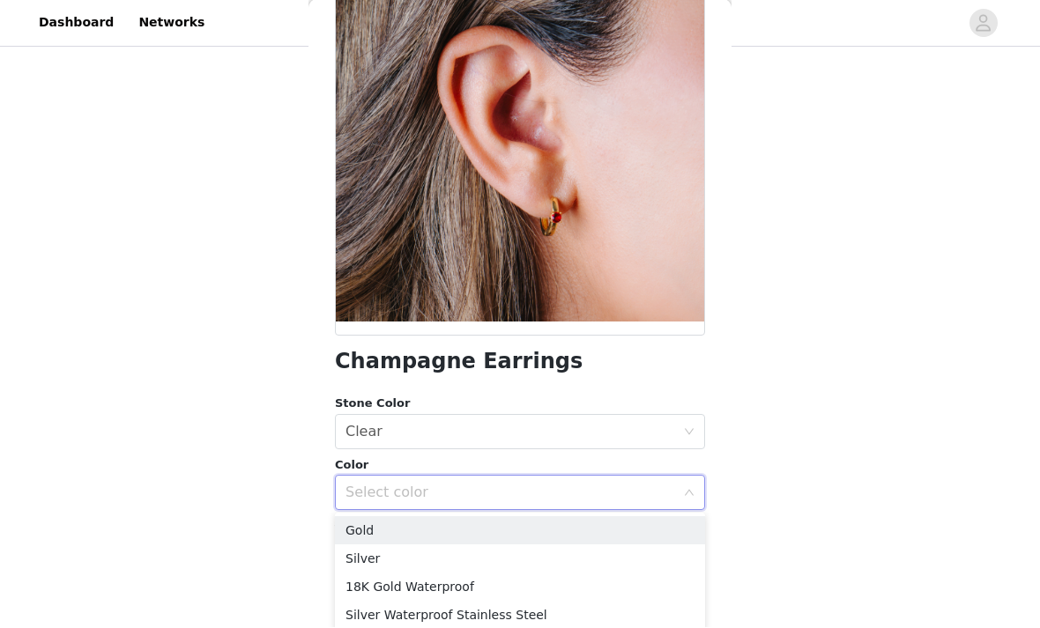
click at [497, 537] on li "Gold" at bounding box center [520, 531] width 370 height 28
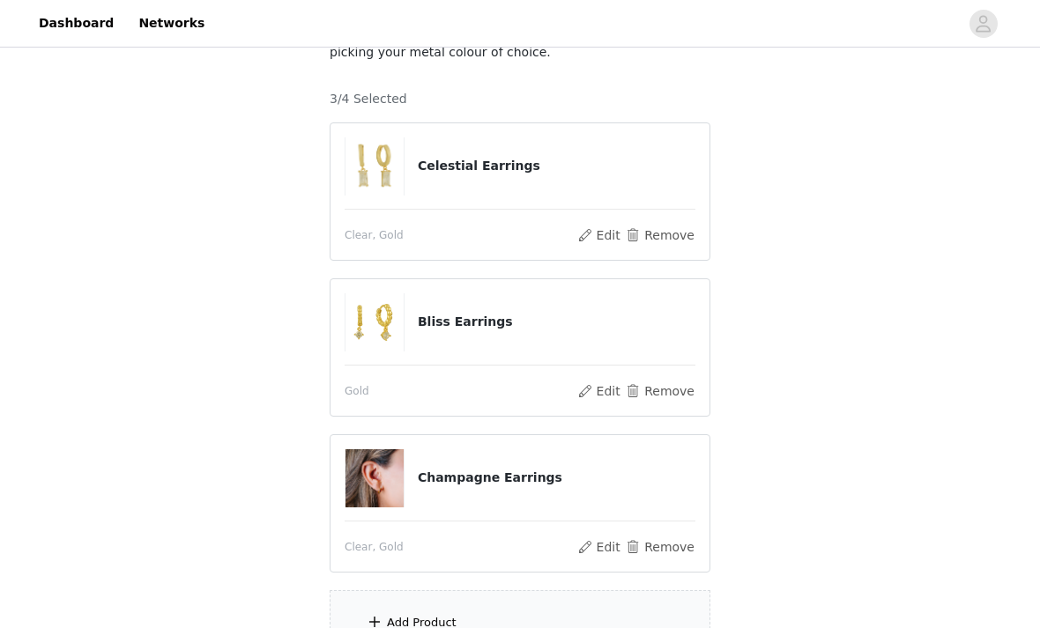
scroll to position [263, 0]
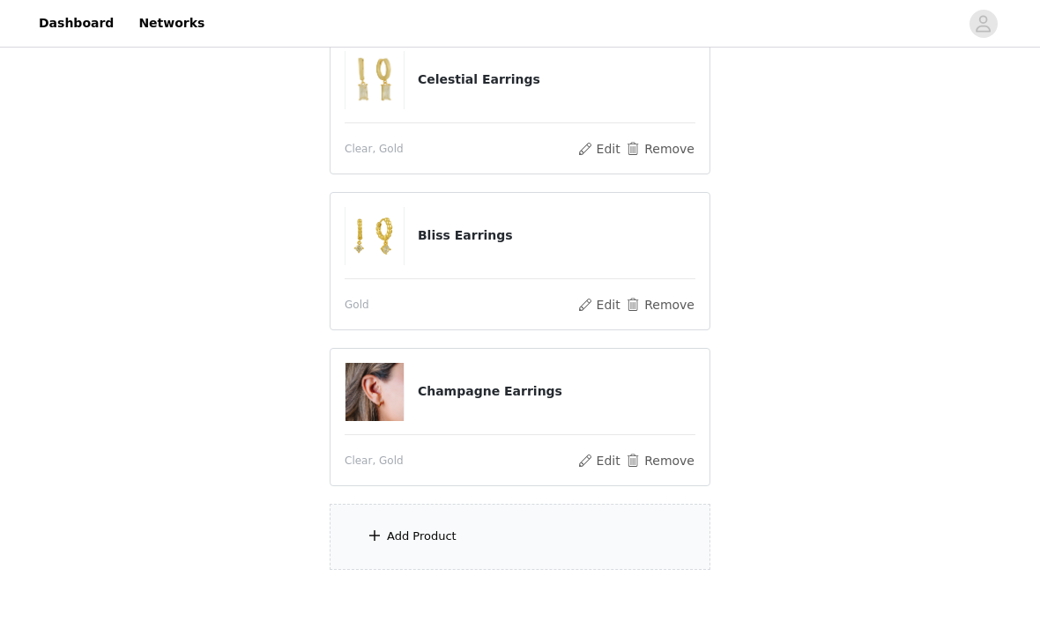
click at [610, 537] on div "Add Product" at bounding box center [519, 537] width 381 height 66
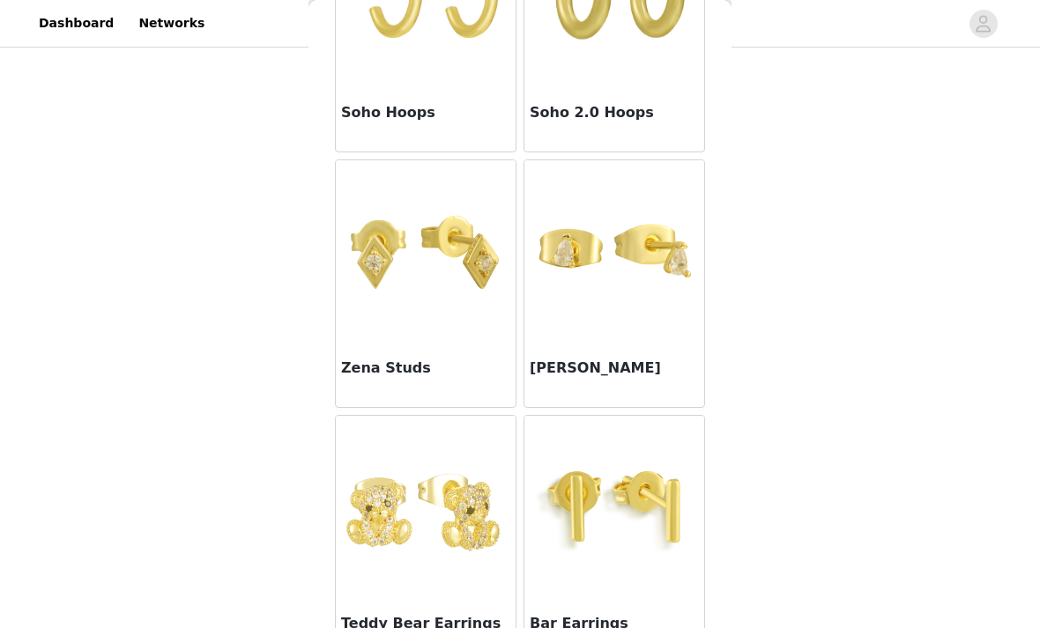
click at [663, 301] on img at bounding box center [614, 248] width 176 height 176
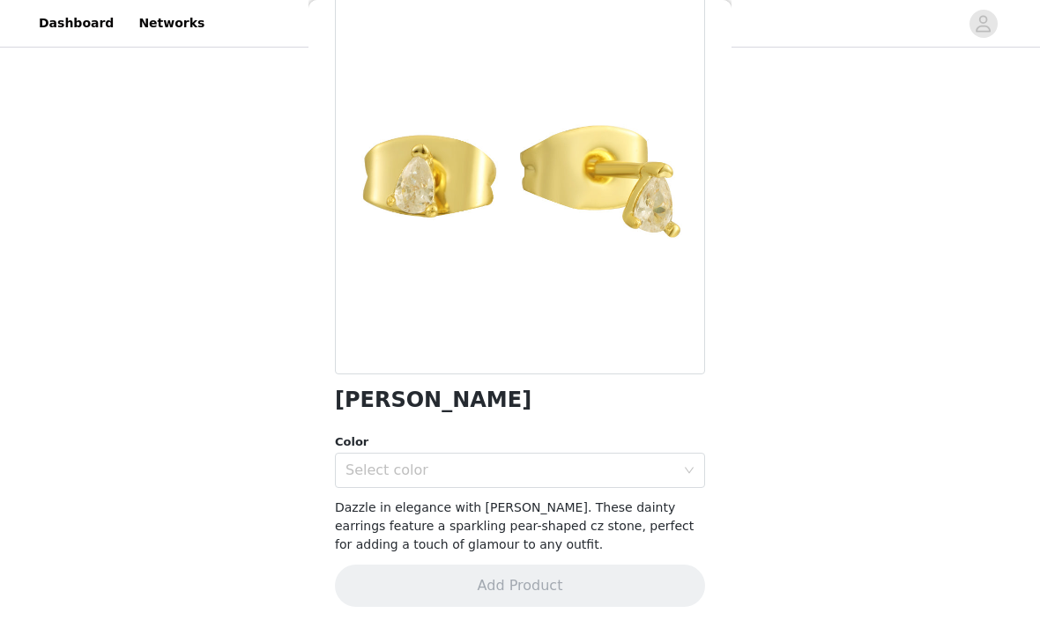
scroll to position [50, 0]
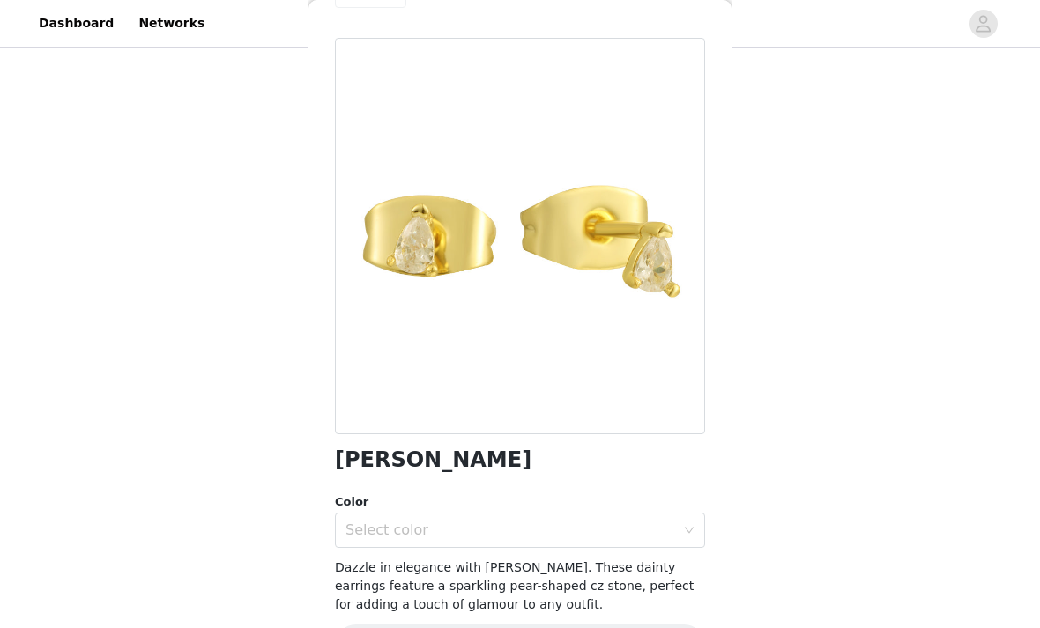
click at [658, 500] on div "Color" at bounding box center [520, 502] width 370 height 18
click at [633, 533] on div "Select color" at bounding box center [509, 531] width 329 height 18
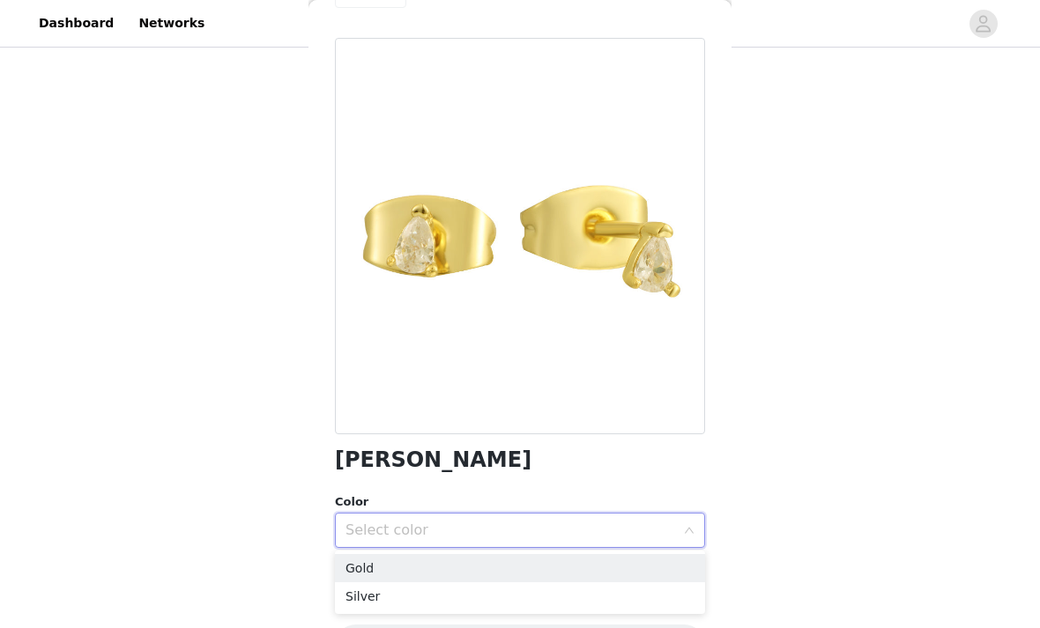
click at [455, 565] on li "Gold" at bounding box center [520, 568] width 370 height 28
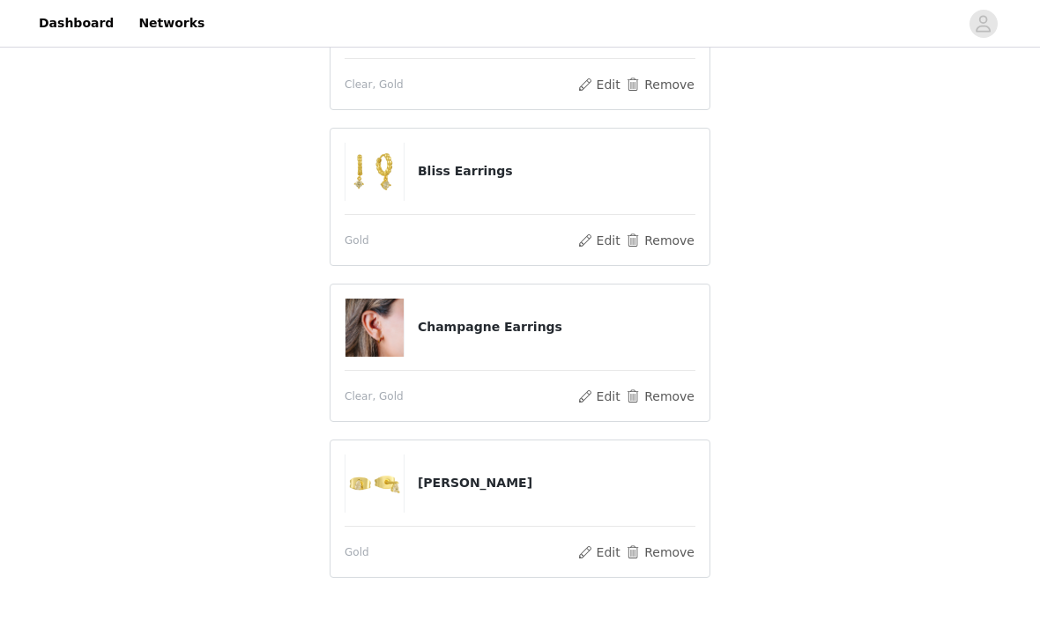
scroll to position [335, 0]
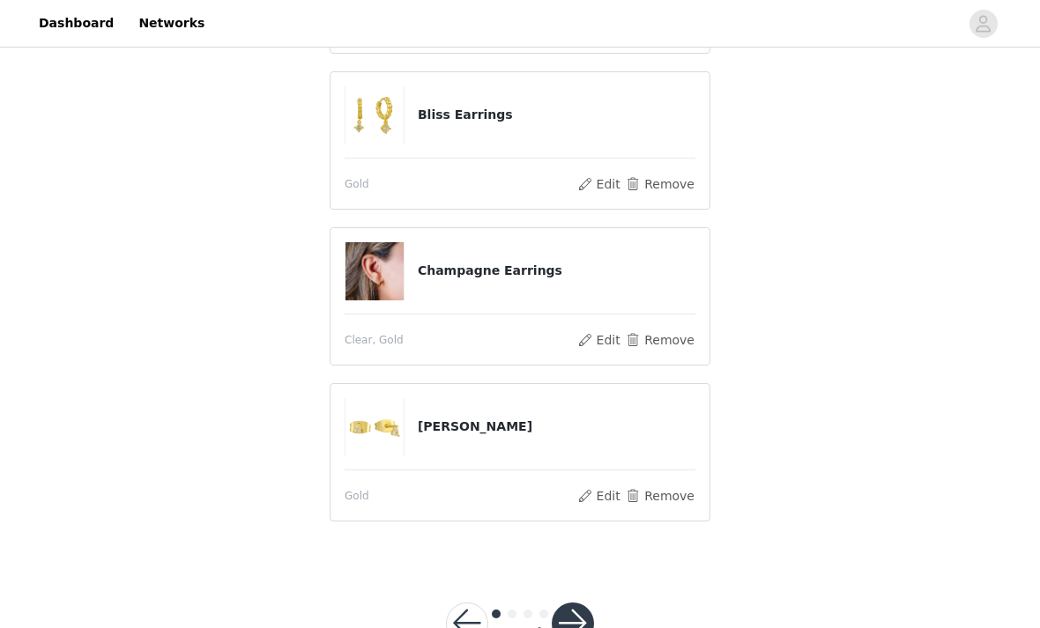
click at [575, 620] on button "button" at bounding box center [572, 624] width 42 height 42
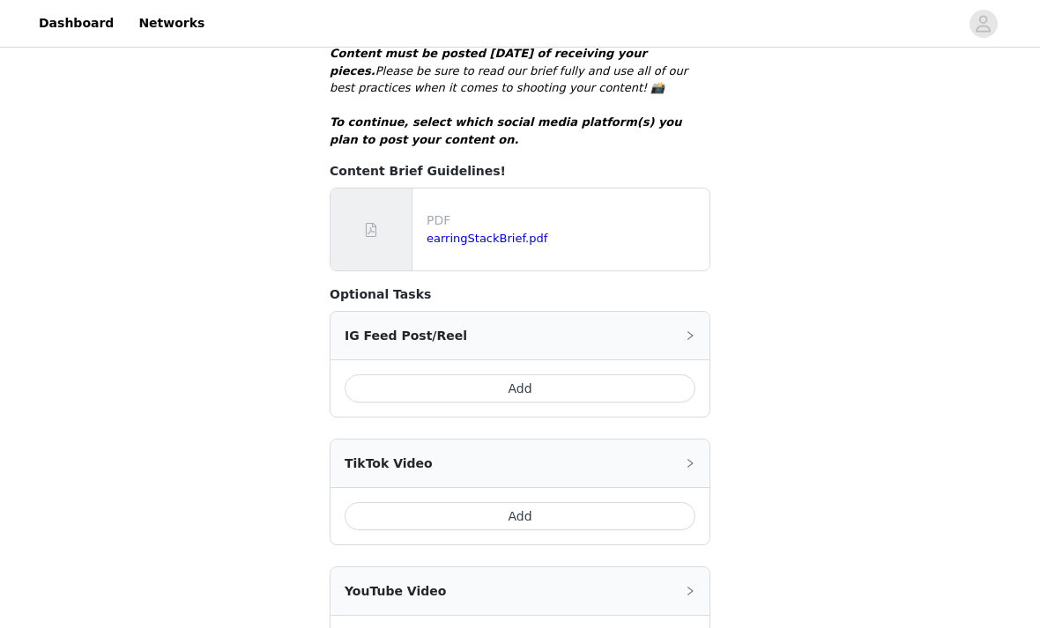
scroll to position [469, 0]
click at [634, 502] on button "Add" at bounding box center [519, 516] width 351 height 28
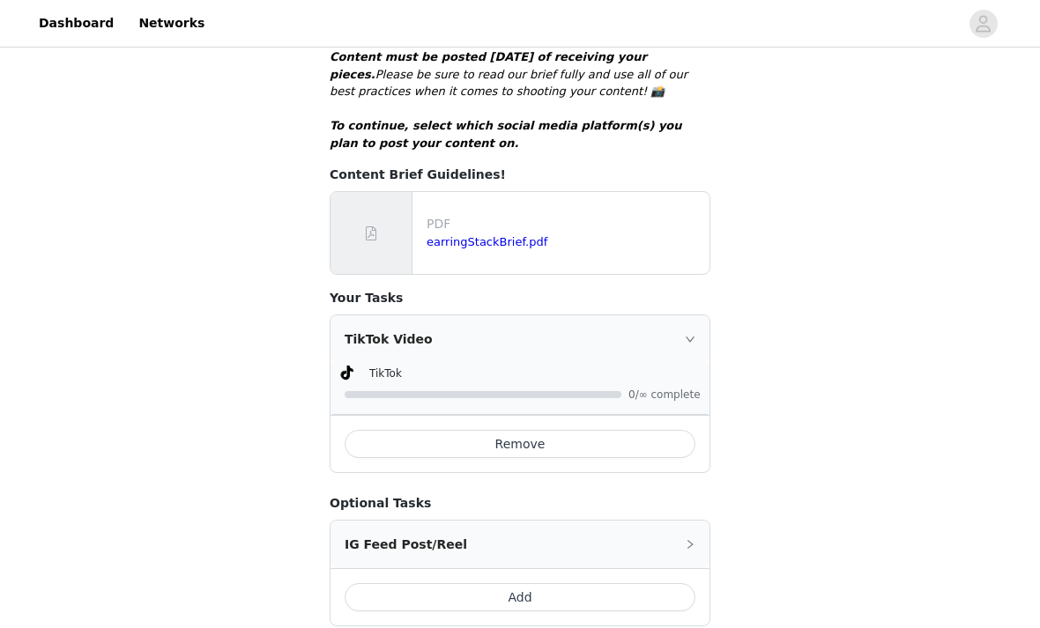
scroll to position [447, 0]
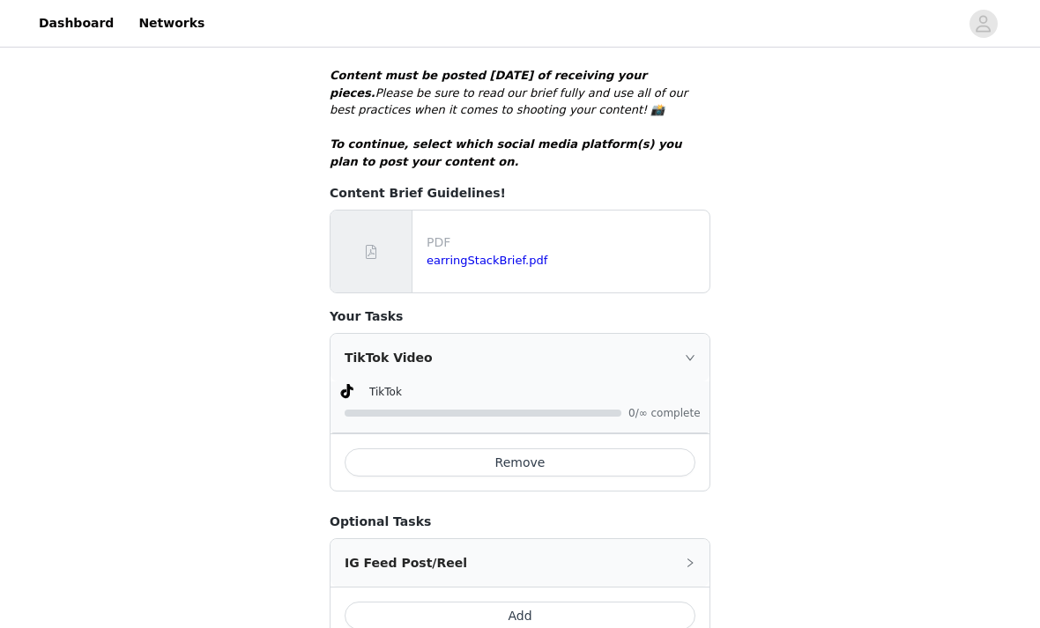
click at [670, 335] on div "TikTok Video" at bounding box center [519, 358] width 379 height 48
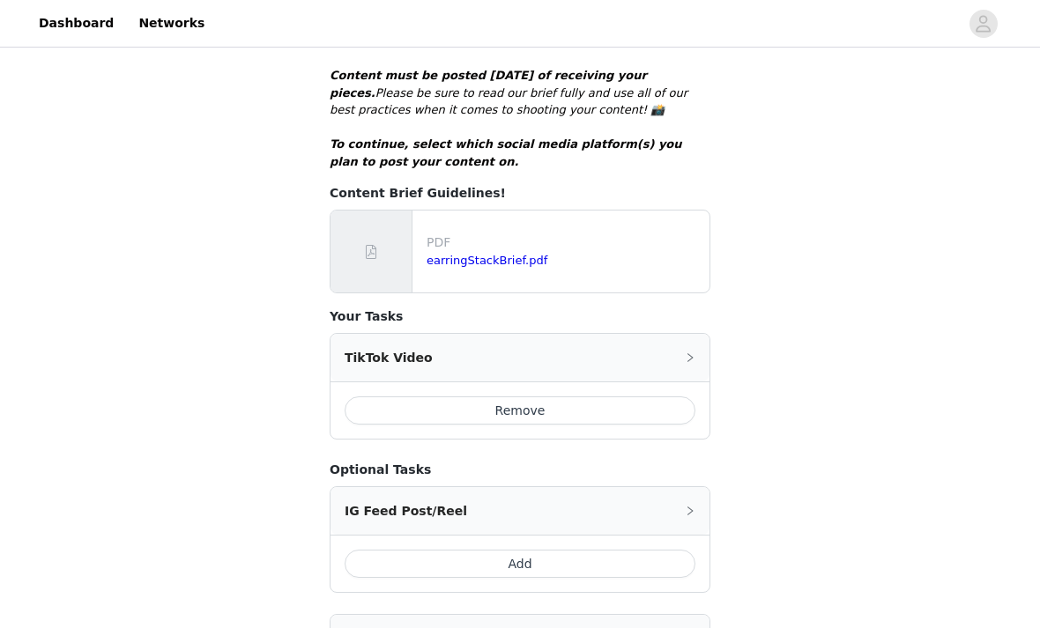
click at [673, 334] on div "TikTok Video" at bounding box center [519, 358] width 379 height 48
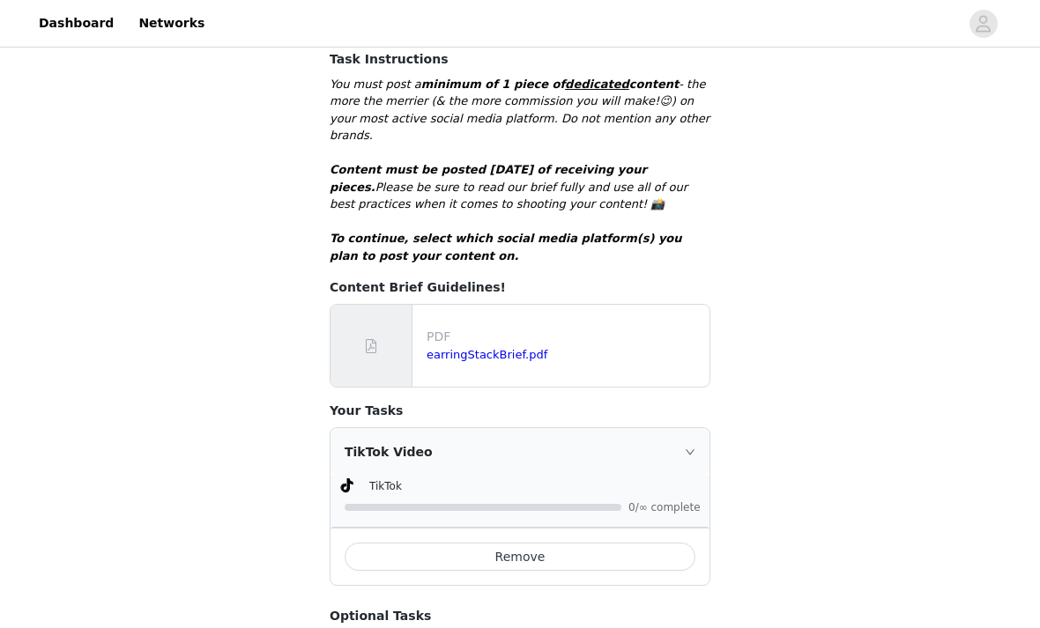
scroll to position [348, 0]
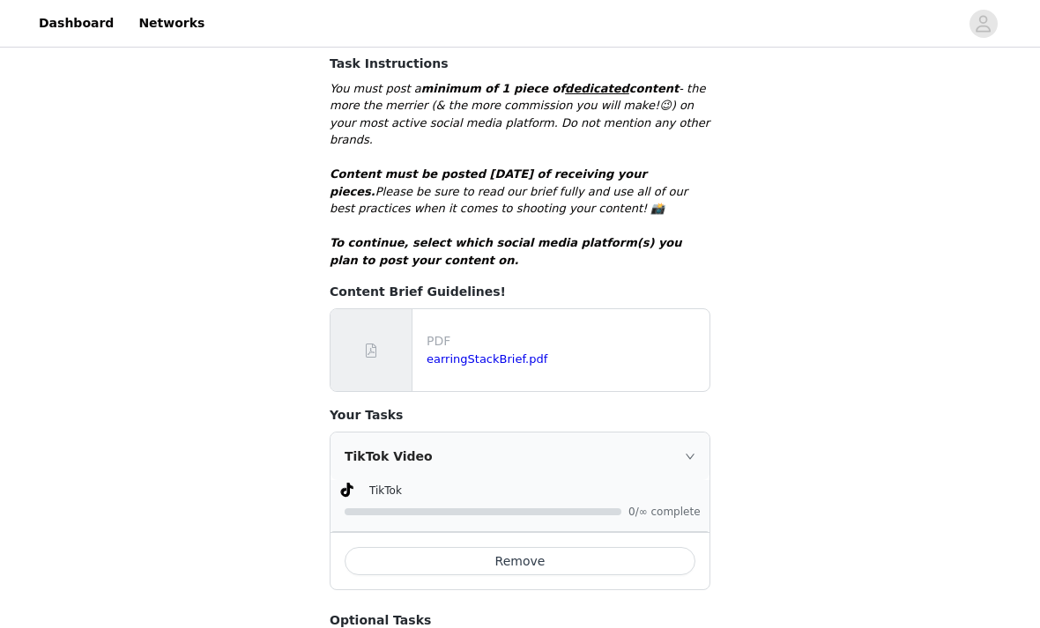
click at [574, 328] on div "PDF earringStackBrief.pdf" at bounding box center [564, 350] width 290 height 50
click at [527, 352] on link "earringStackBrief.pdf" at bounding box center [486, 358] width 121 height 13
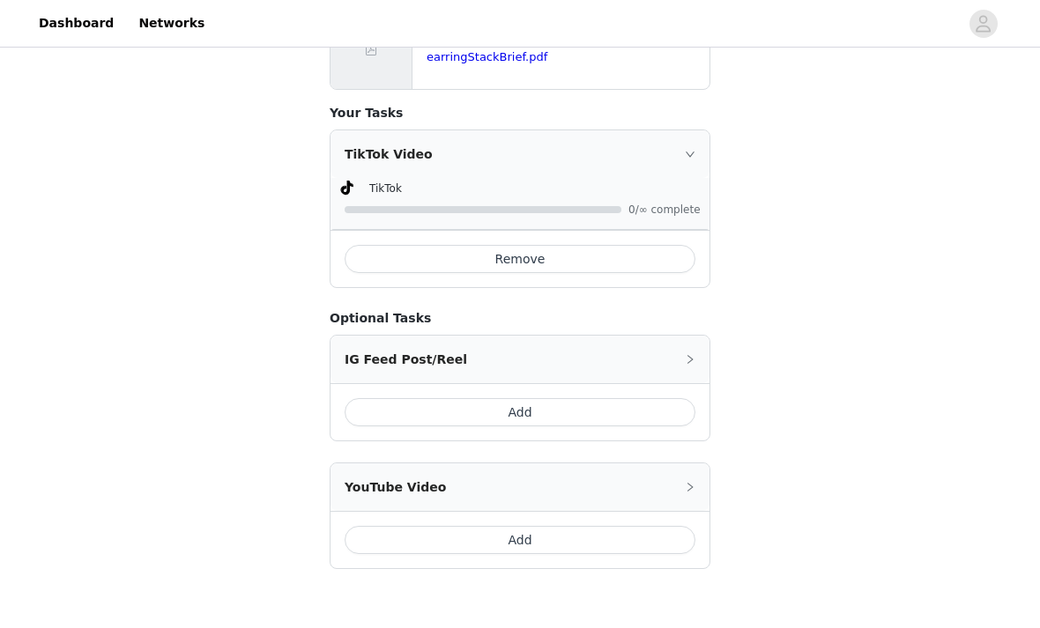
scroll to position [661, 0]
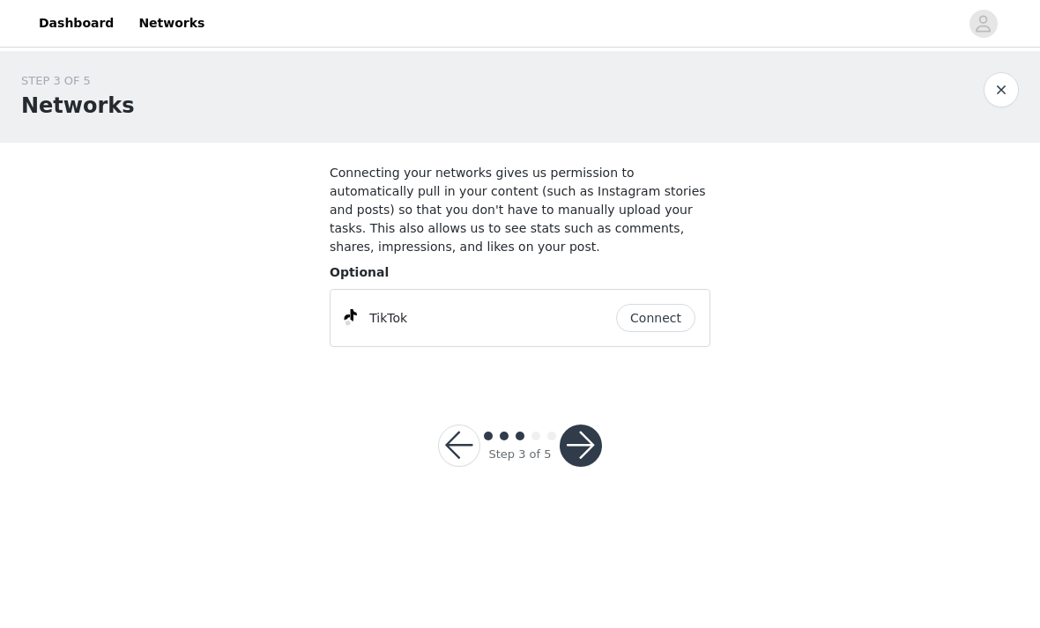
click at [674, 327] on button "Connect" at bounding box center [655, 318] width 79 height 28
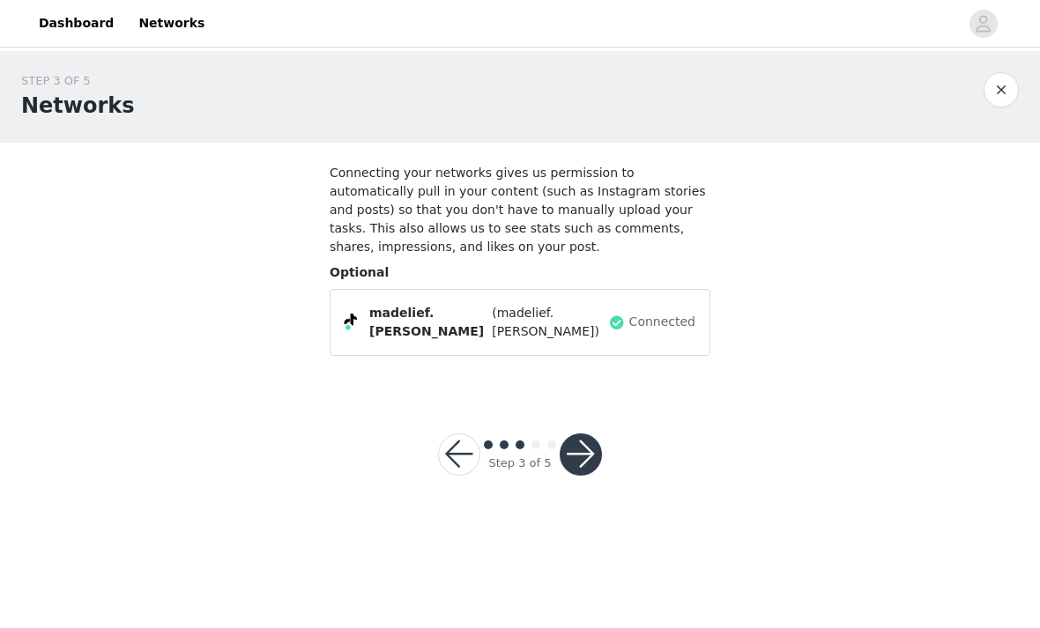
click at [592, 450] on button "button" at bounding box center [580, 454] width 42 height 42
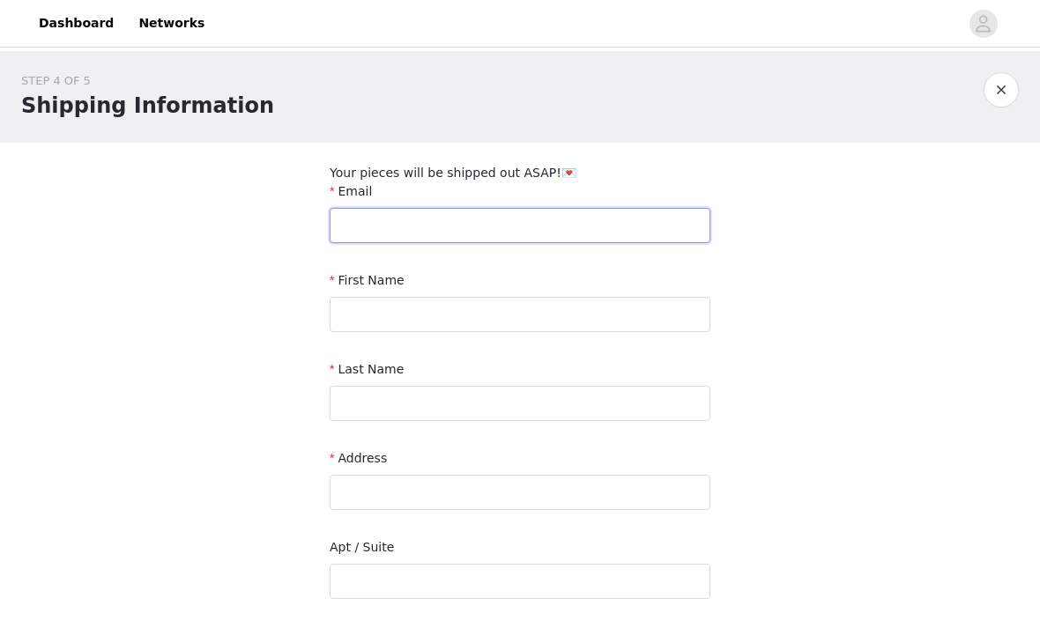
click at [656, 218] on input "text" at bounding box center [519, 225] width 381 height 35
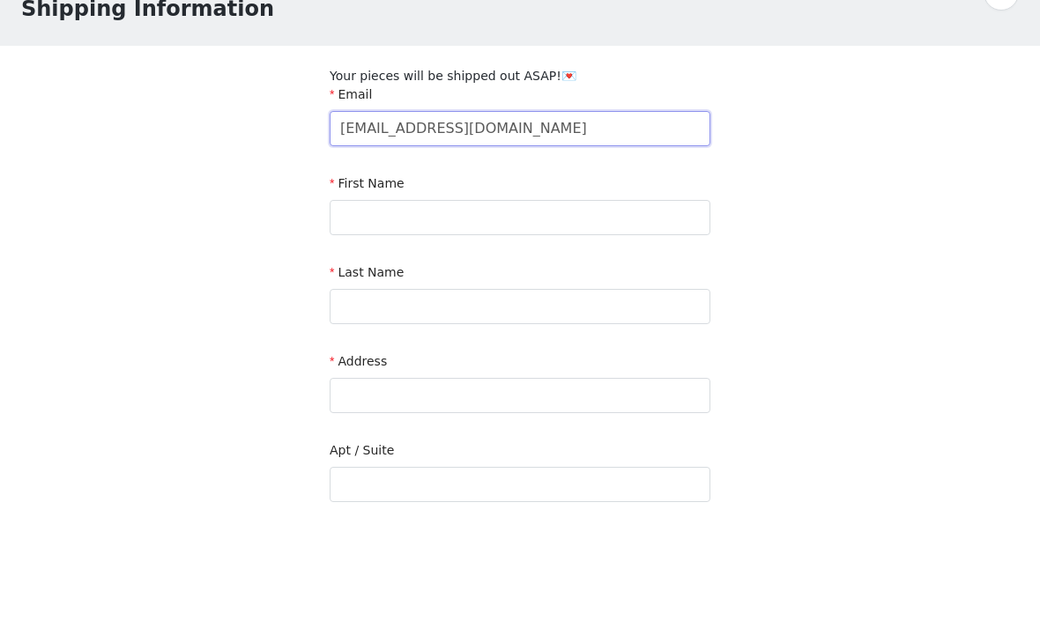
type input "Belle.msv@gmail.com"
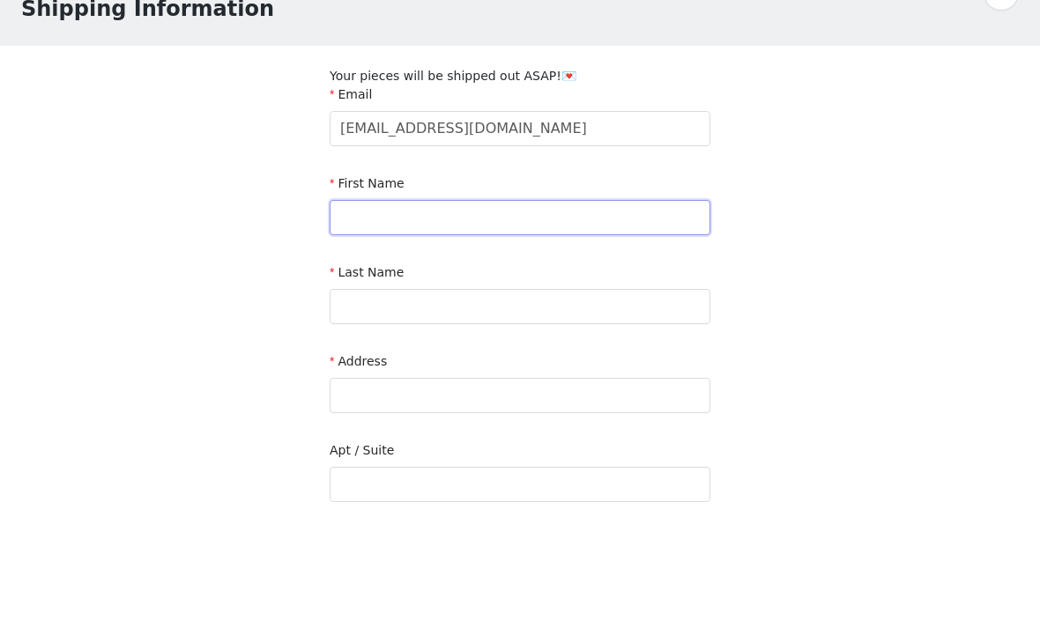
click at [642, 297] on input "text" at bounding box center [519, 314] width 381 height 35
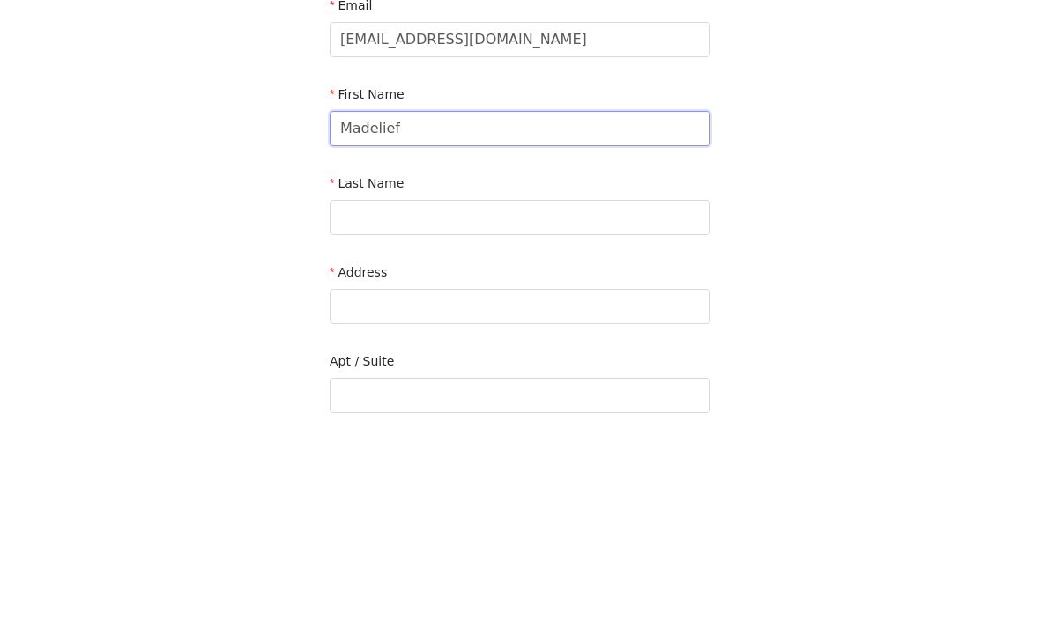
type input "Madelief"
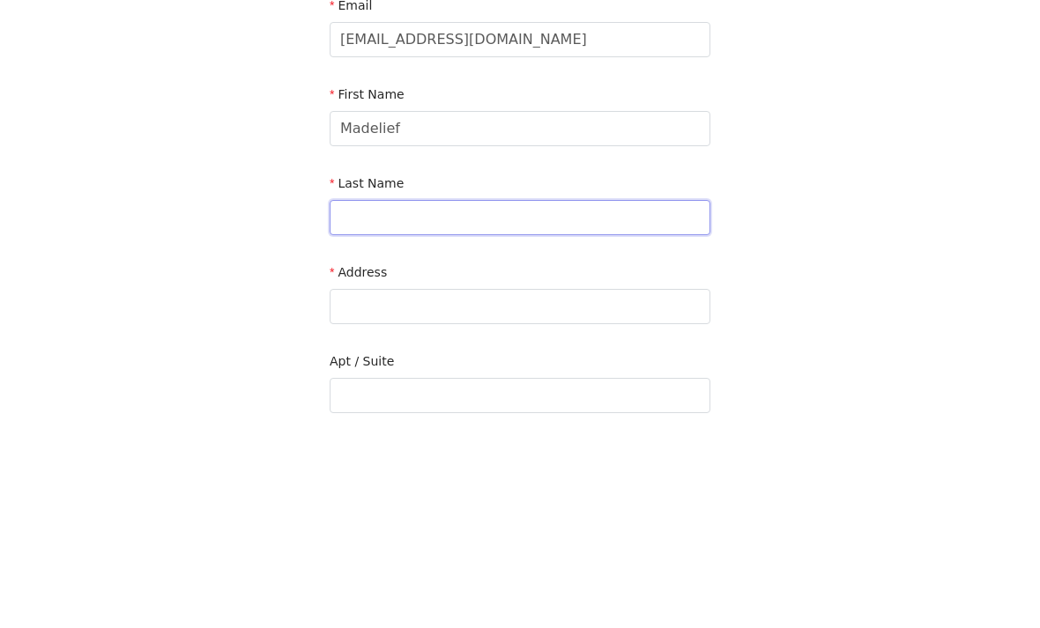
click at [623, 386] on input "text" at bounding box center [519, 403] width 381 height 35
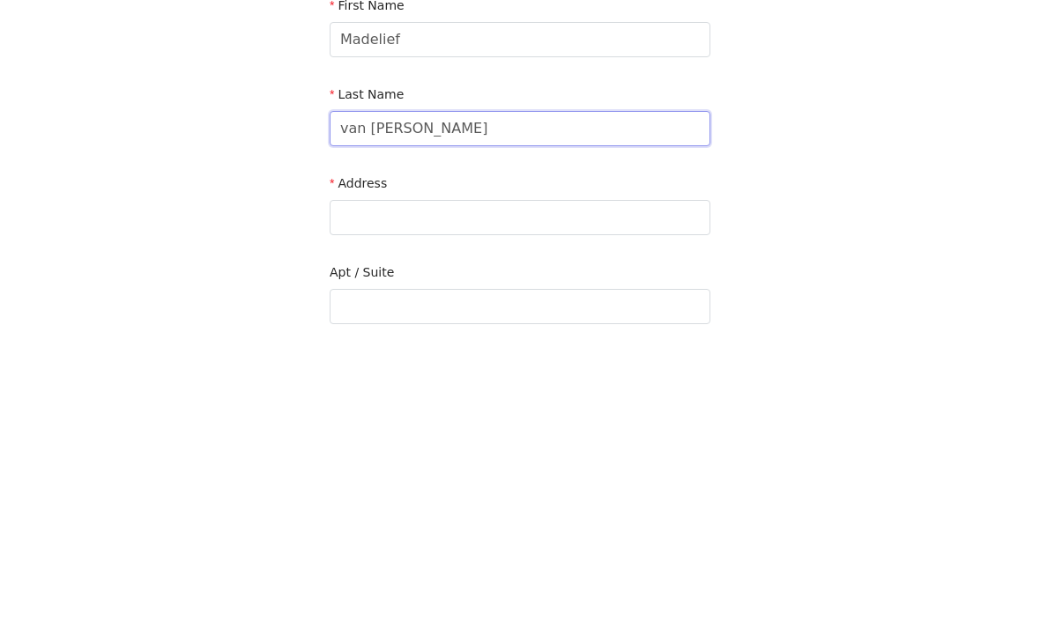
type input "van Belle"
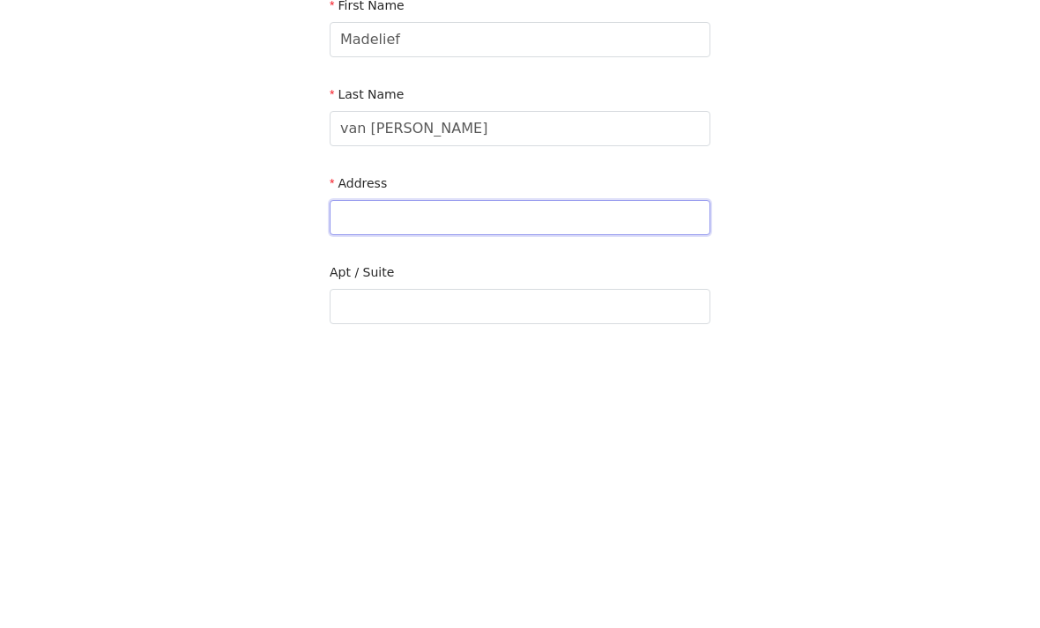
click at [636, 475] on input "text" at bounding box center [519, 492] width 381 height 35
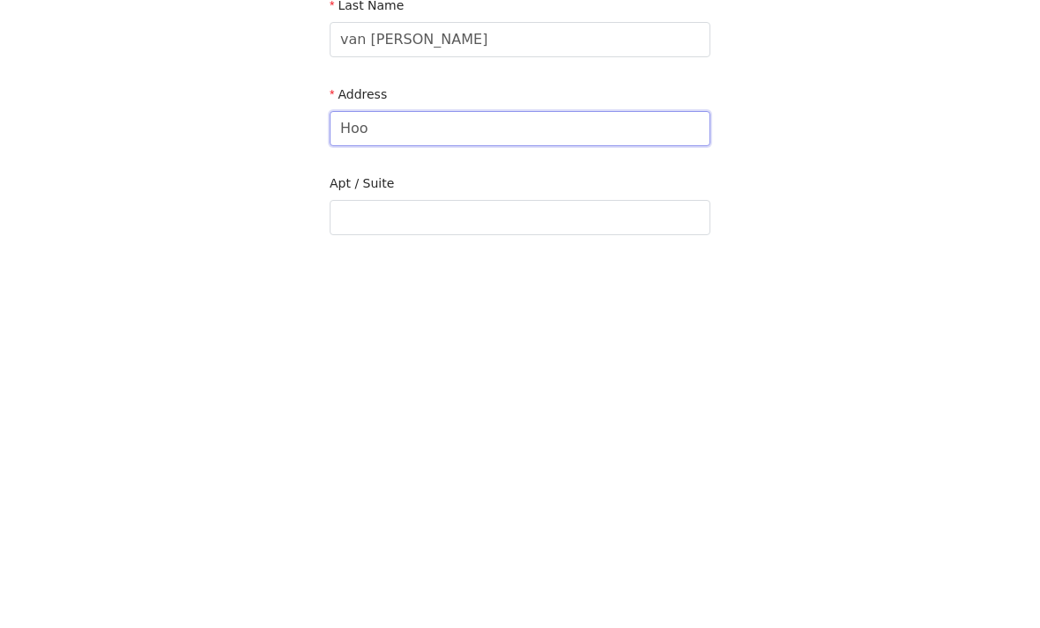
type input "Hoor"
type input "Hoornsemeer, Hoornsemeer"
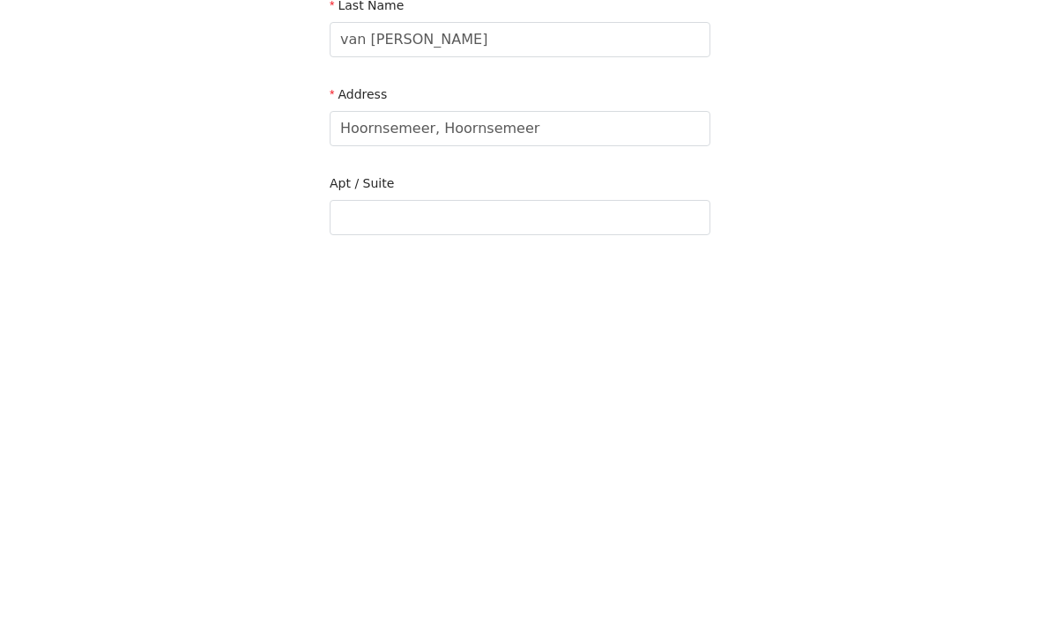
type input "Zoetermeer"
type input "2729PM"
click at [670, 475] on input "Hoornsemeer, Hoornsemeer" at bounding box center [519, 492] width 381 height 35
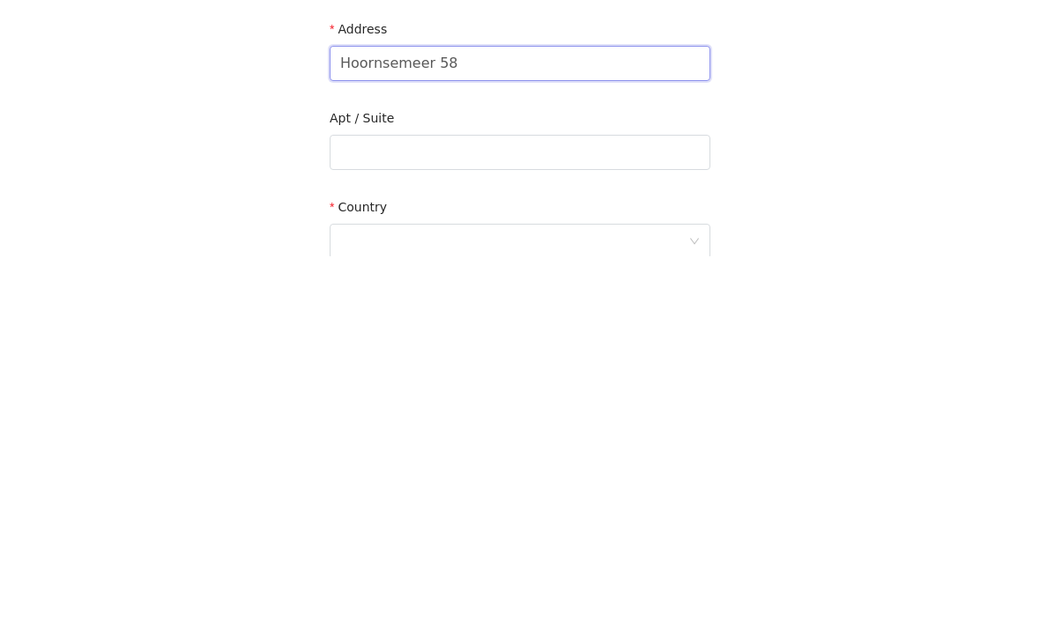
scroll to position [61, 0]
type input "Hoornsemeer 58"
click at [553, 593] on div at bounding box center [514, 609] width 348 height 33
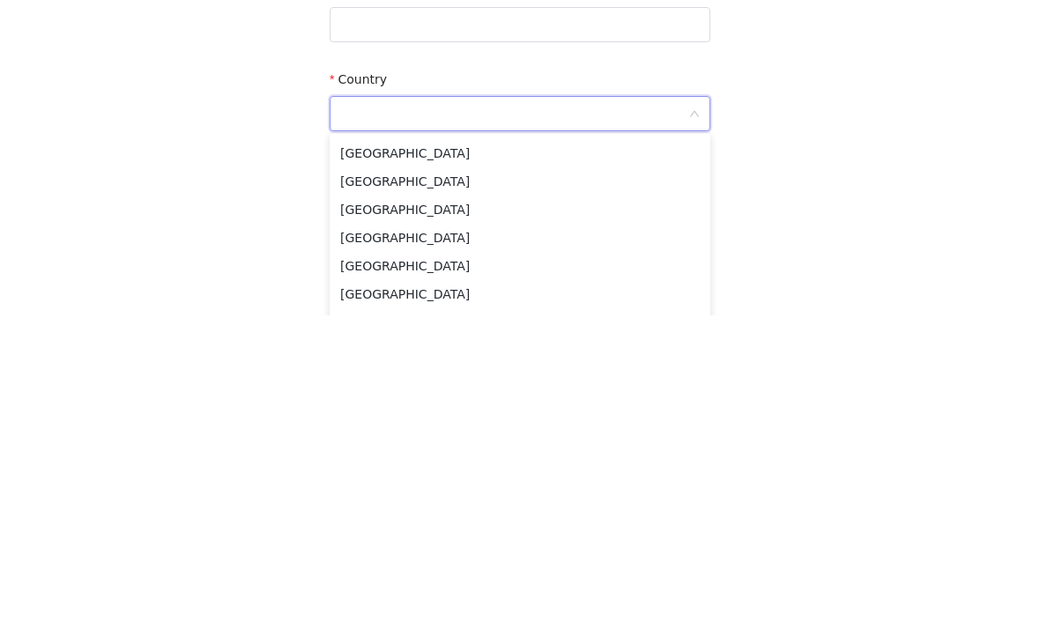
scroll to position [4228, 0]
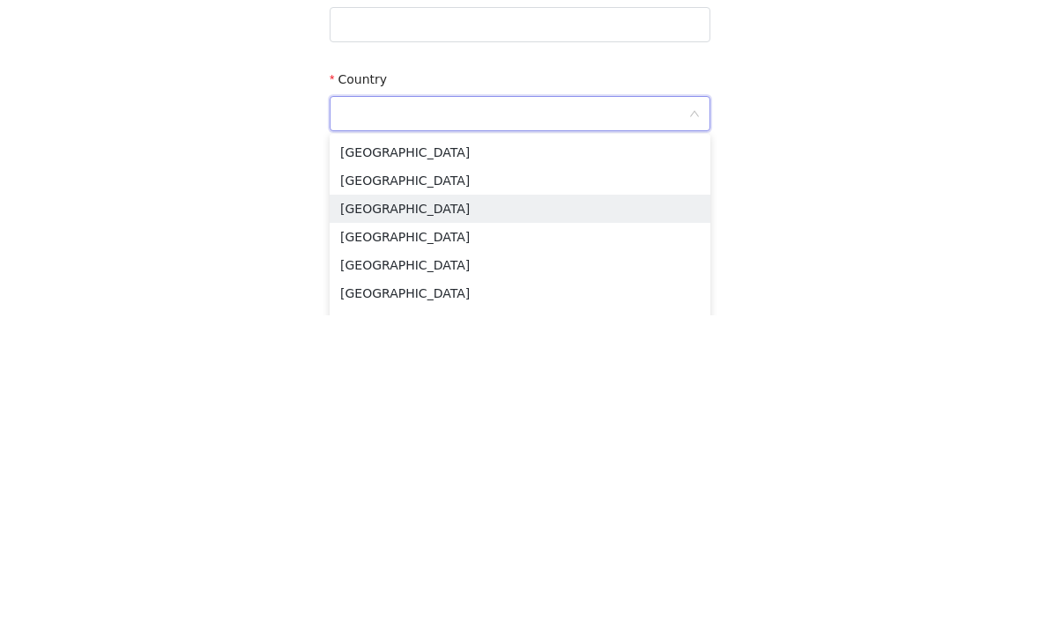
click at [421, 508] on li "Netherlands" at bounding box center [519, 522] width 381 height 28
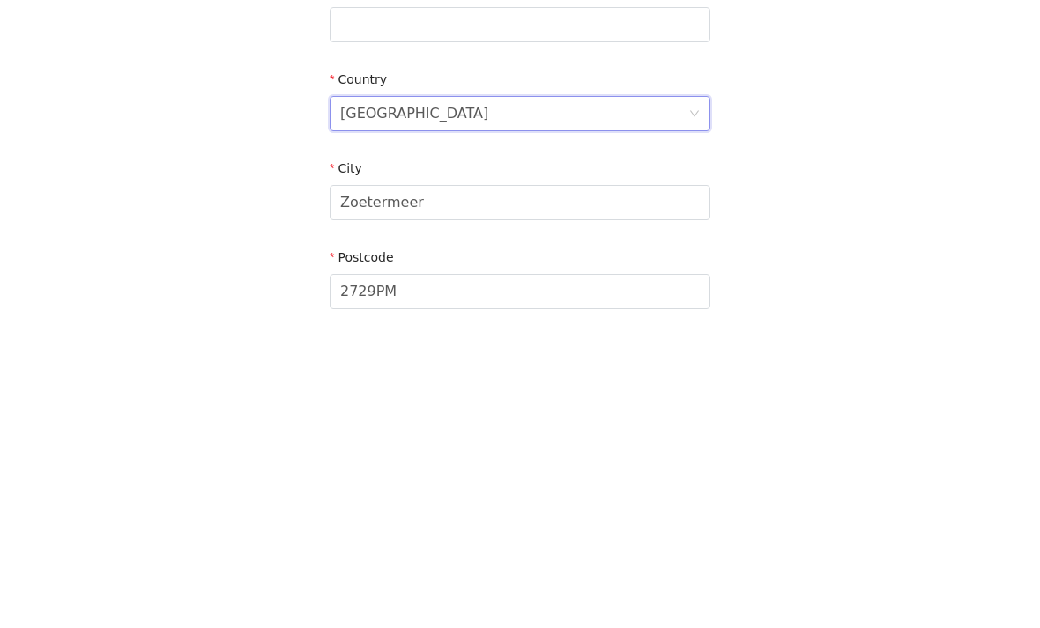
scroll to position [443, 0]
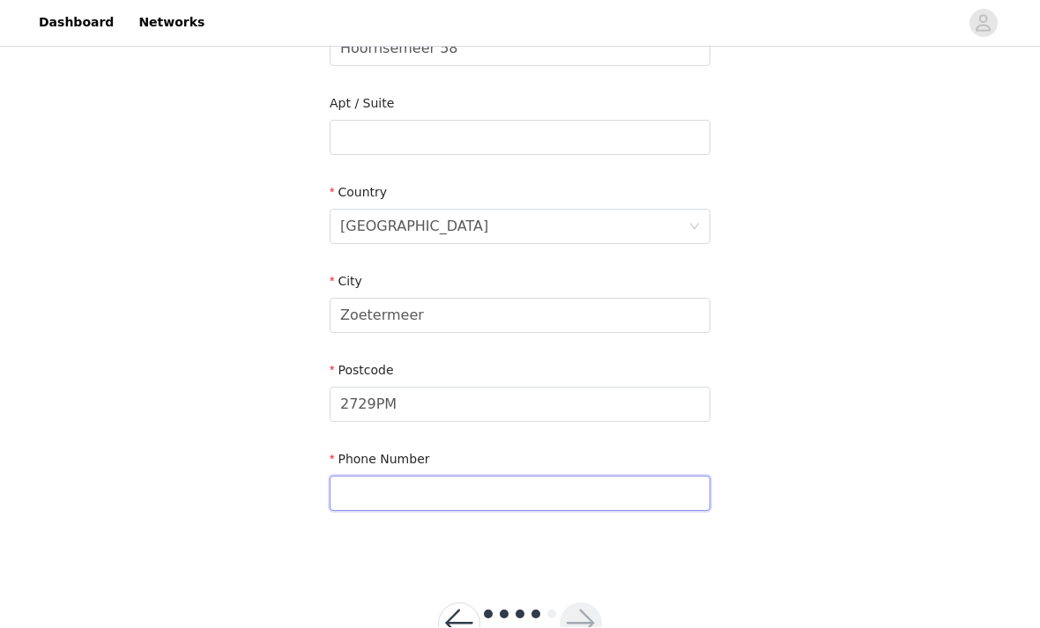
click at [551, 495] on input "text" at bounding box center [519, 494] width 381 height 35
click at [600, 467] on div "Phone Number" at bounding box center [519, 464] width 381 height 26
click at [596, 491] on input "624963056" at bounding box center [519, 494] width 381 height 35
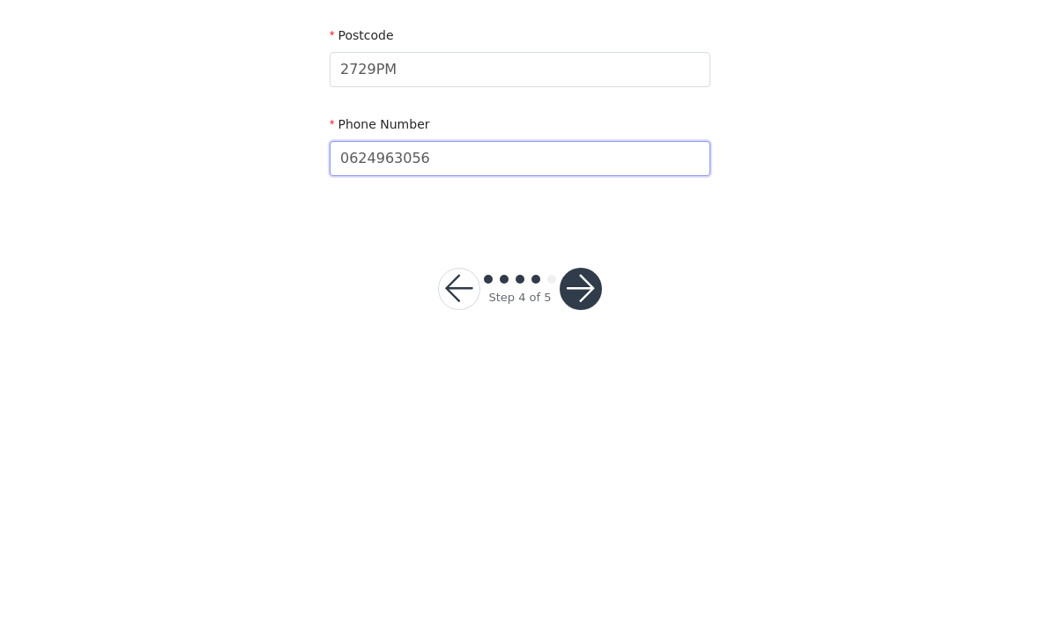
type input "0624963056"
click at [951, 255] on div "STEP 4 OF 5 Shipping Information Your pieces will be shipped out ASAP!💌 Email B…" at bounding box center [520, 125] width 1040 height 1080
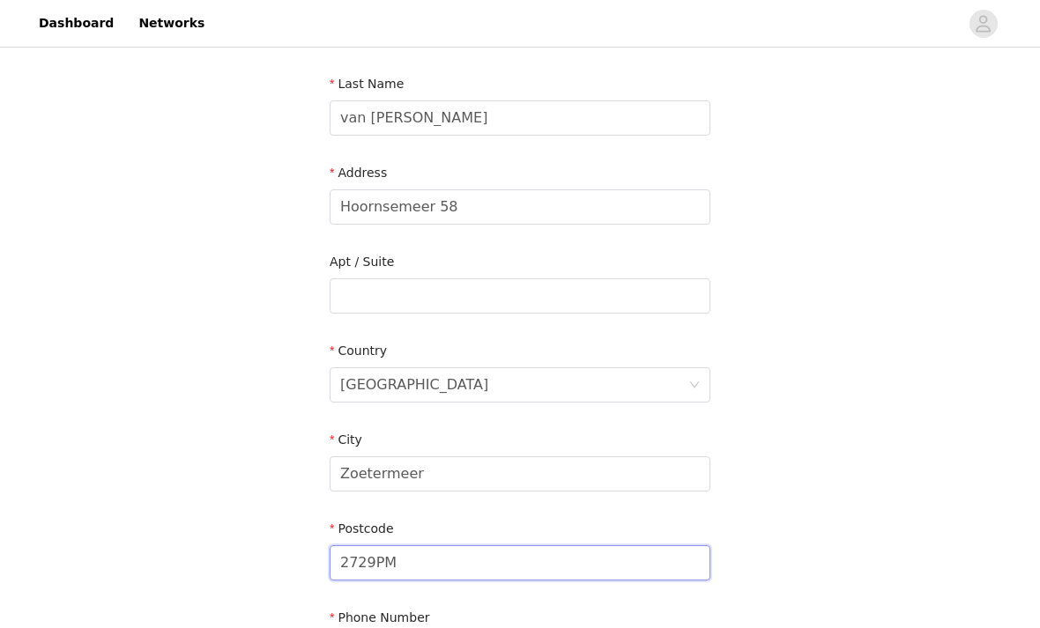
click at [685, 565] on input "2729PM" at bounding box center [519, 562] width 381 height 35
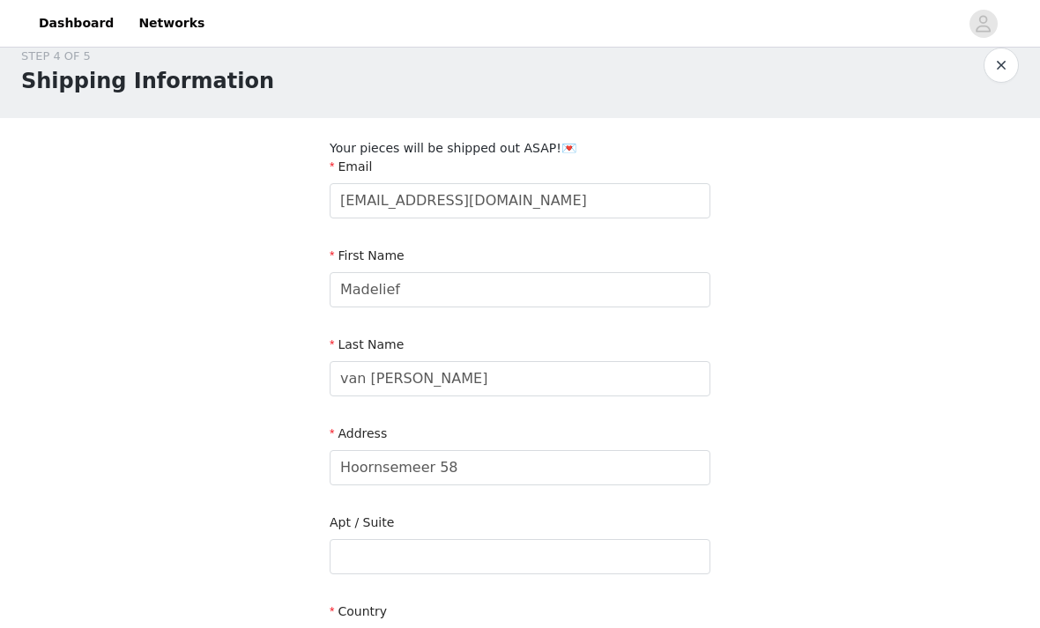
scroll to position [11, 0]
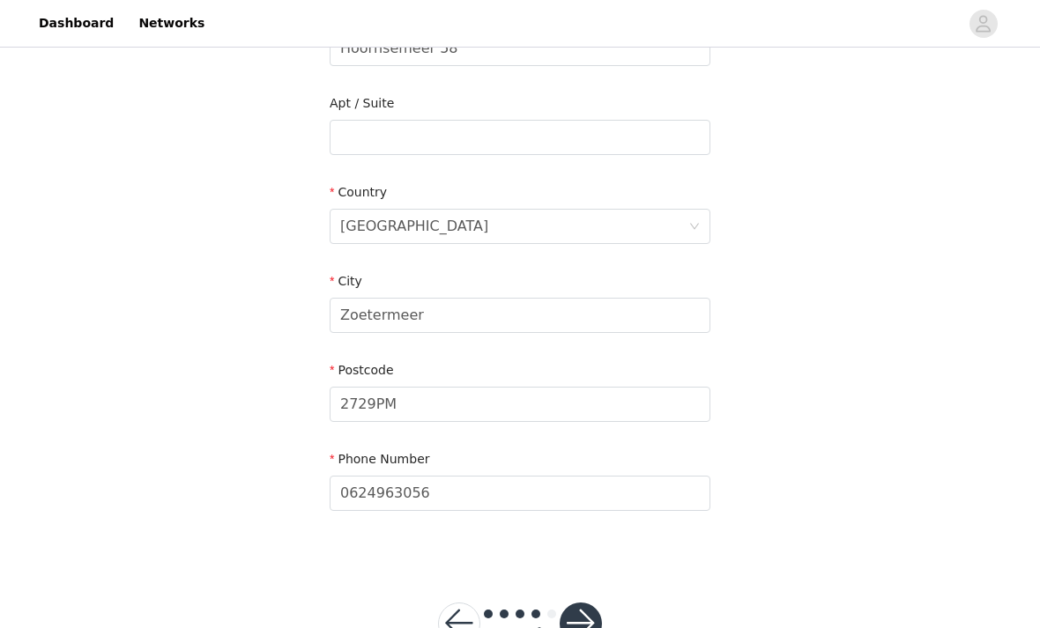
click at [578, 623] on button "button" at bounding box center [580, 624] width 42 height 42
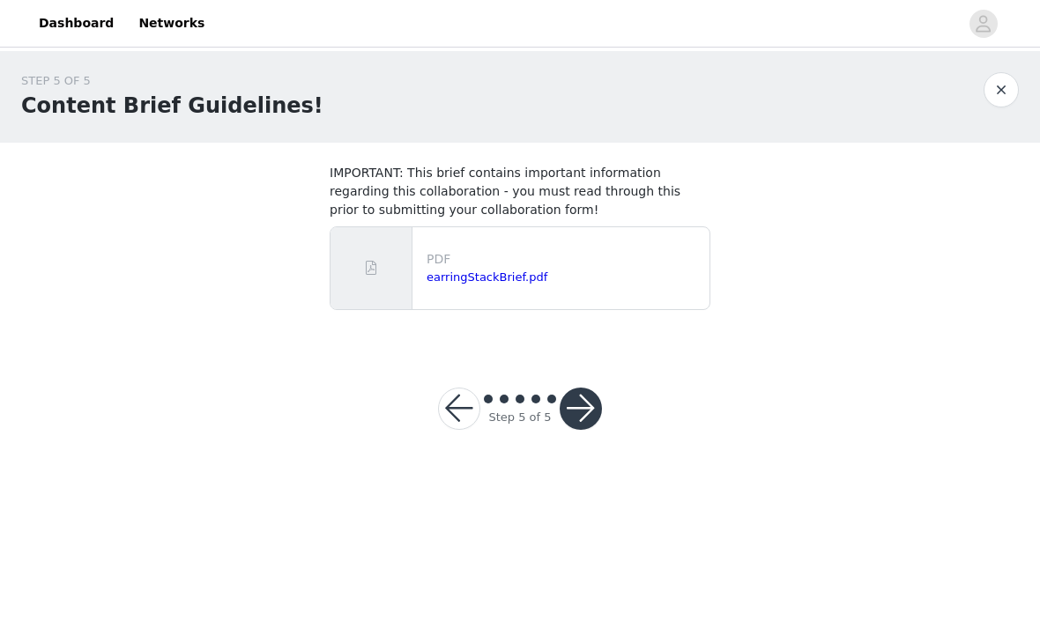
click at [516, 272] on link "earringStackBrief.pdf" at bounding box center [486, 276] width 121 height 13
click at [588, 413] on button "button" at bounding box center [580, 409] width 42 height 42
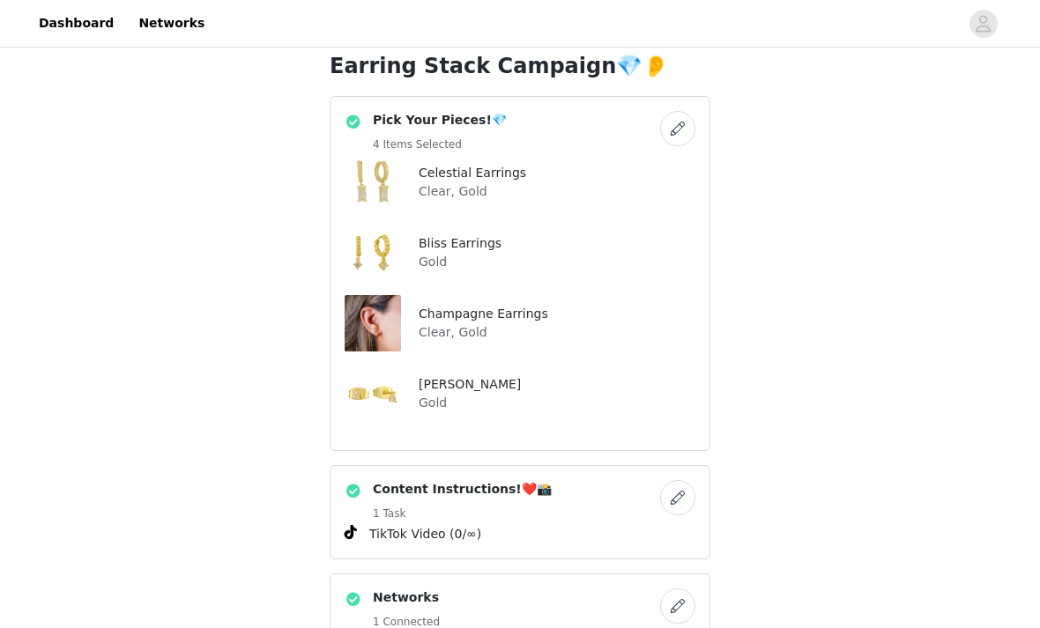
scroll to position [156, 0]
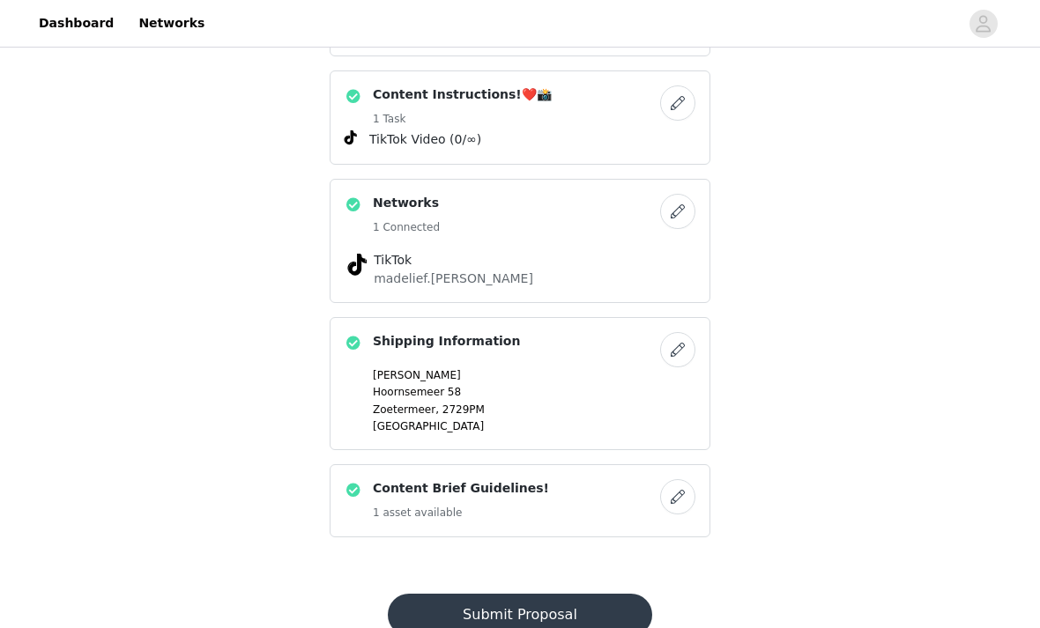
click at [599, 609] on button "Submit Proposal" at bounding box center [519, 616] width 263 height 42
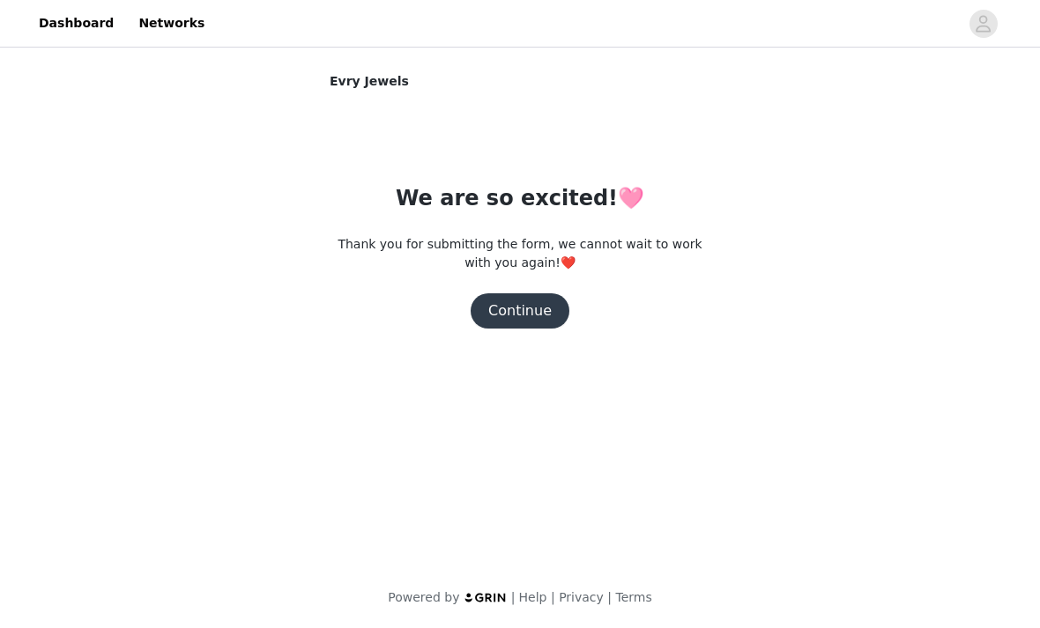
scroll to position [0, 0]
click at [540, 315] on button "Continue" at bounding box center [519, 310] width 99 height 35
